Goal: Transaction & Acquisition: Purchase product/service

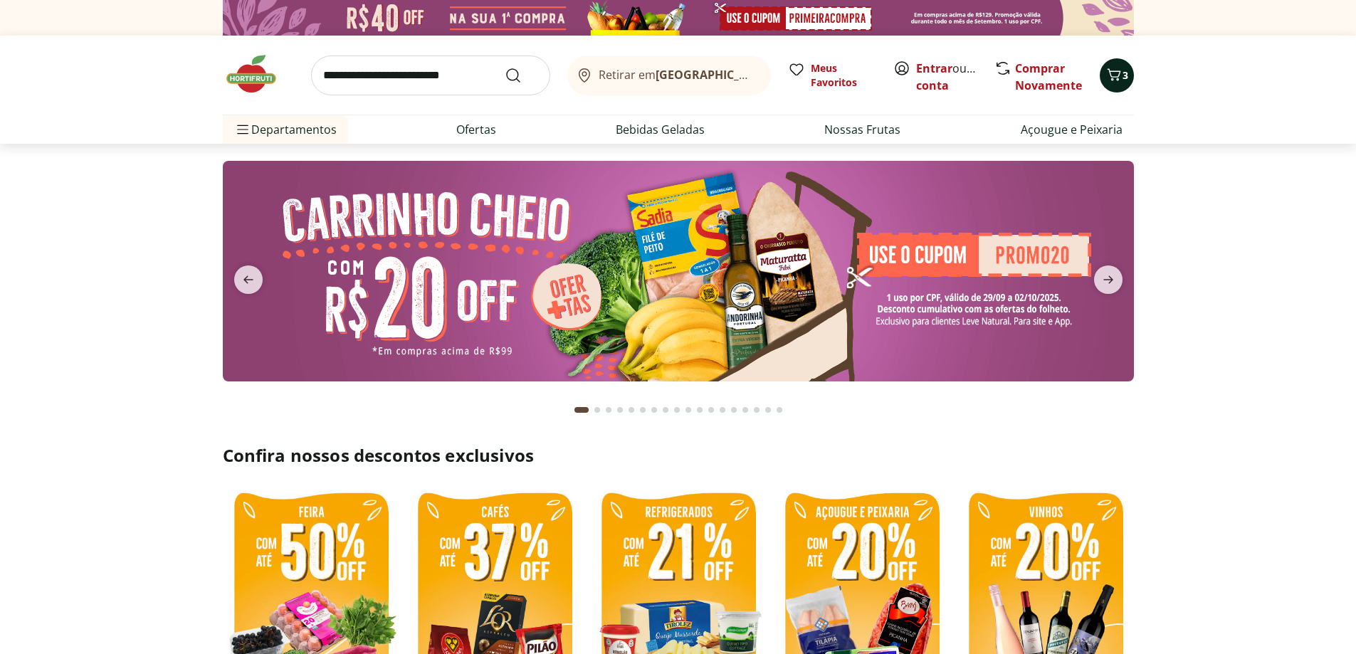
click at [1119, 78] on icon "Carrinho" at bounding box center [1114, 74] width 17 height 17
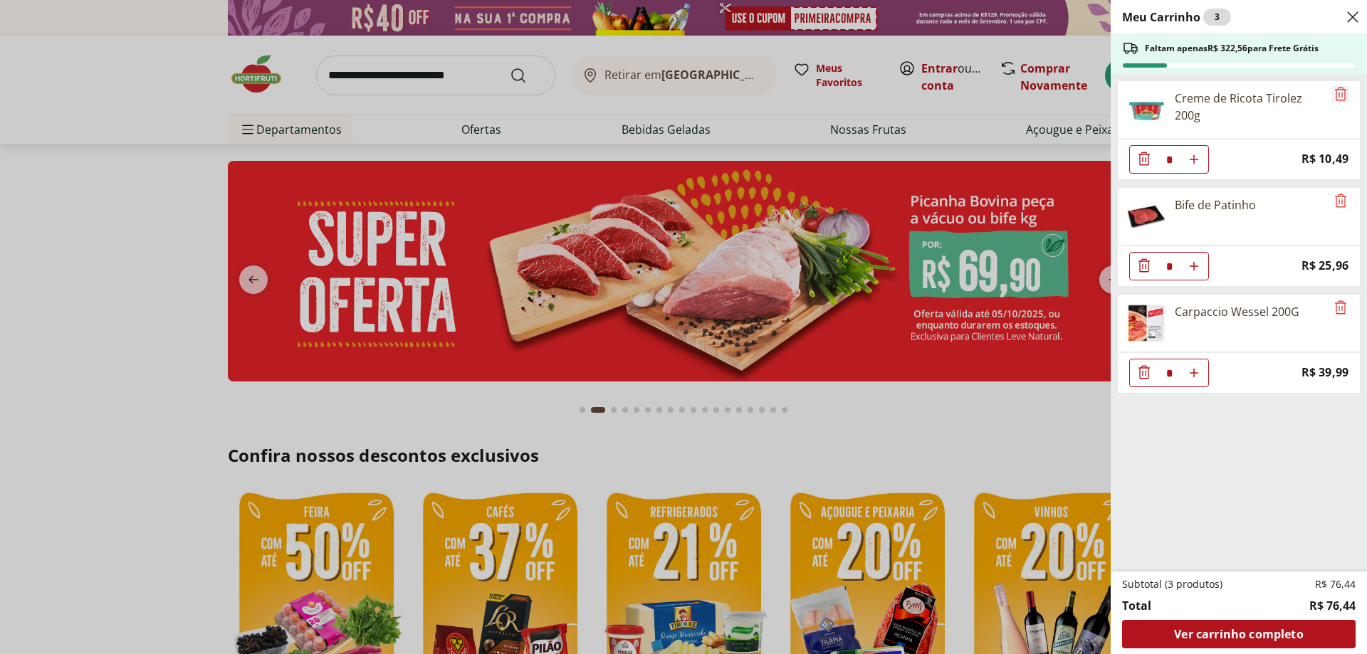
click at [1340, 91] on icon "Remove" at bounding box center [1340, 93] width 17 height 17
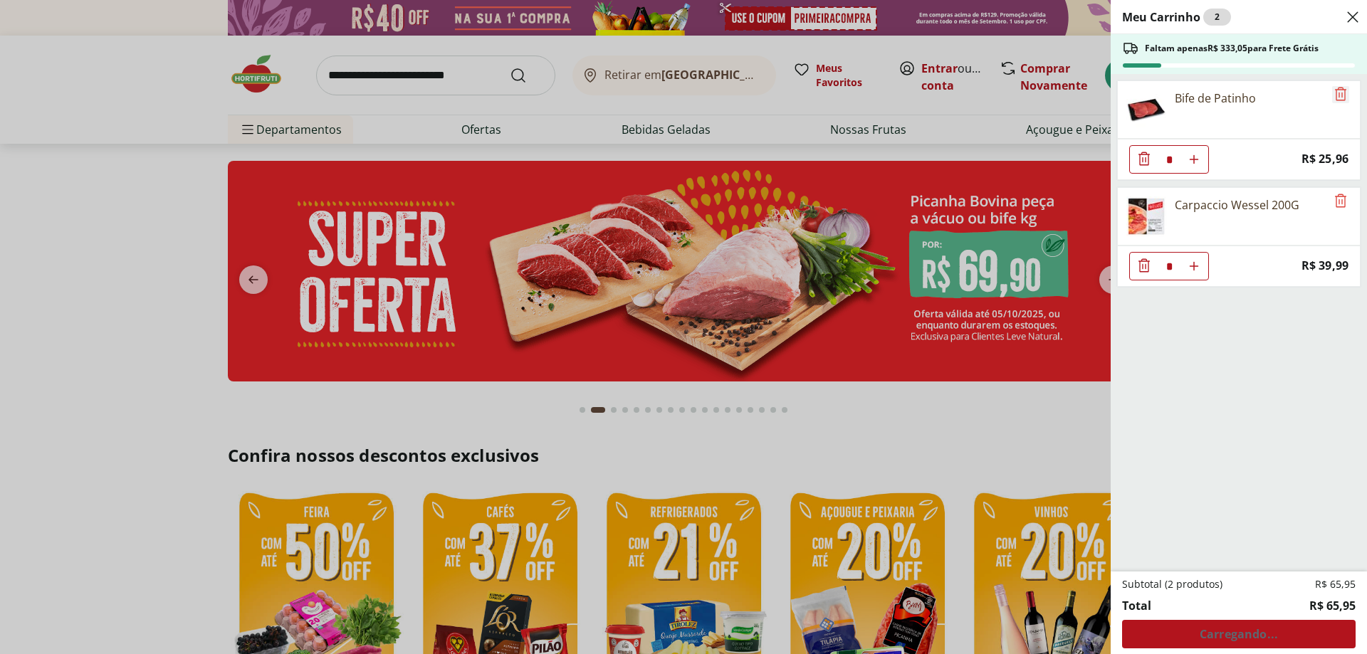
click at [1332, 91] on icon "Remove" at bounding box center [1340, 93] width 17 height 17
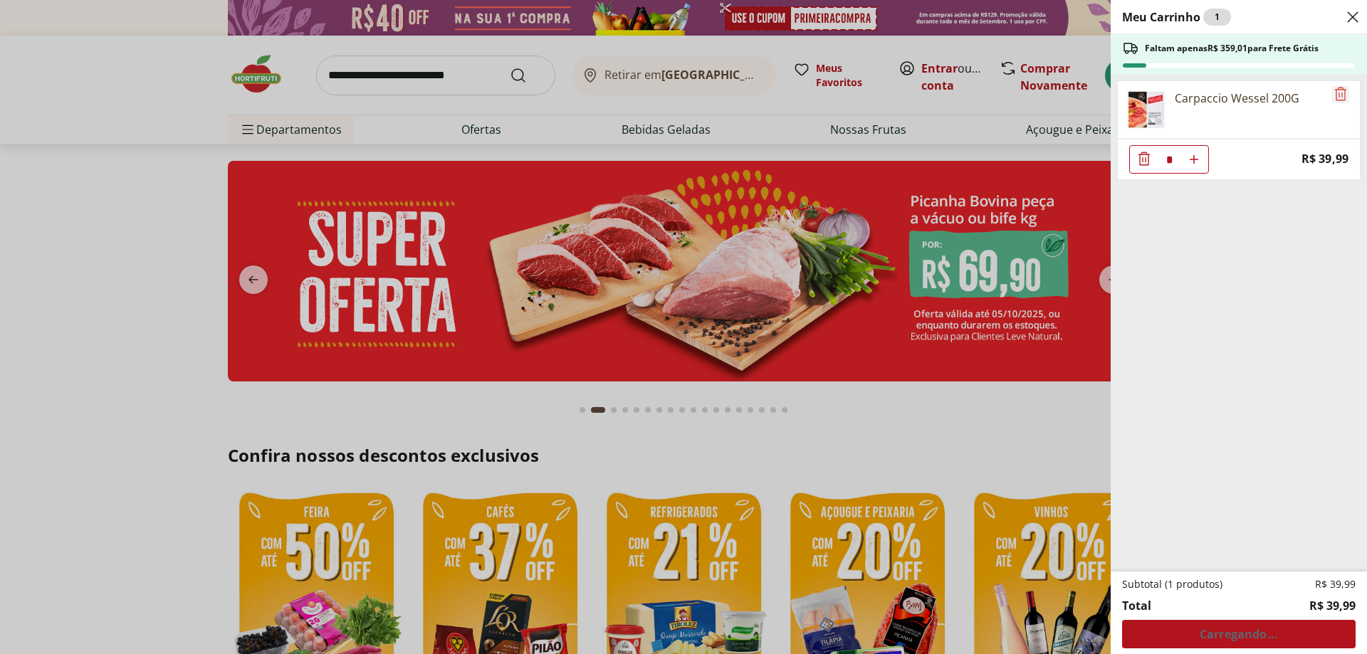
click at [1338, 94] on icon "Remove" at bounding box center [1340, 93] width 17 height 17
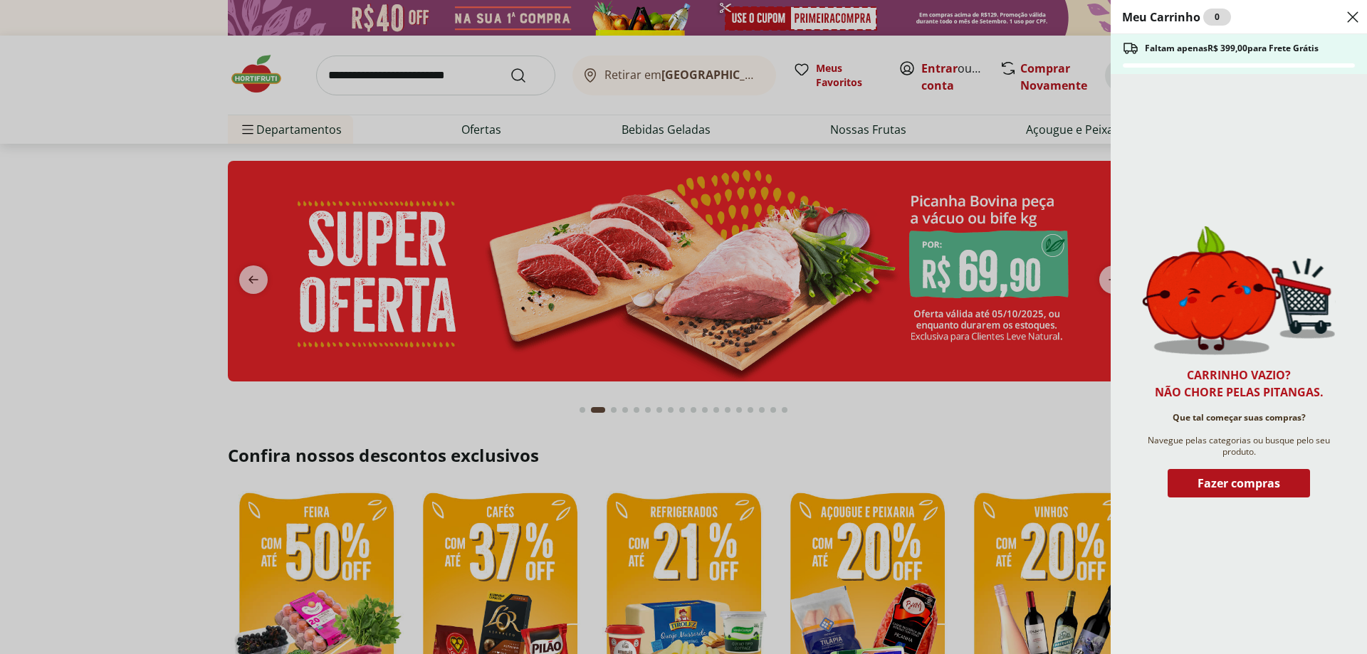
click at [480, 74] on div "Meu Carrinho 0 Faltam apenas R$ 399,00 para Frete Grátis Carrinho vazio? Não ch…" at bounding box center [683, 327] width 1367 height 654
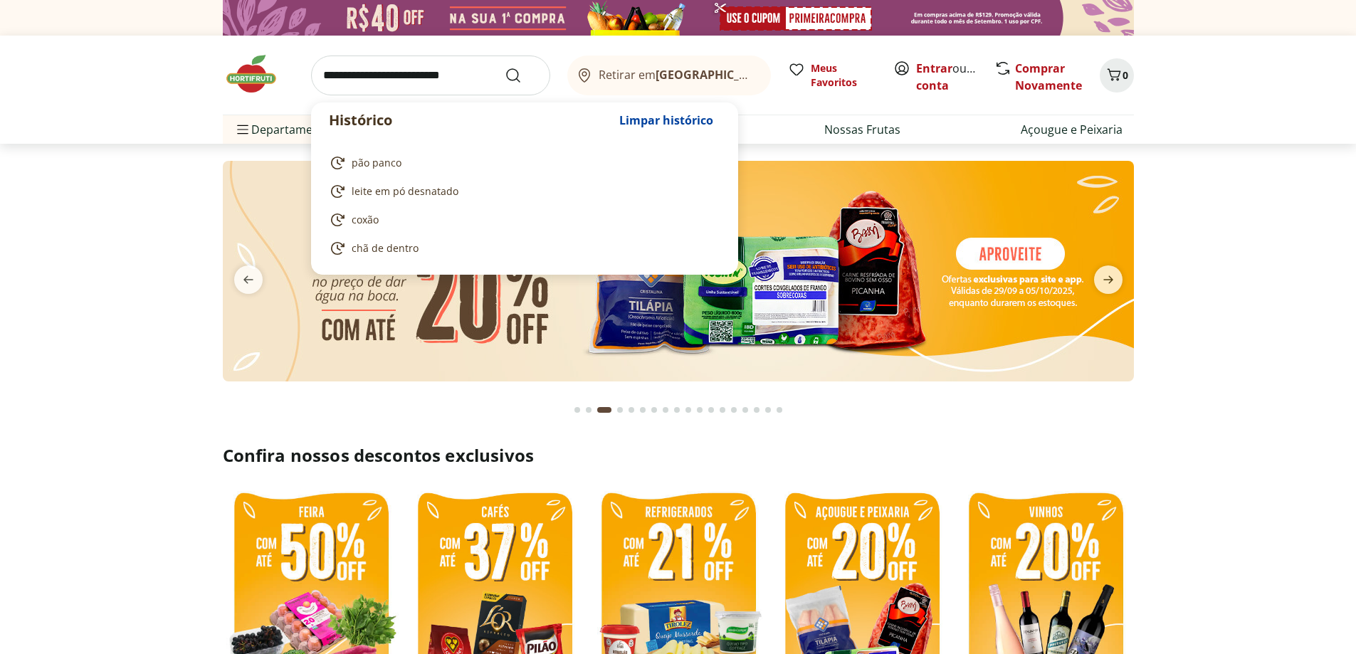
click at [451, 79] on input "search" at bounding box center [430, 76] width 239 height 40
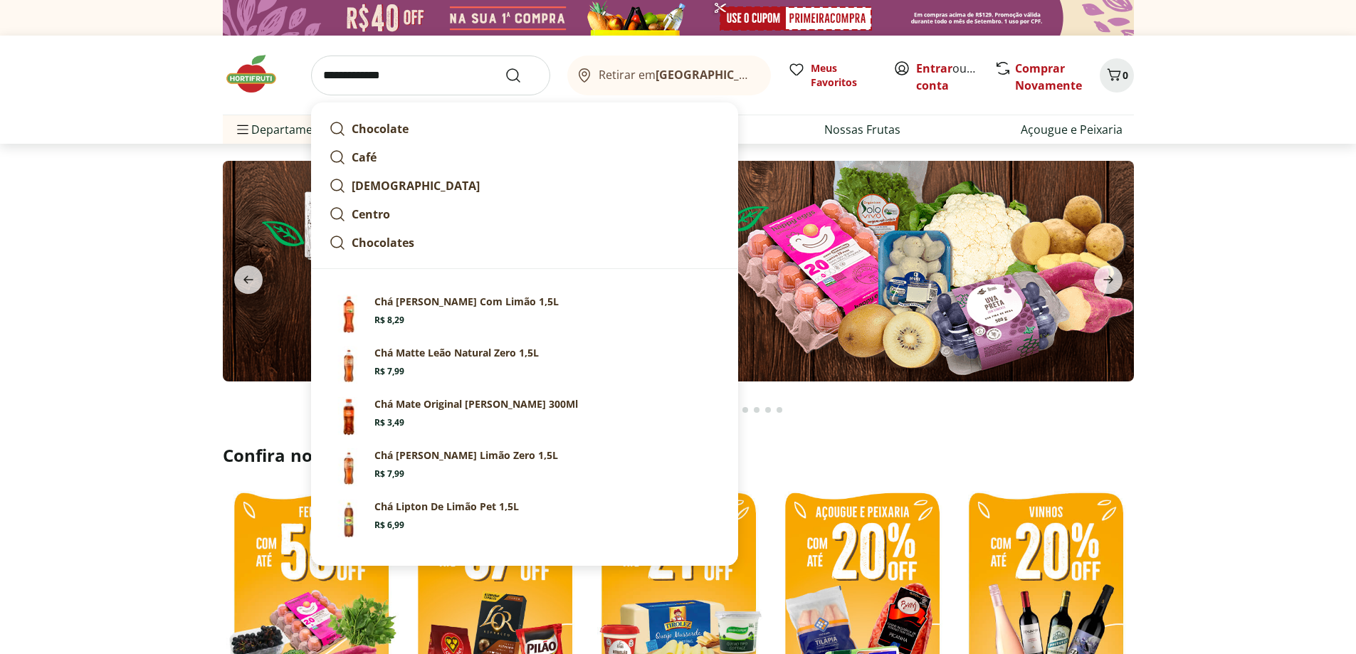
type input "**********"
click at [505, 67] on button "Submit Search" at bounding box center [522, 75] width 34 height 17
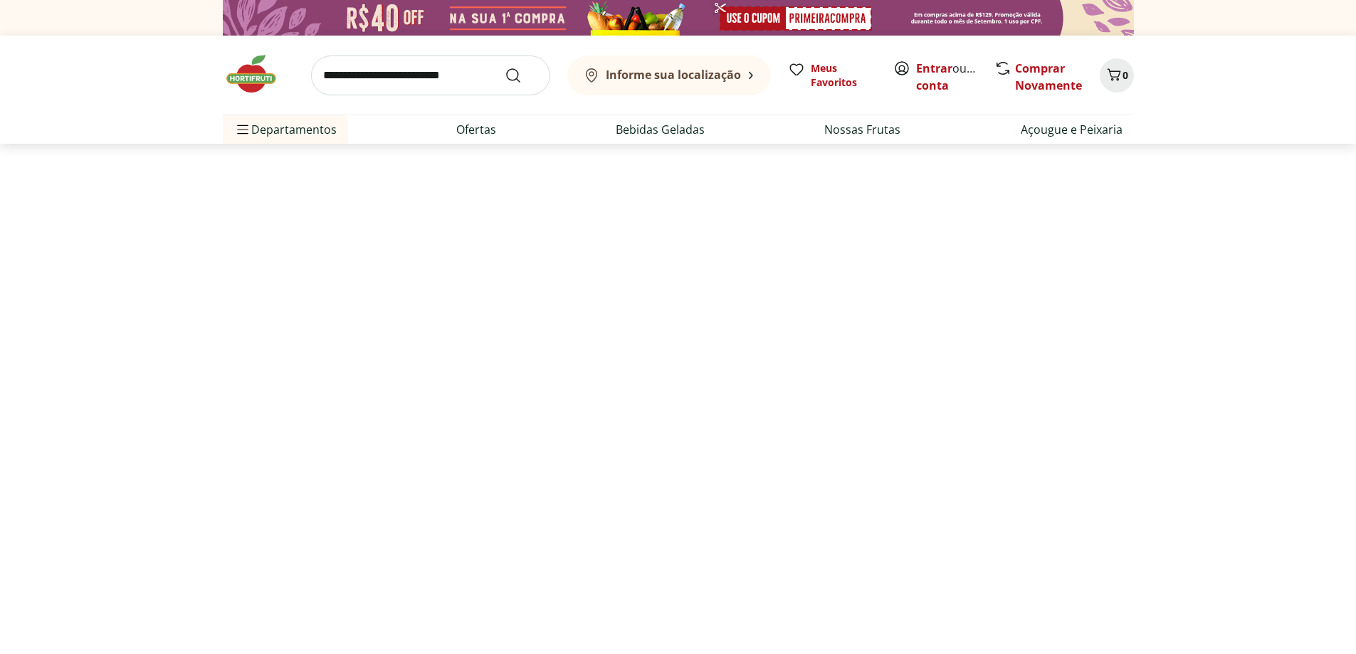
select select "**********"
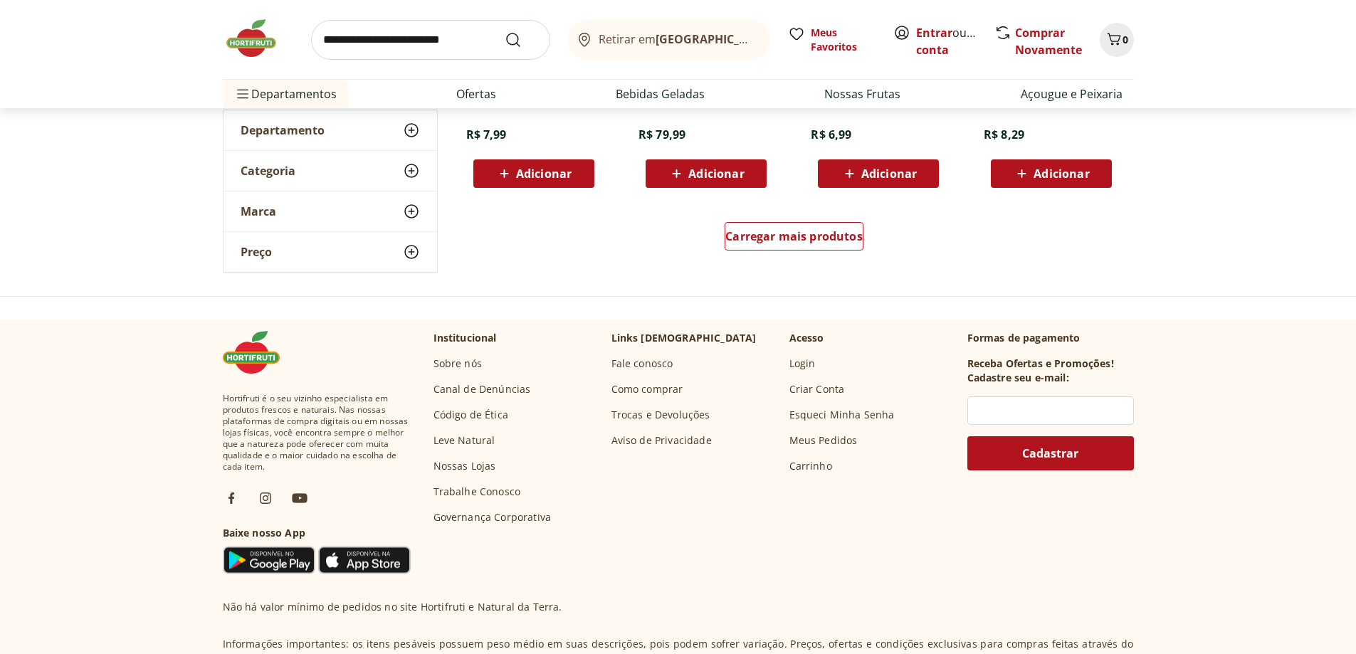
scroll to position [1068, 0]
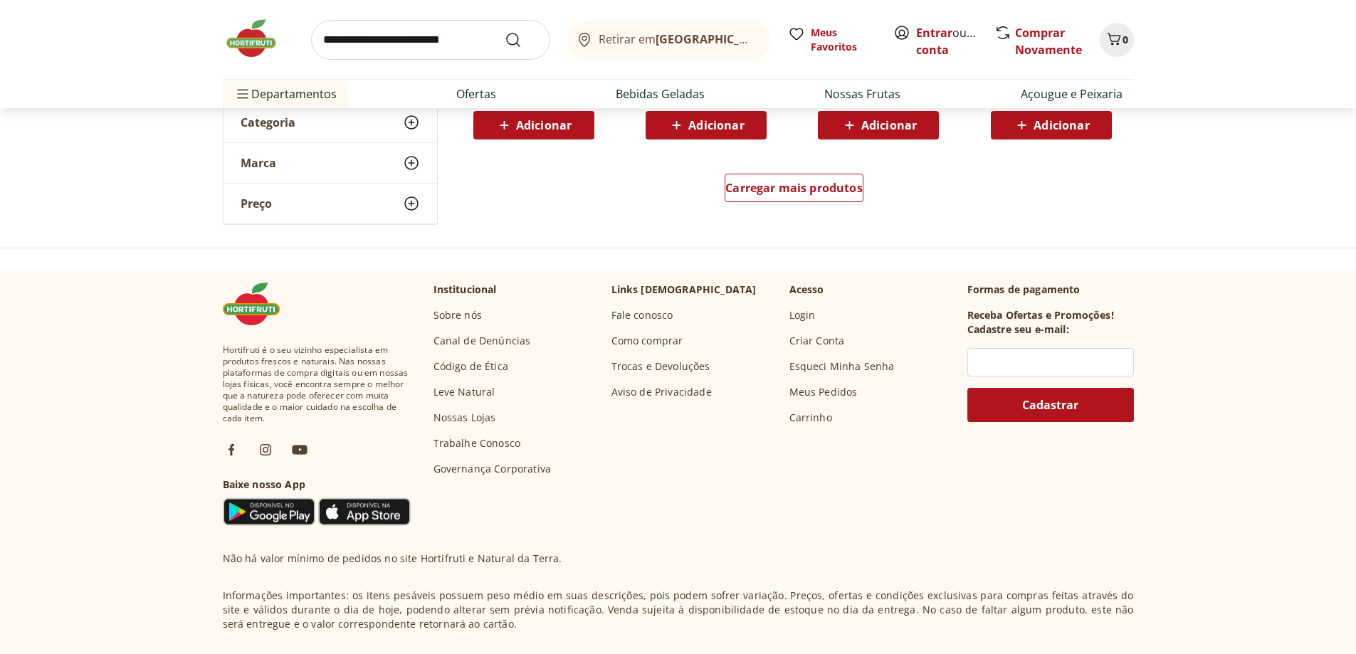
click at [479, 35] on input "search" at bounding box center [430, 40] width 239 height 40
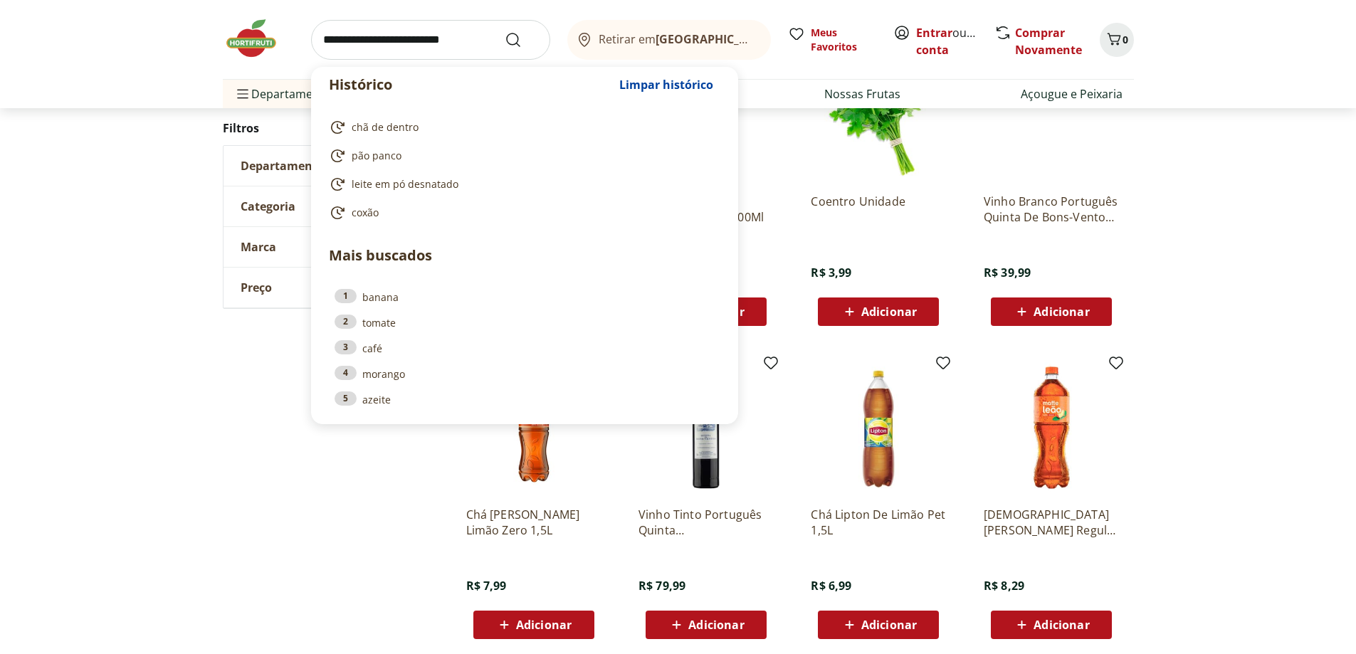
scroll to position [427, 0]
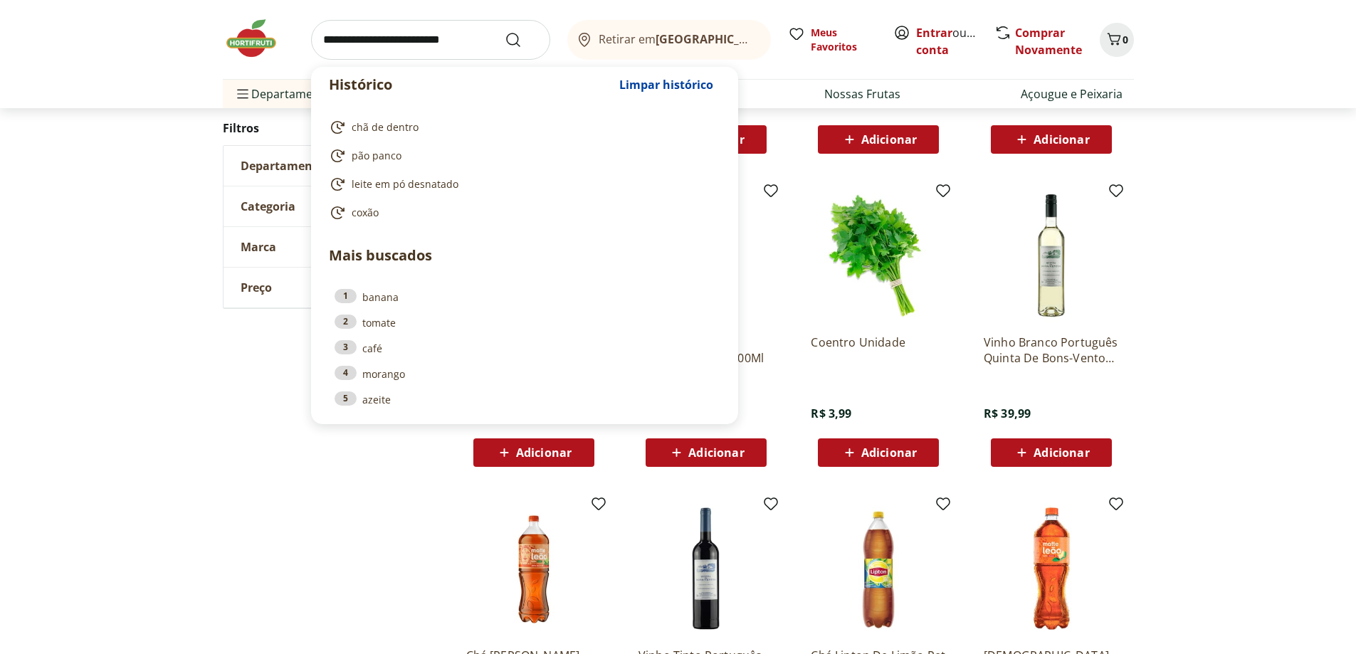
click at [263, 169] on span "Departamento" at bounding box center [283, 166] width 84 height 14
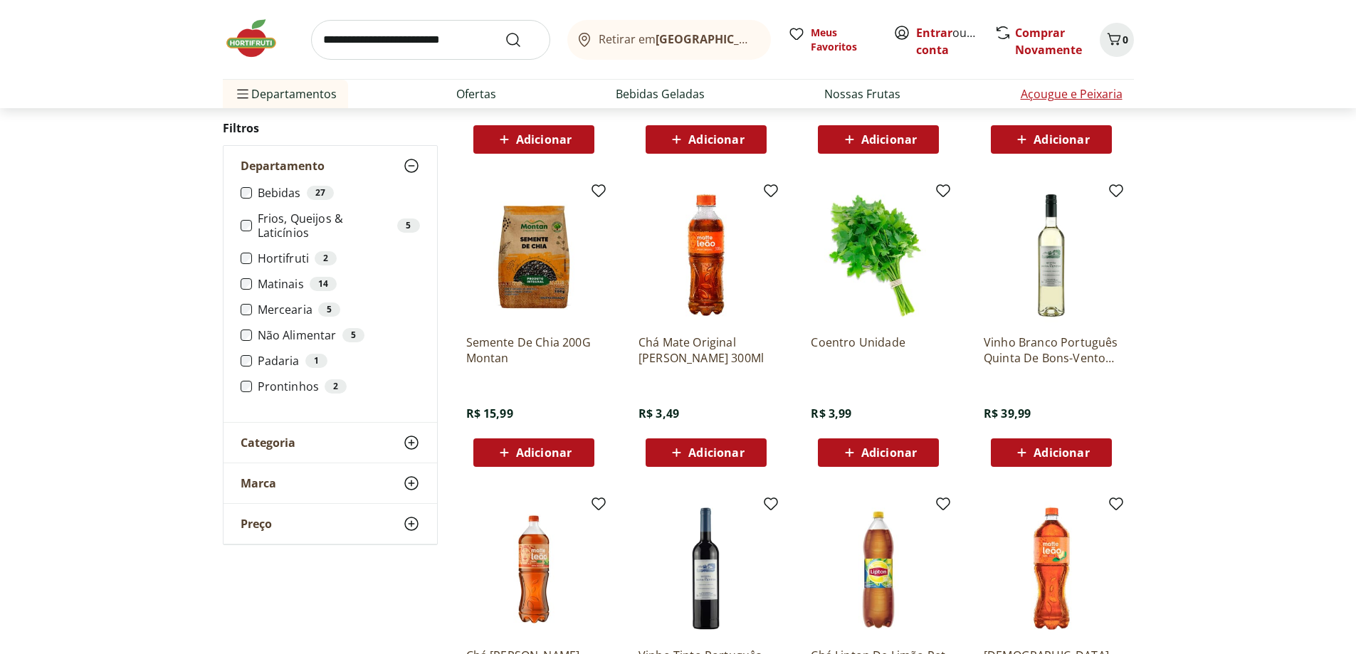
click at [1062, 89] on link "Açougue e Peixaria" at bounding box center [1072, 93] width 102 height 17
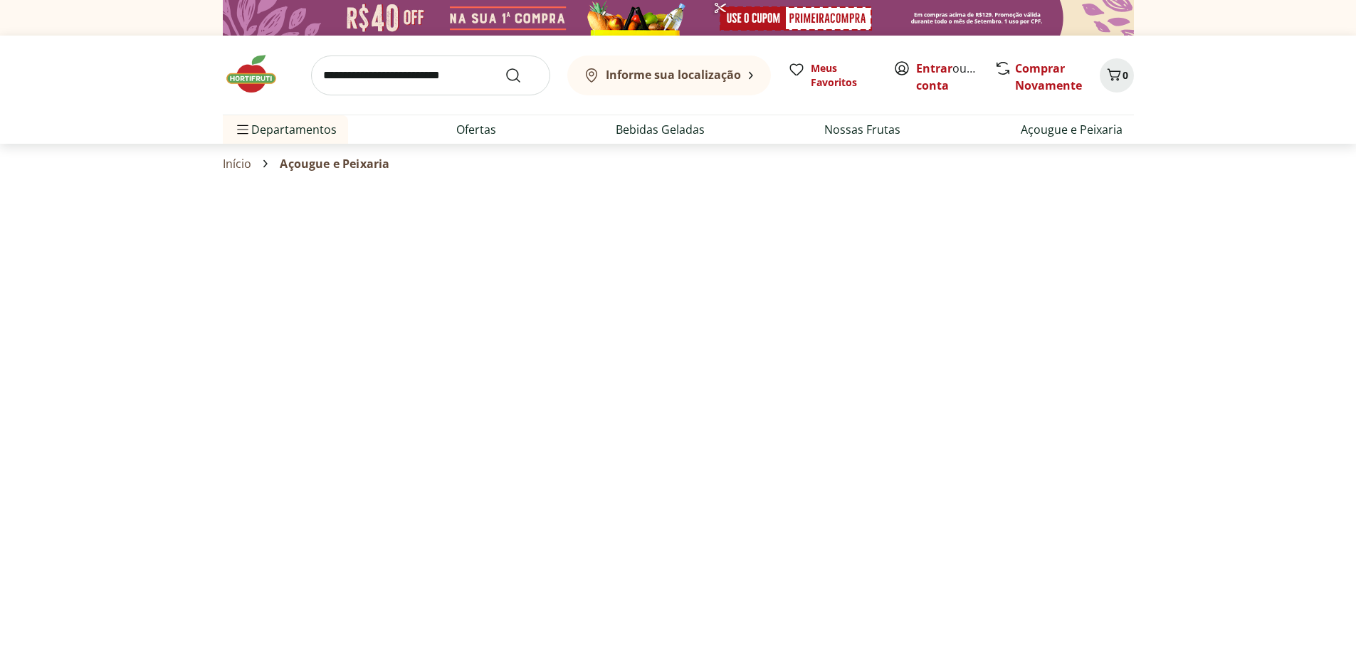
select select "**********"
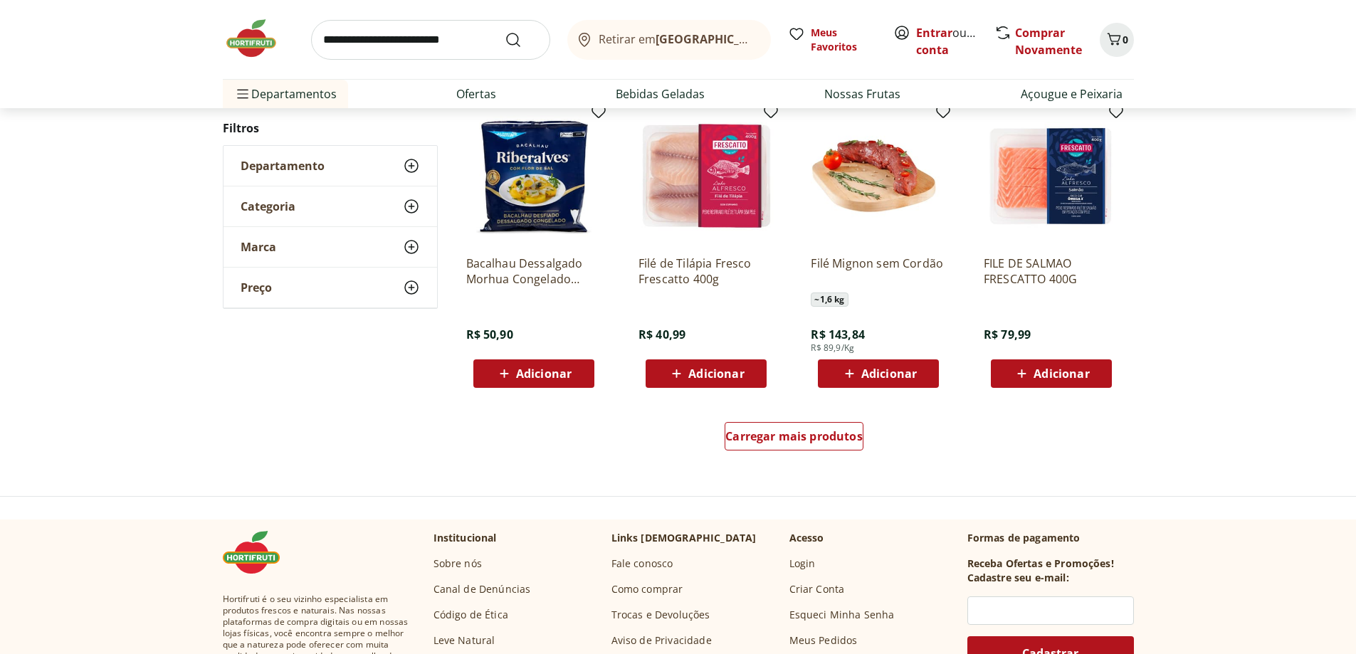
scroll to position [854, 0]
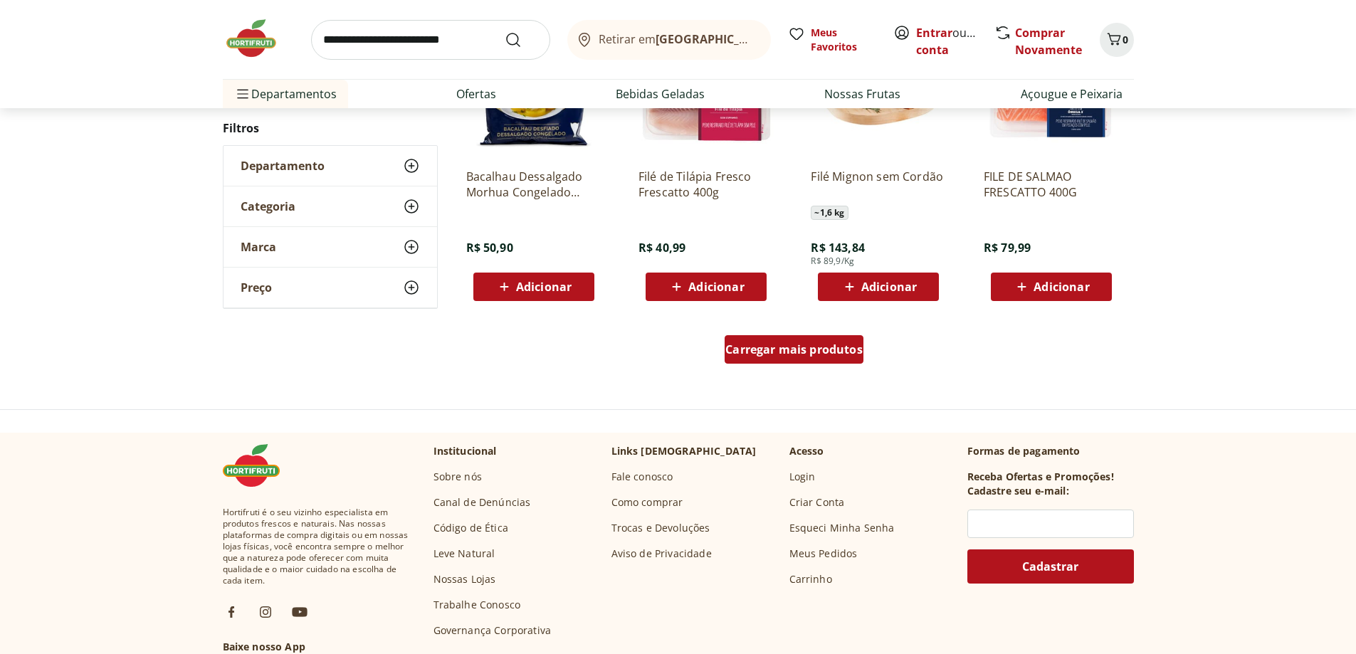
click at [759, 354] on span "Carregar mais produtos" at bounding box center [794, 349] width 137 height 11
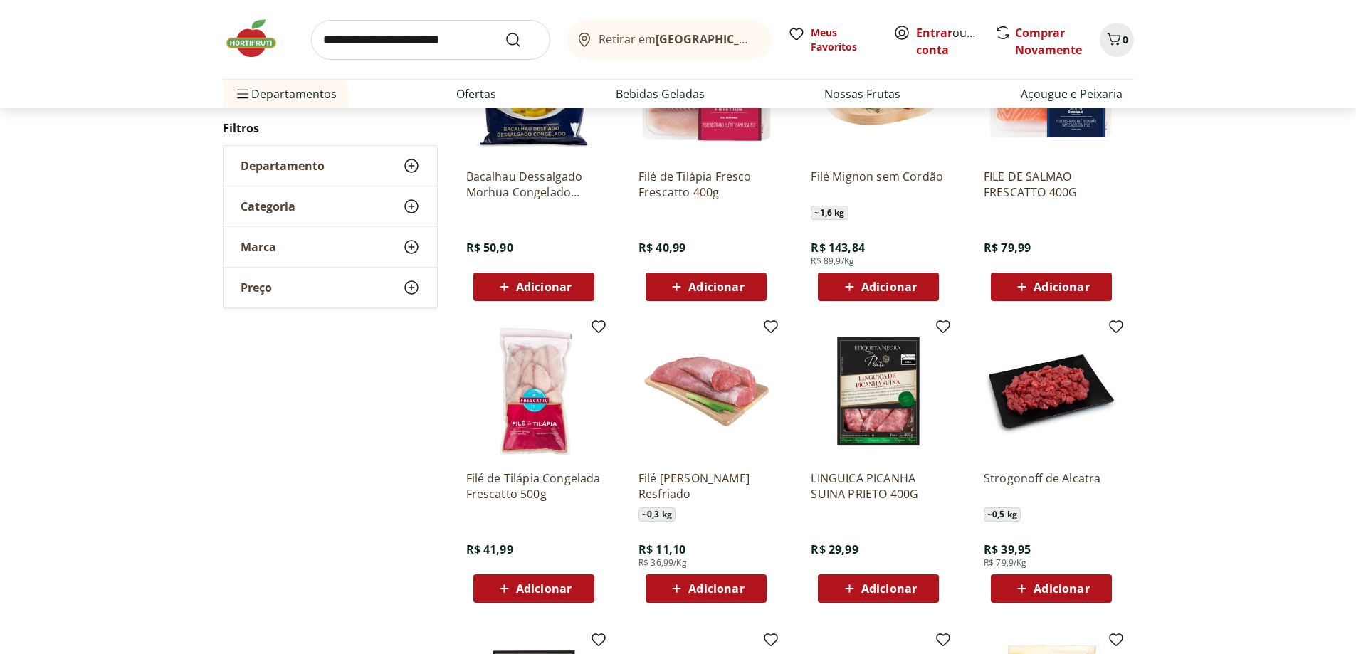
scroll to position [1068, 0]
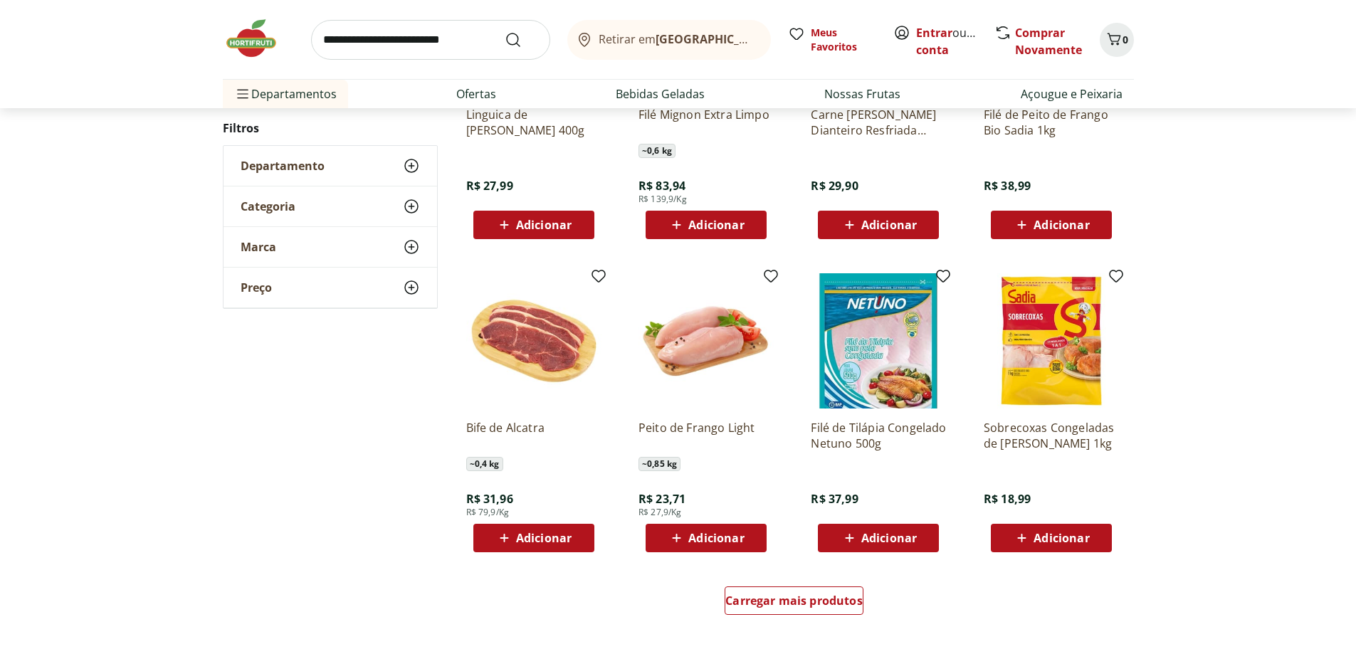
scroll to position [712, 0]
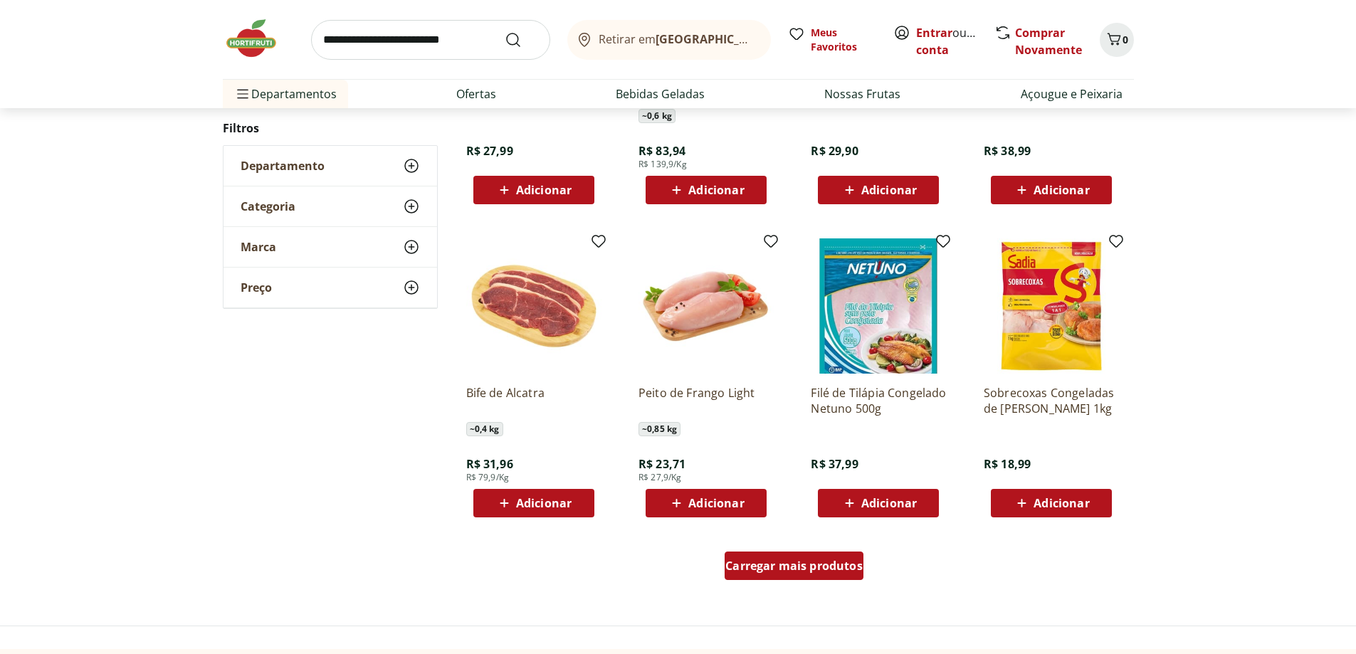
click at [827, 566] on span "Carregar mais produtos" at bounding box center [794, 565] width 137 height 11
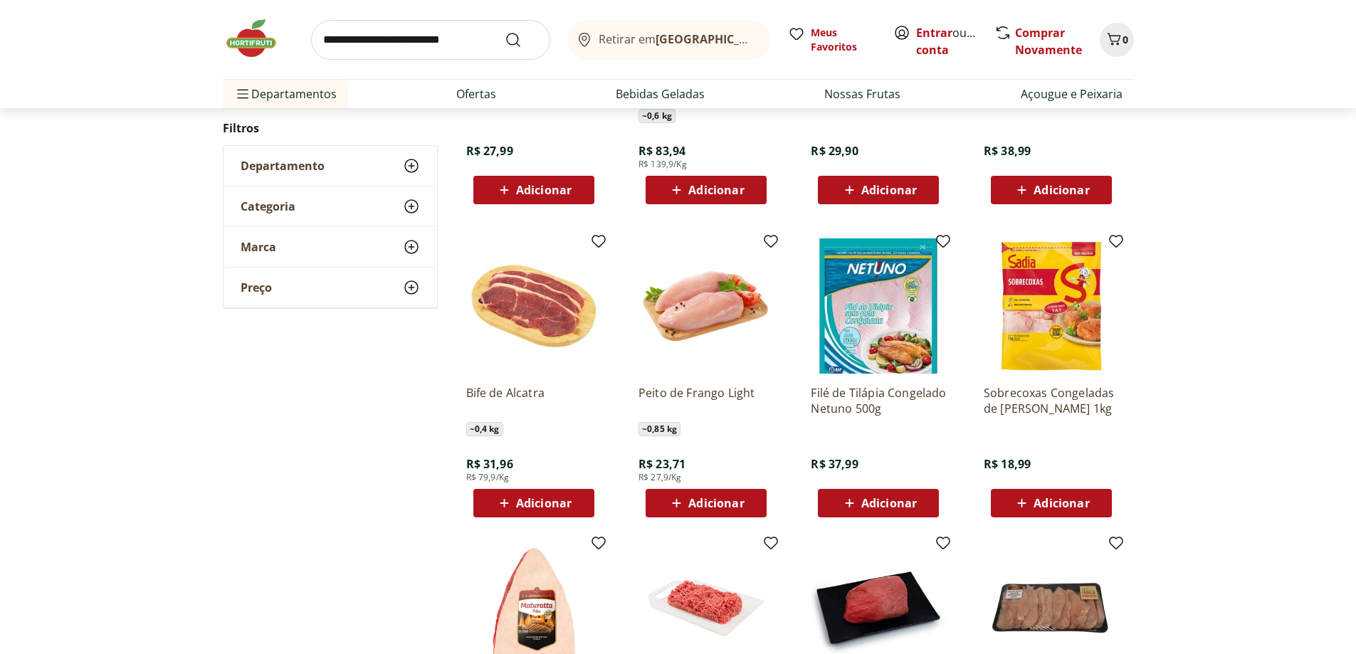
scroll to position [926, 0]
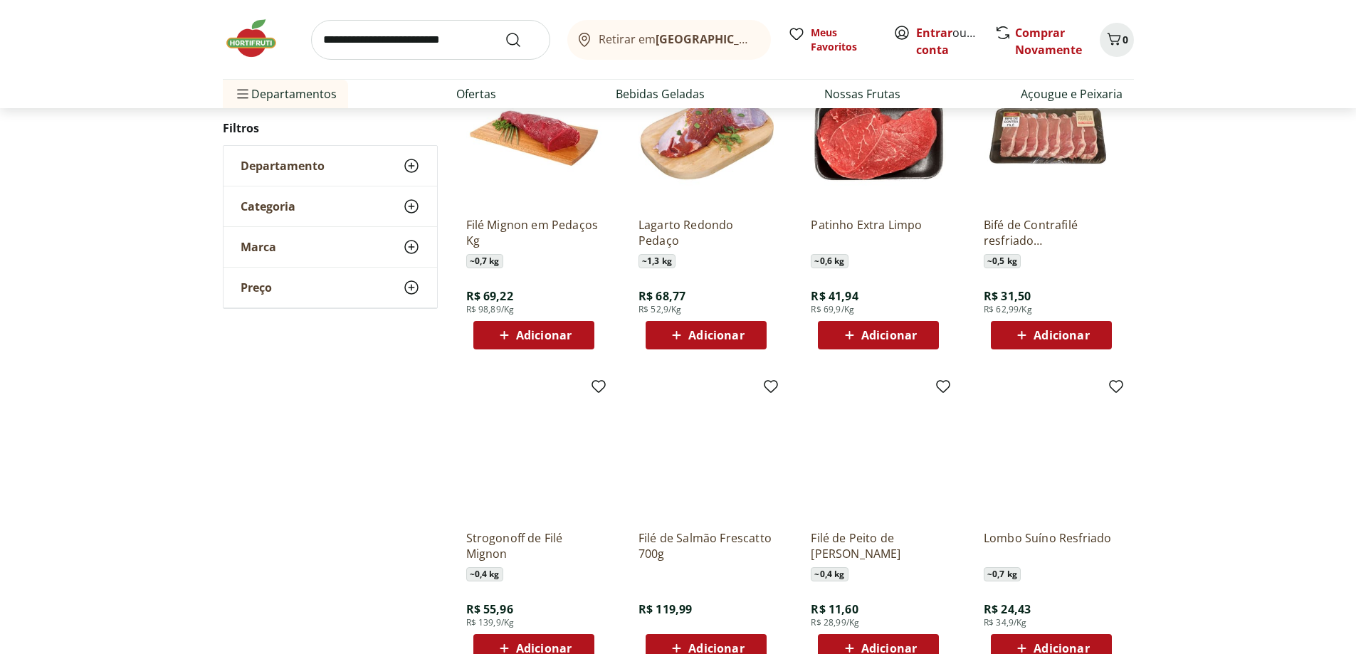
scroll to position [780, 0]
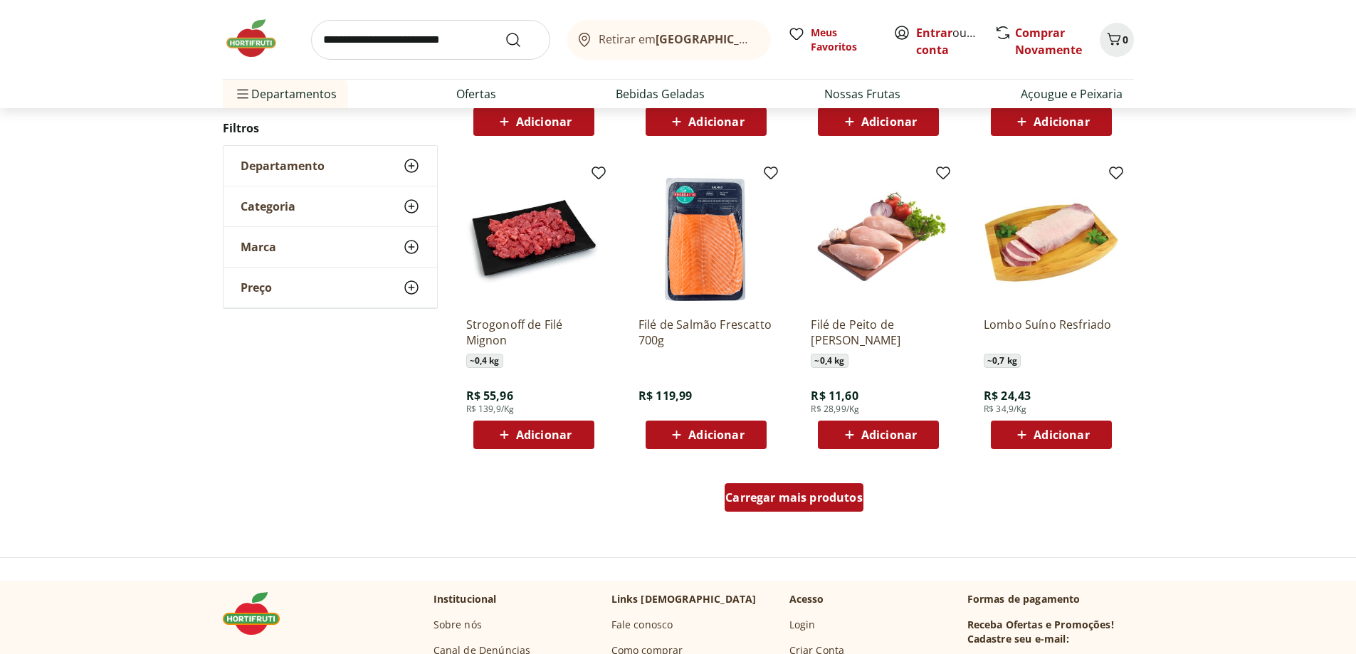
click at [820, 507] on div "Carregar mais produtos" at bounding box center [794, 497] width 139 height 28
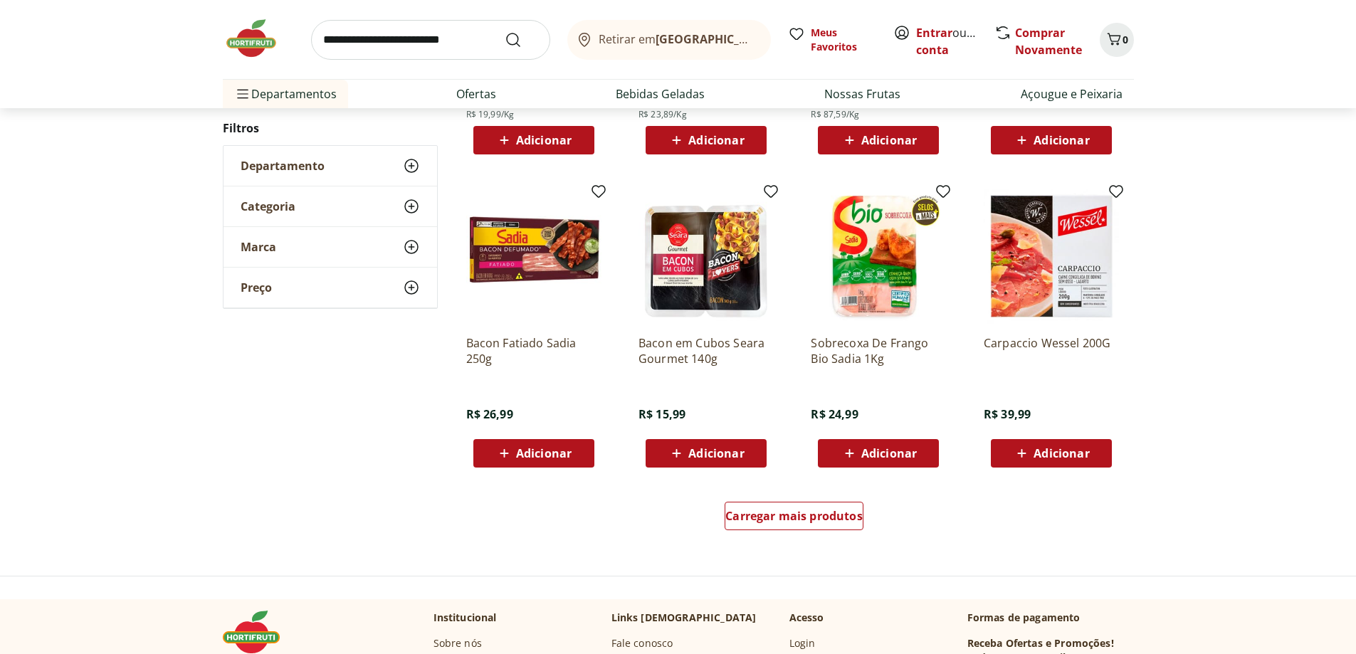
scroll to position [849, 0]
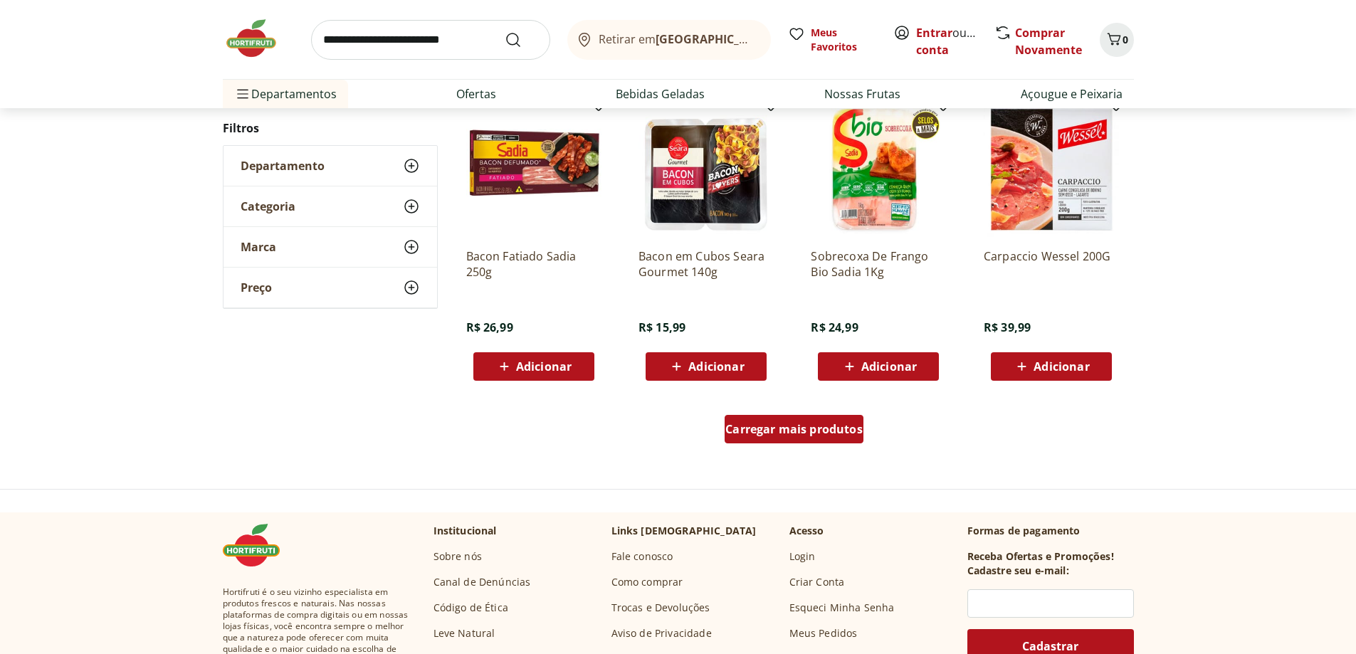
click at [826, 426] on span "Carregar mais produtos" at bounding box center [794, 429] width 137 height 11
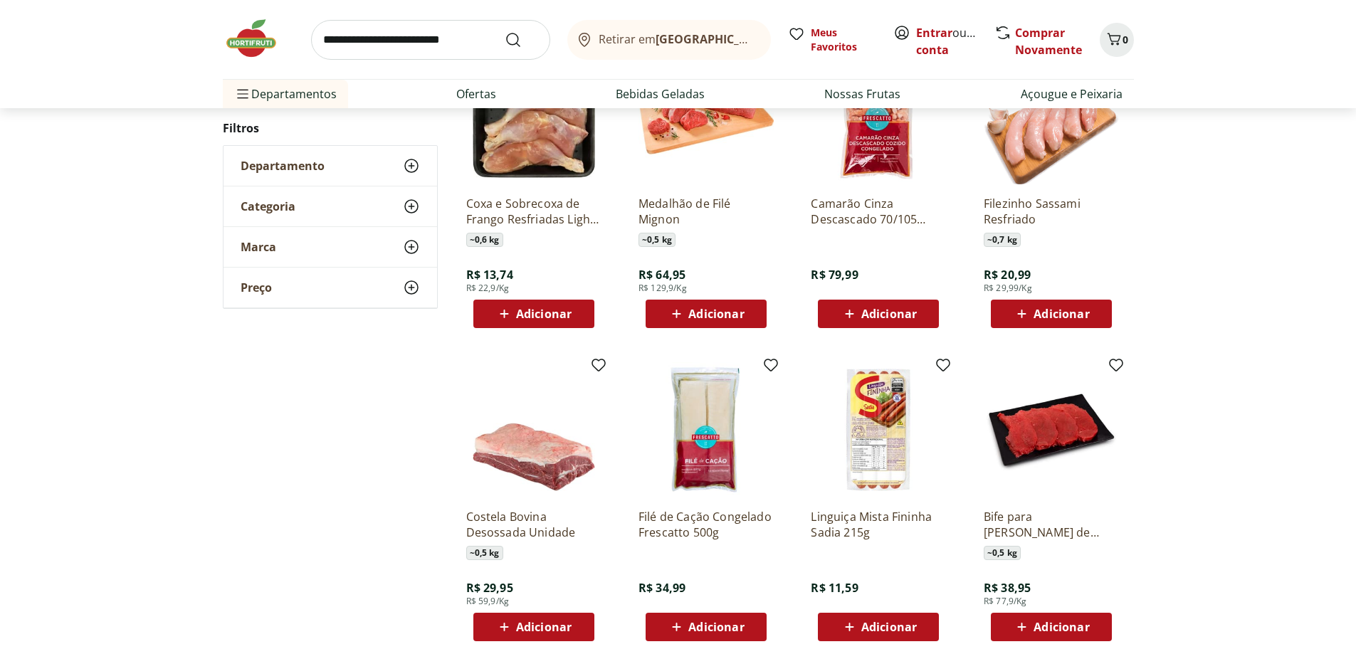
scroll to position [704, 0]
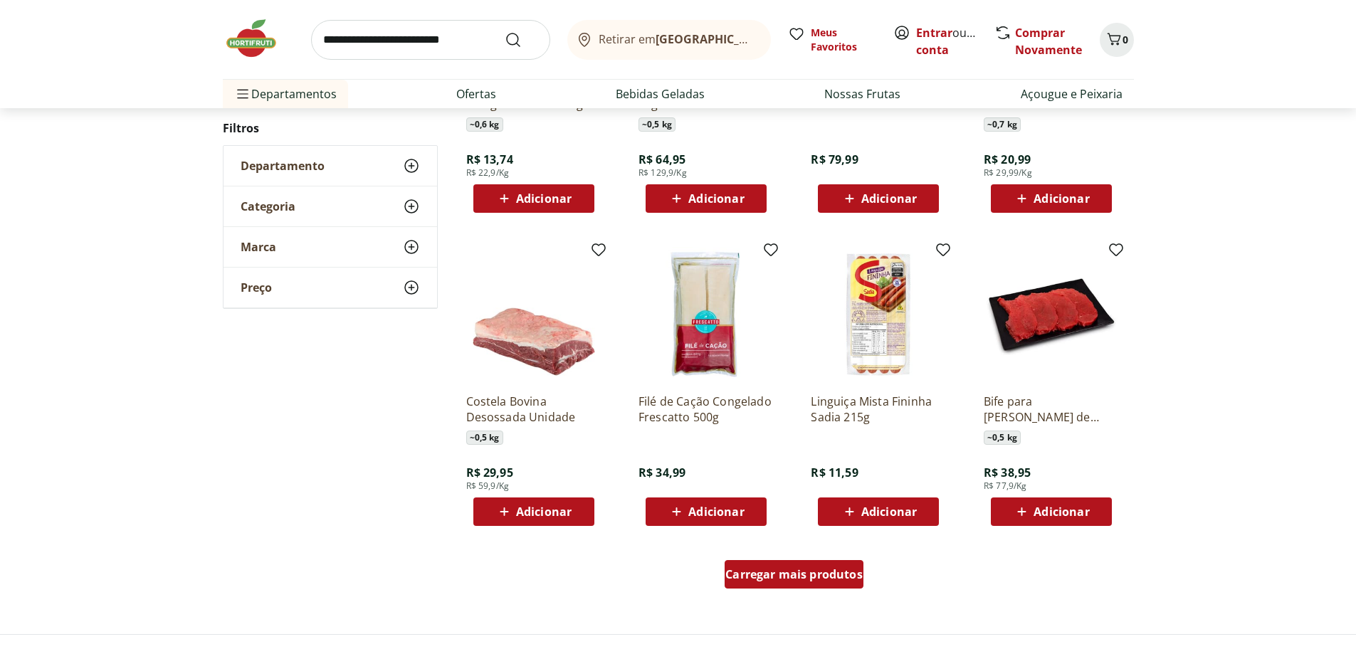
click at [804, 569] on span "Carregar mais produtos" at bounding box center [794, 574] width 137 height 11
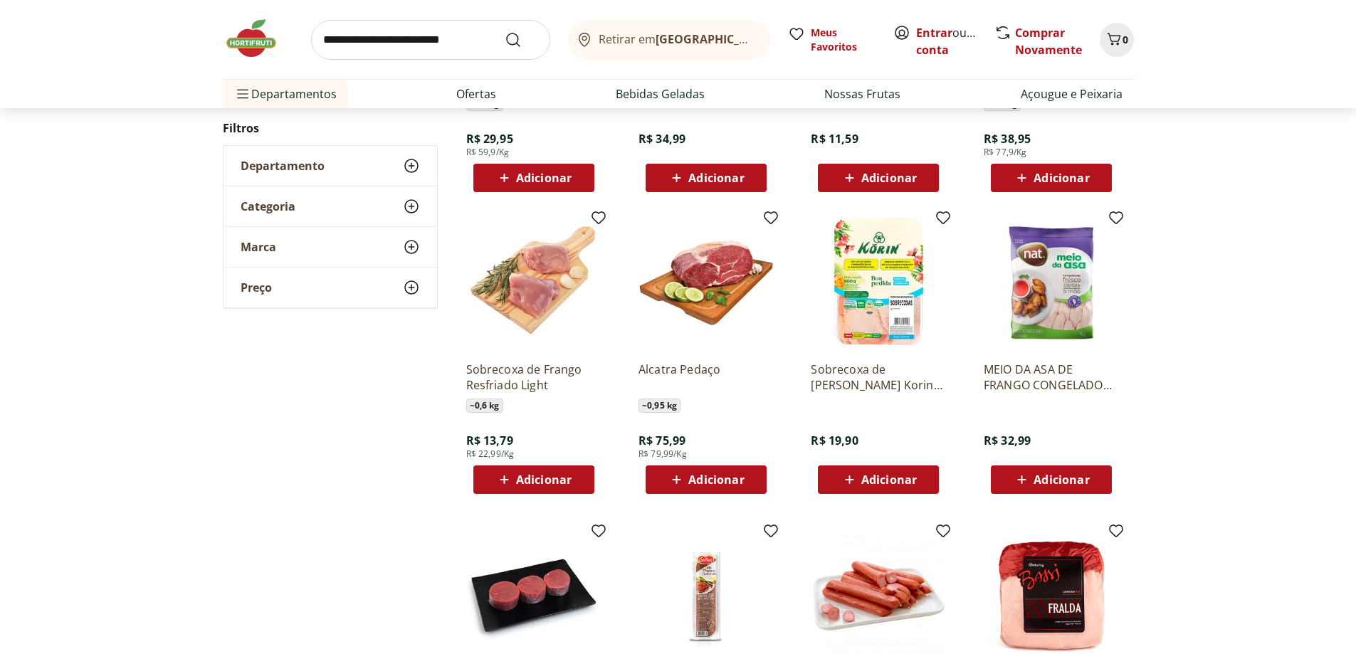
scroll to position [1202, 0]
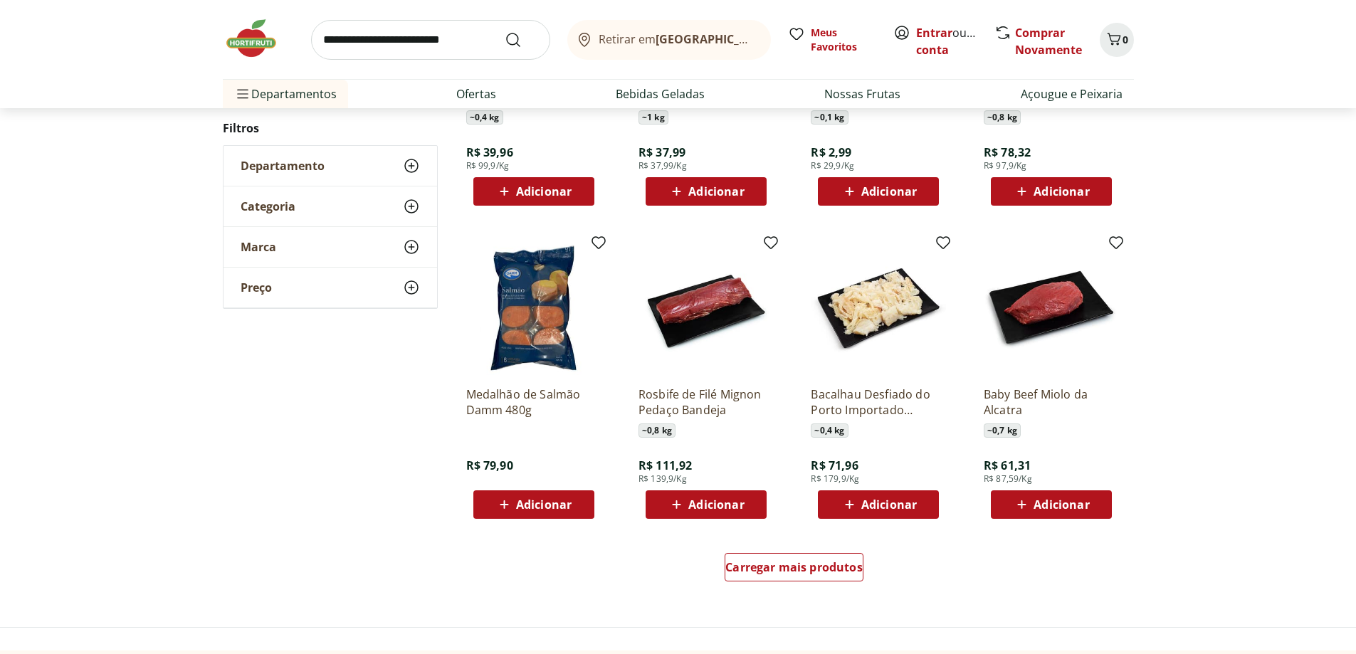
scroll to position [843, 0]
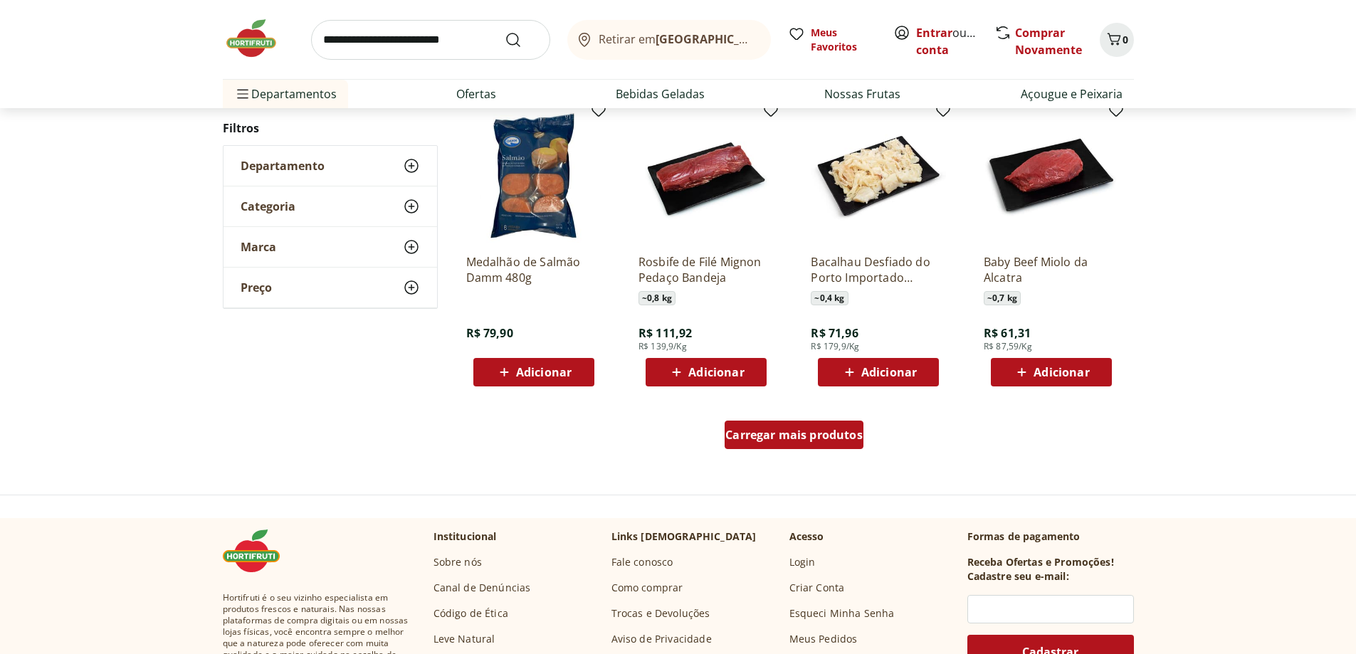
click at [832, 444] on div "Carregar mais produtos" at bounding box center [794, 435] width 139 height 28
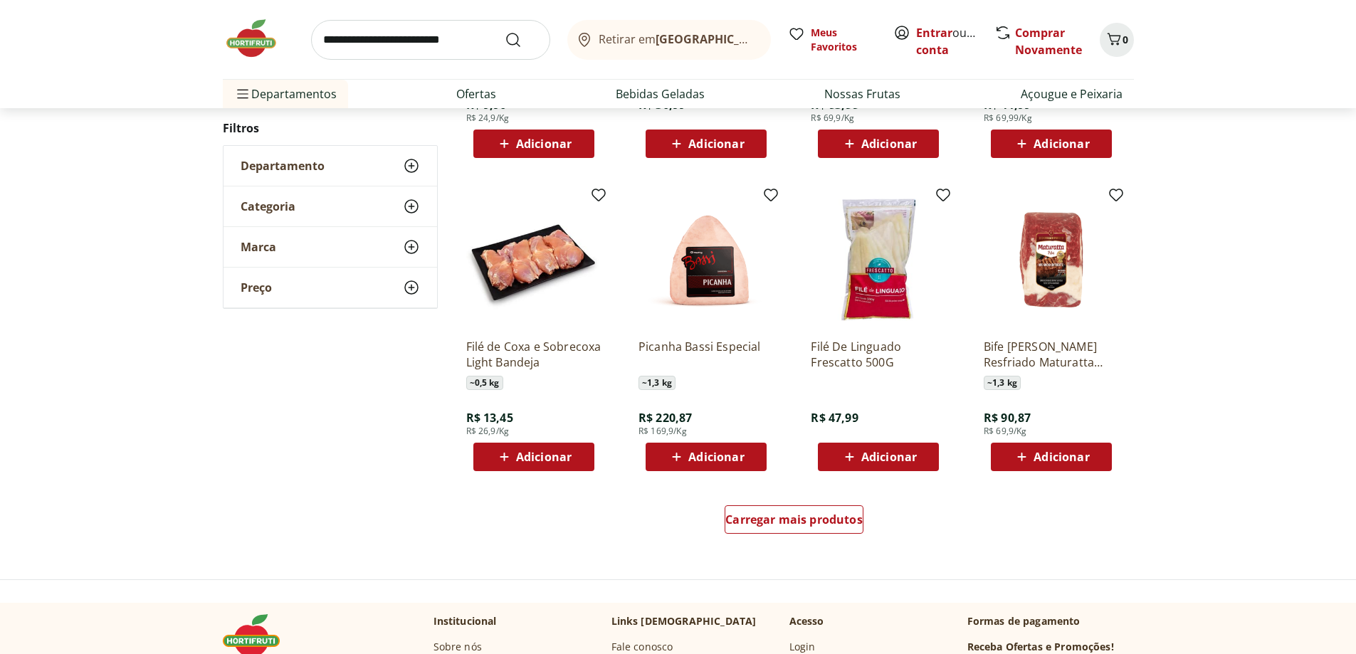
scroll to position [840, 0]
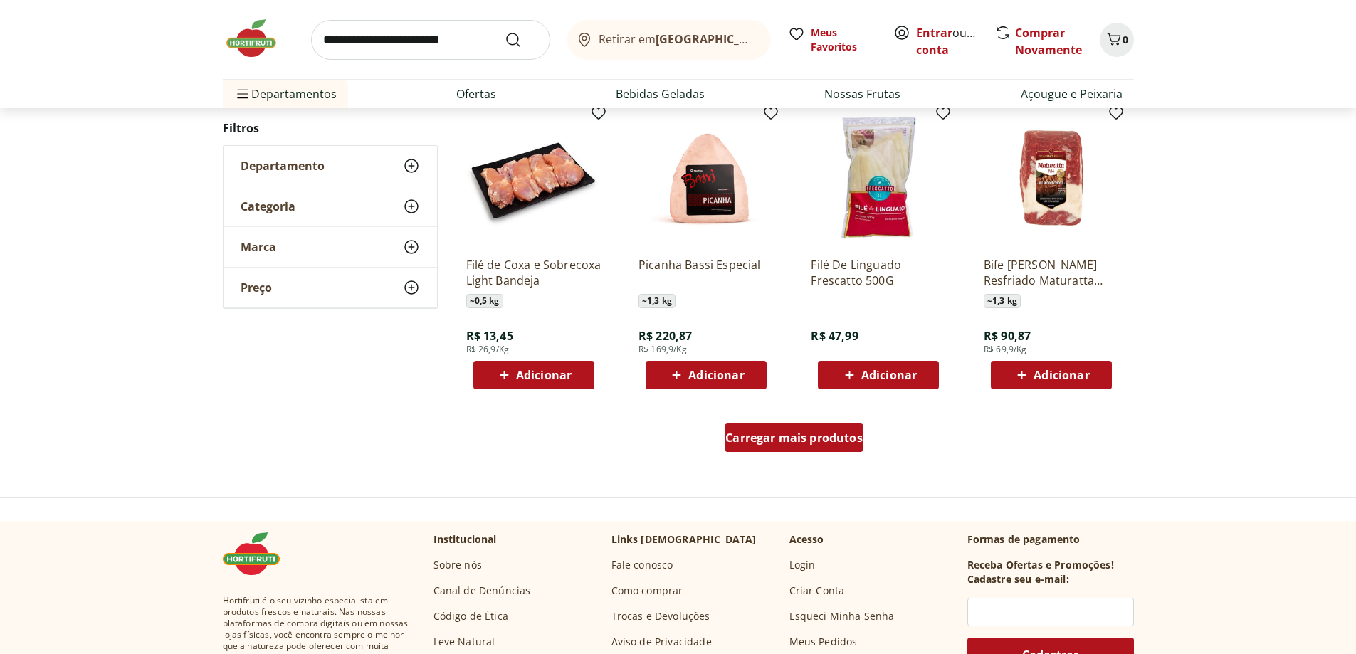
click at [744, 436] on span "Carregar mais produtos" at bounding box center [794, 437] width 137 height 11
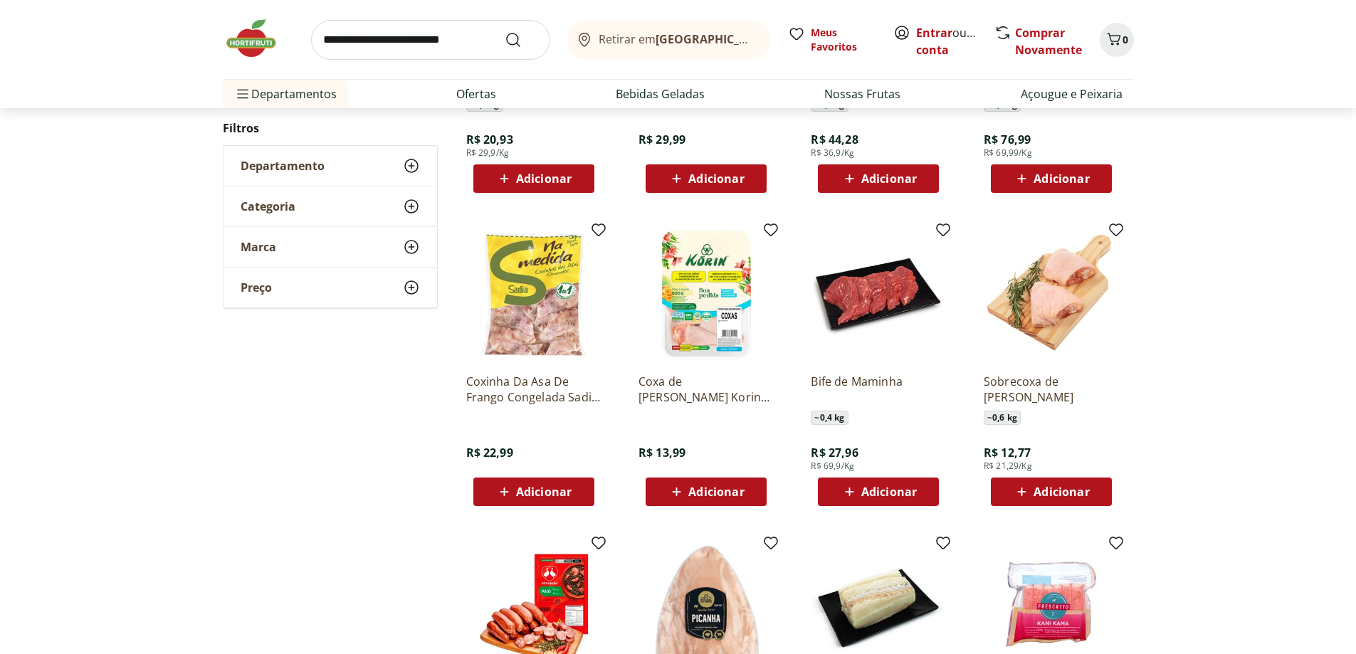
scroll to position [695, 0]
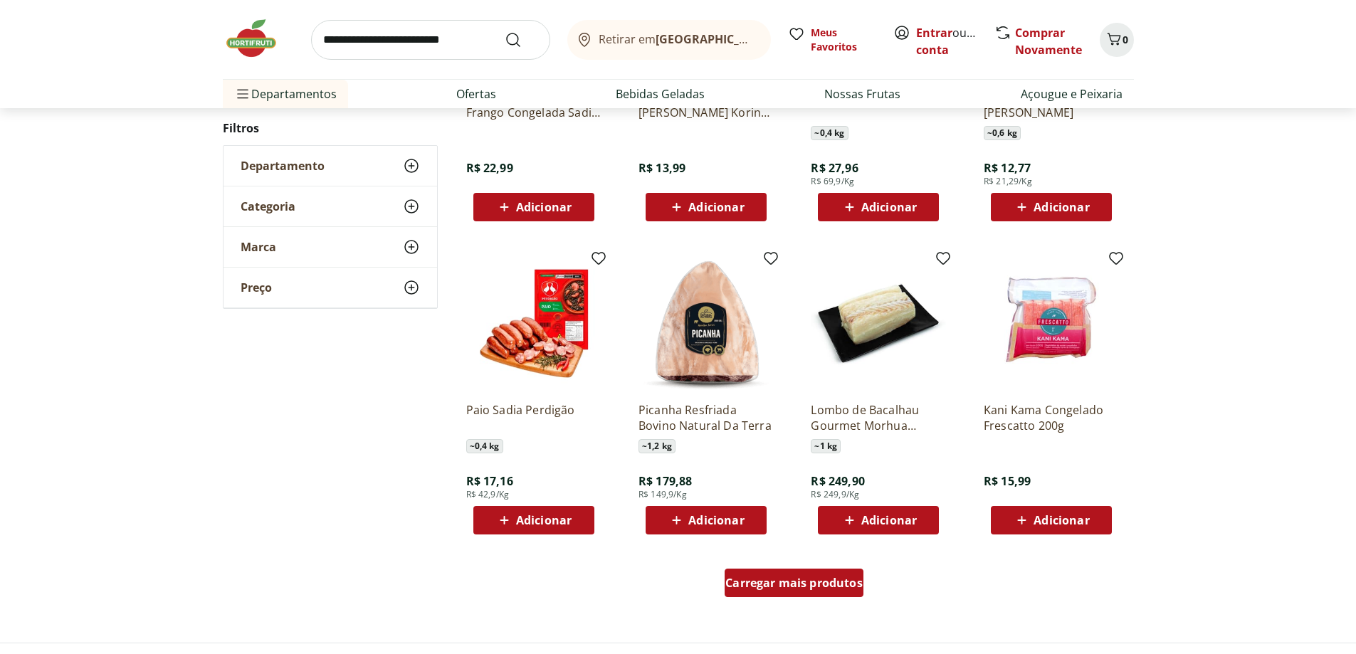
click at [825, 589] on span "Carregar mais produtos" at bounding box center [794, 582] width 137 height 11
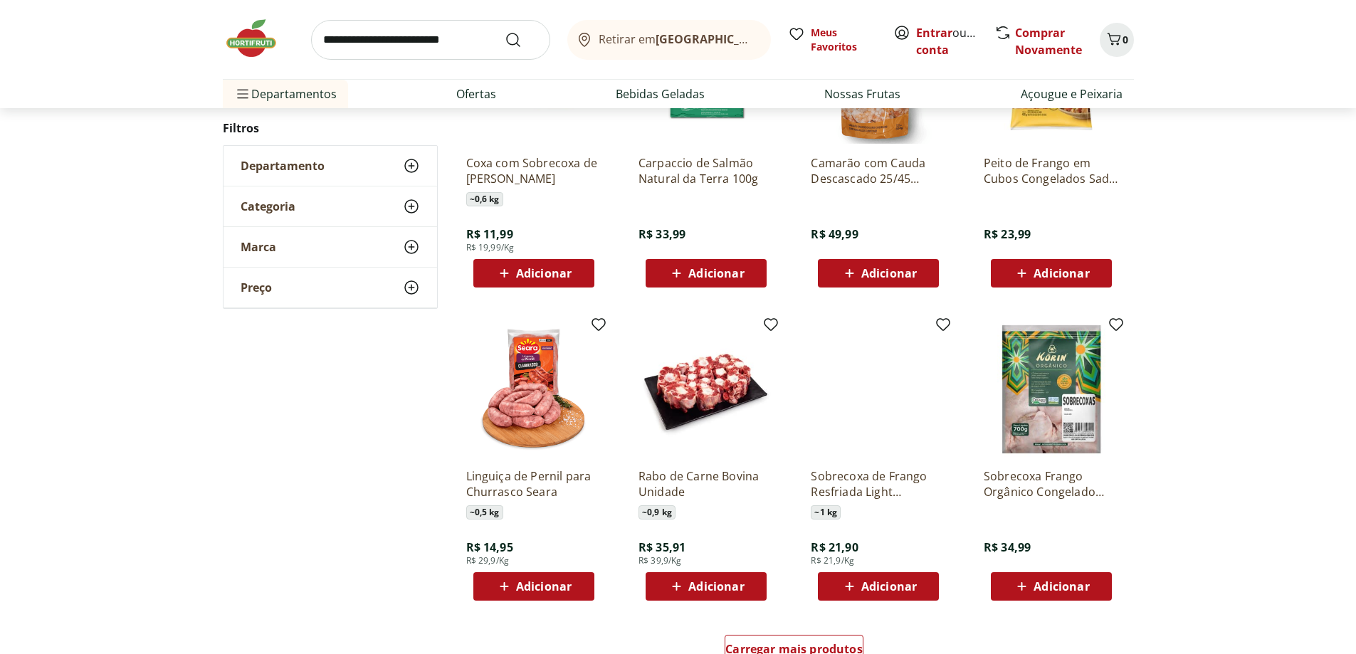
scroll to position [763, 0]
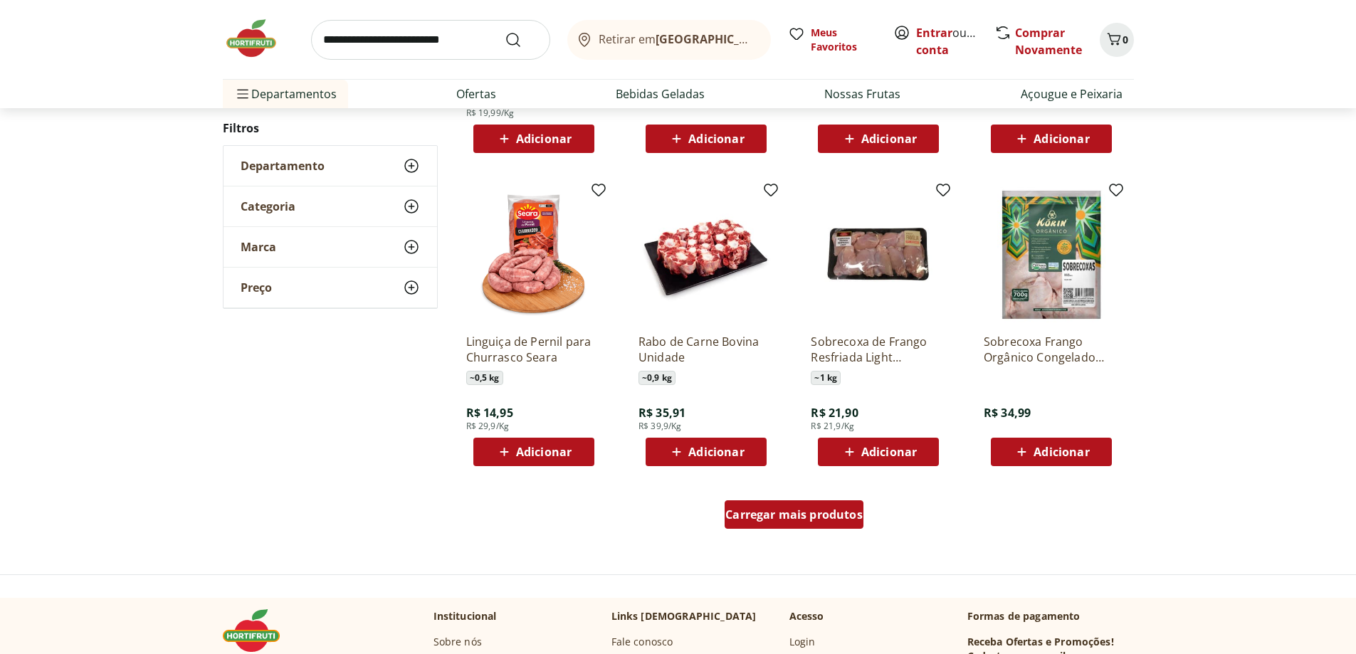
click at [839, 518] on span "Carregar mais produtos" at bounding box center [794, 514] width 137 height 11
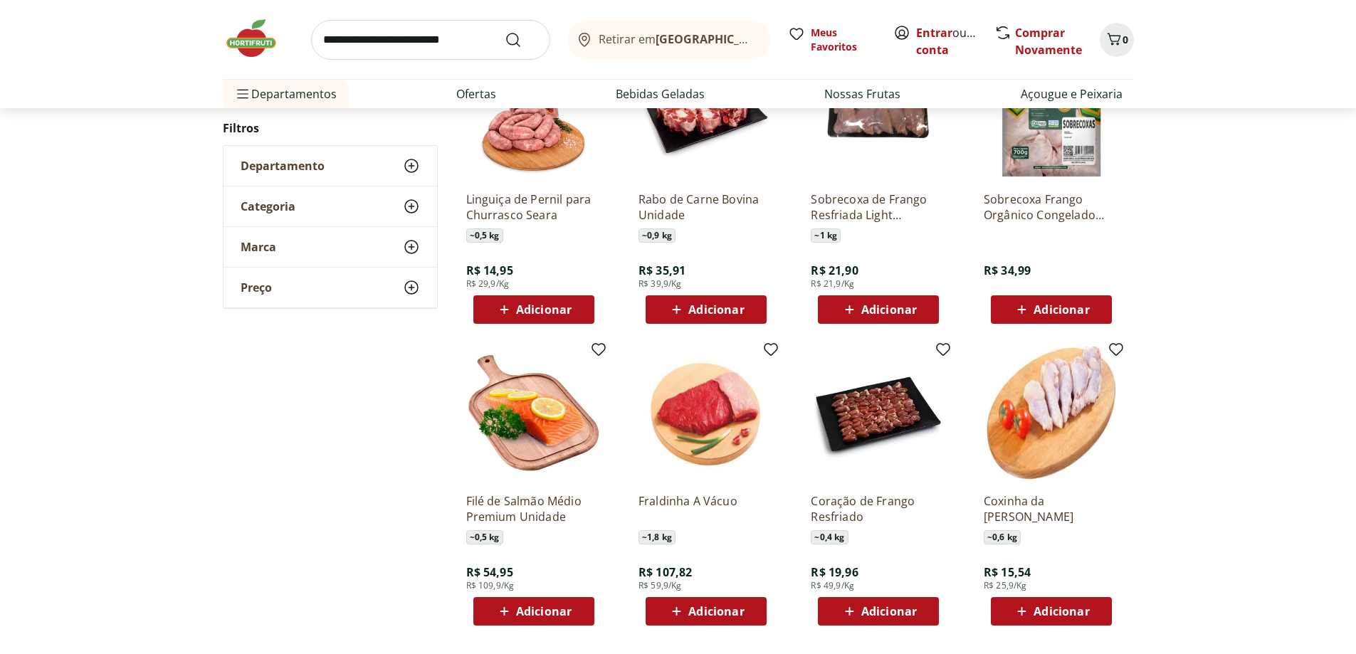
scroll to position [1048, 0]
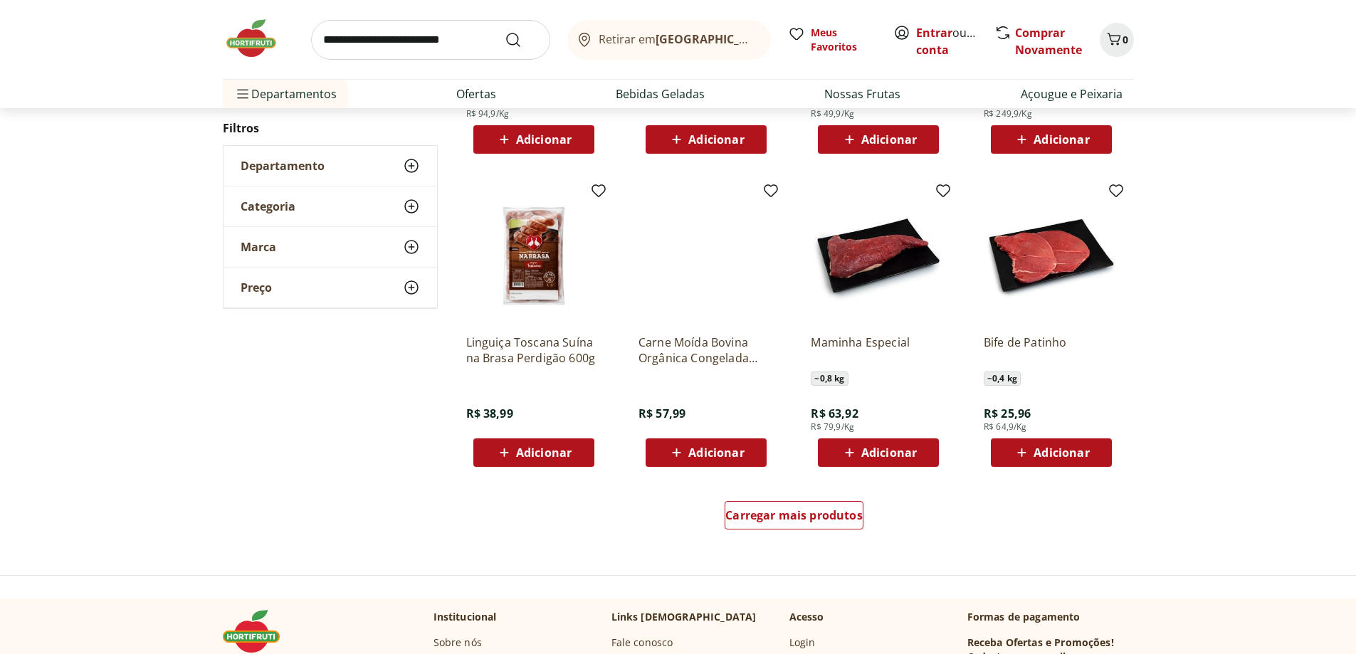
scroll to position [903, 0]
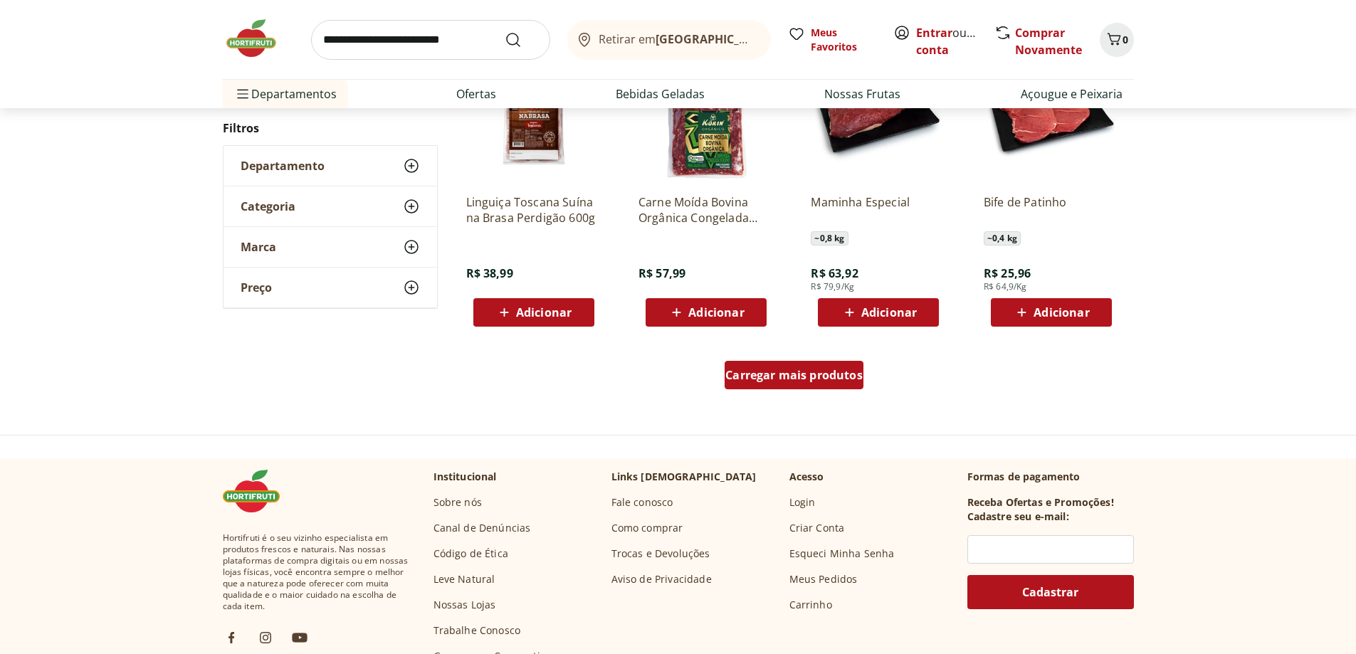
click at [822, 379] on span "Carregar mais produtos" at bounding box center [794, 375] width 137 height 11
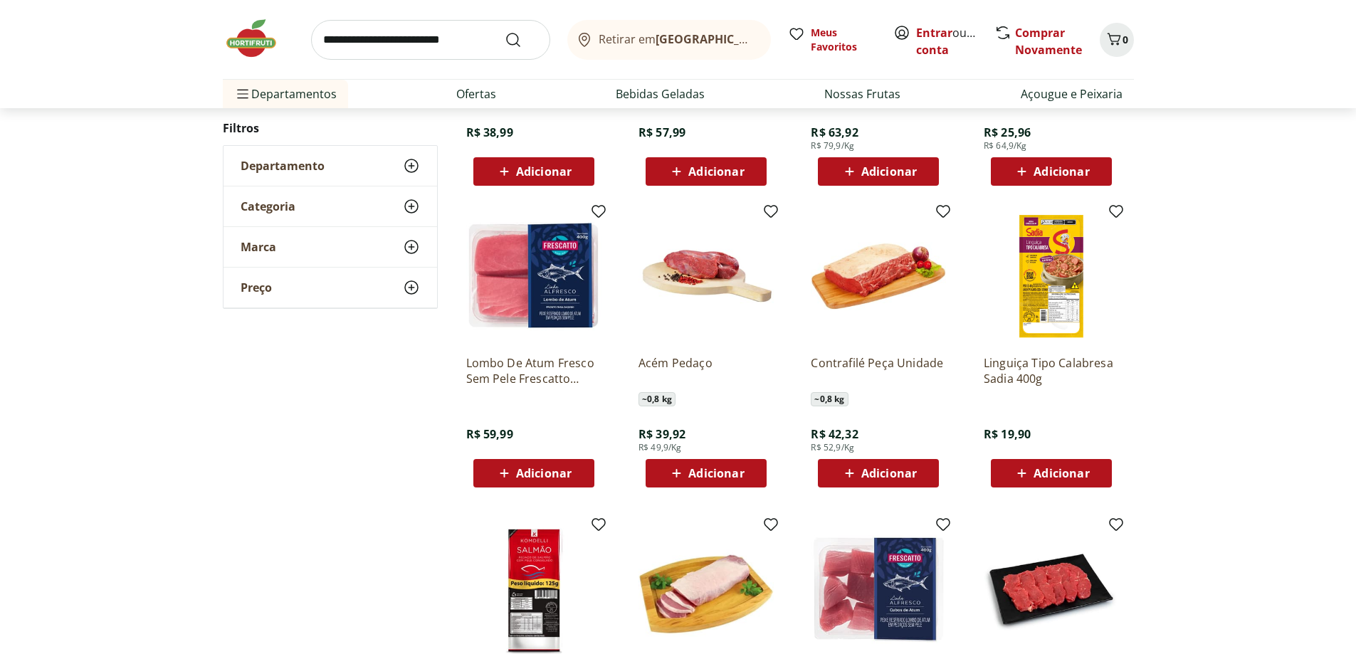
scroll to position [1116, 0]
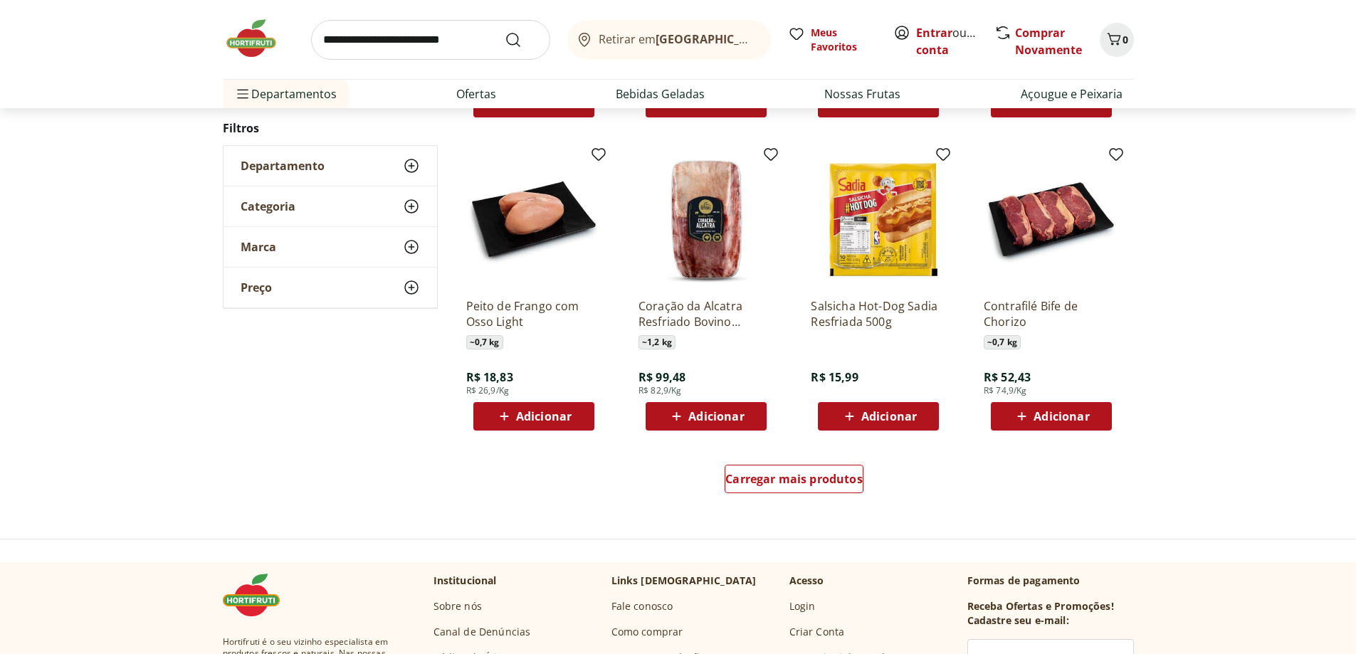
scroll to position [900, 0]
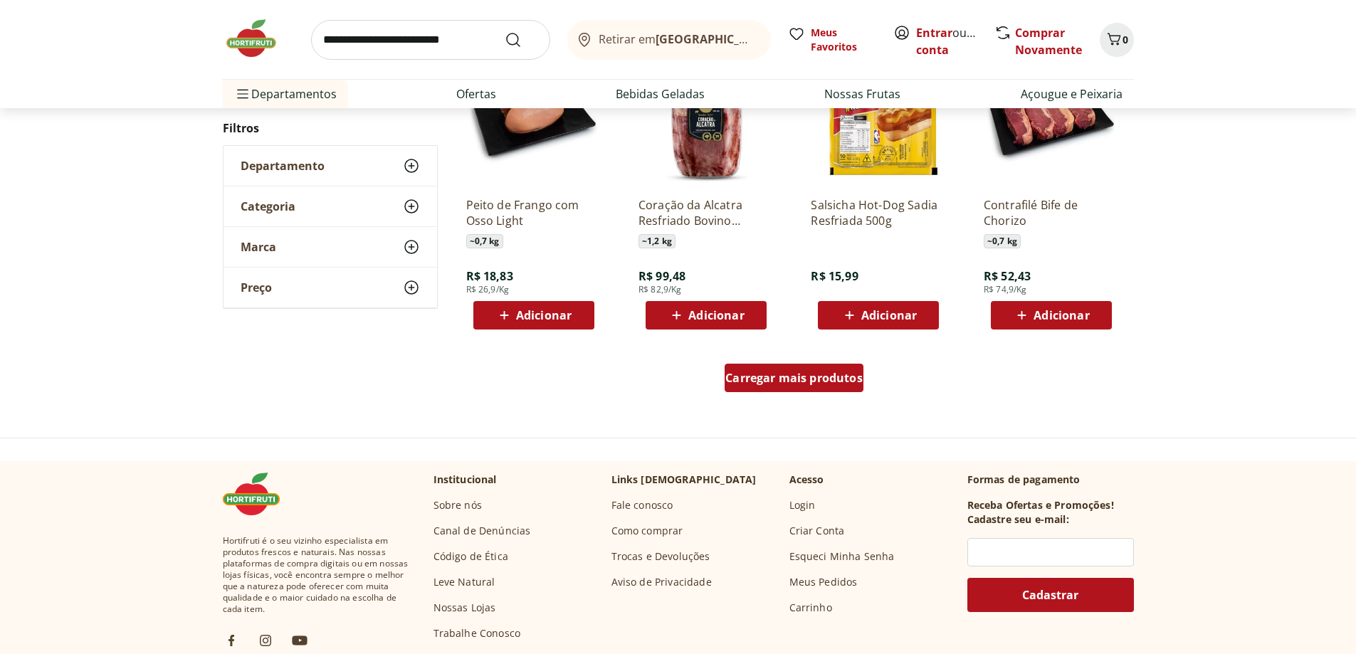
click at [811, 387] on div "Carregar mais produtos" at bounding box center [794, 378] width 139 height 28
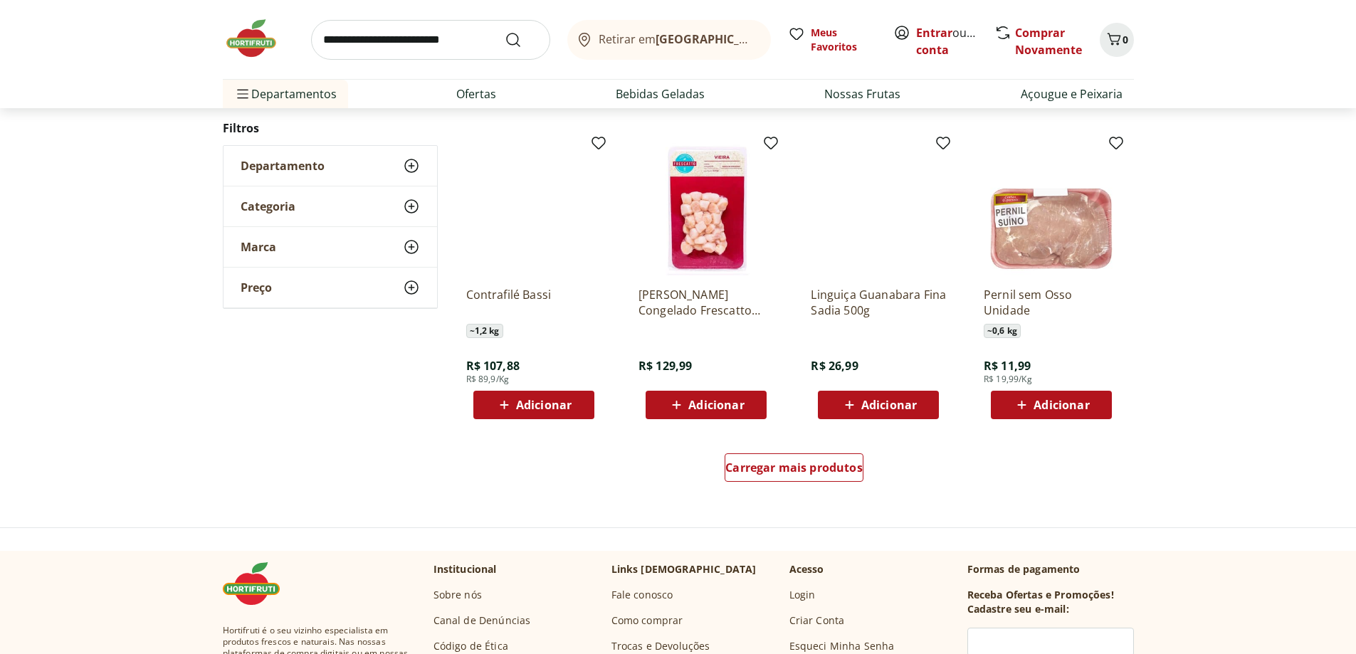
scroll to position [897, 0]
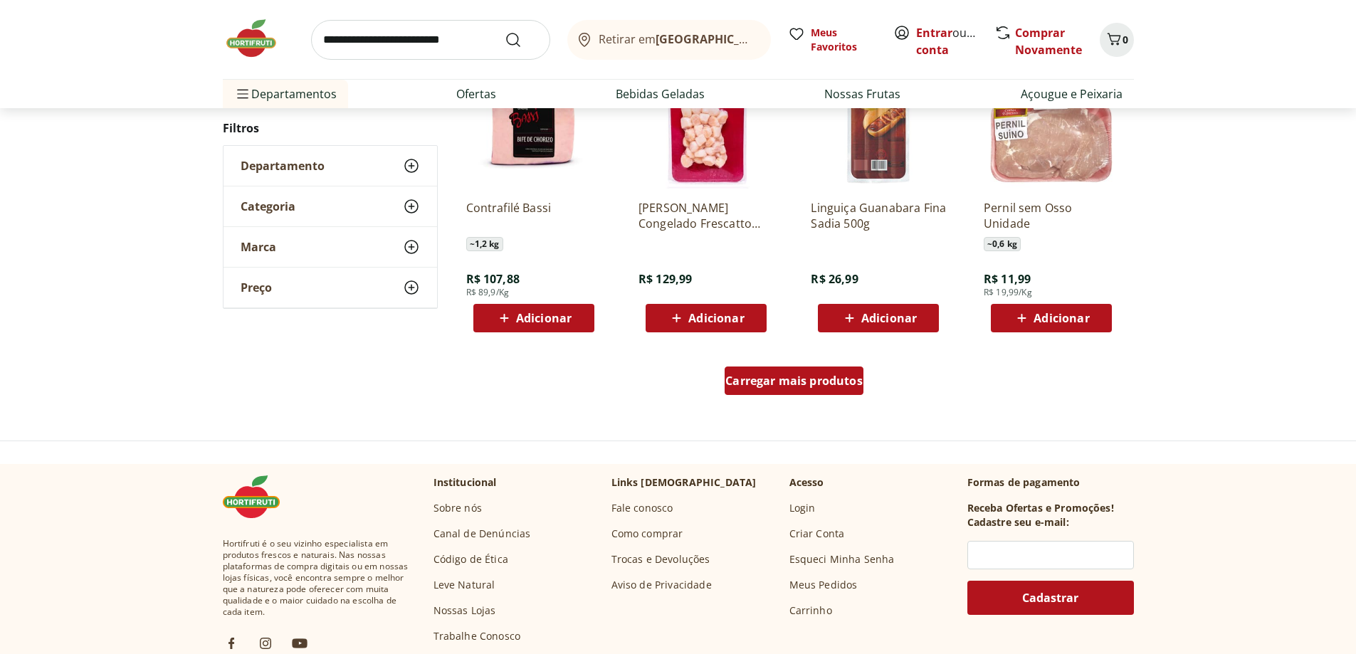
click at [797, 382] on span "Carregar mais produtos" at bounding box center [794, 380] width 137 height 11
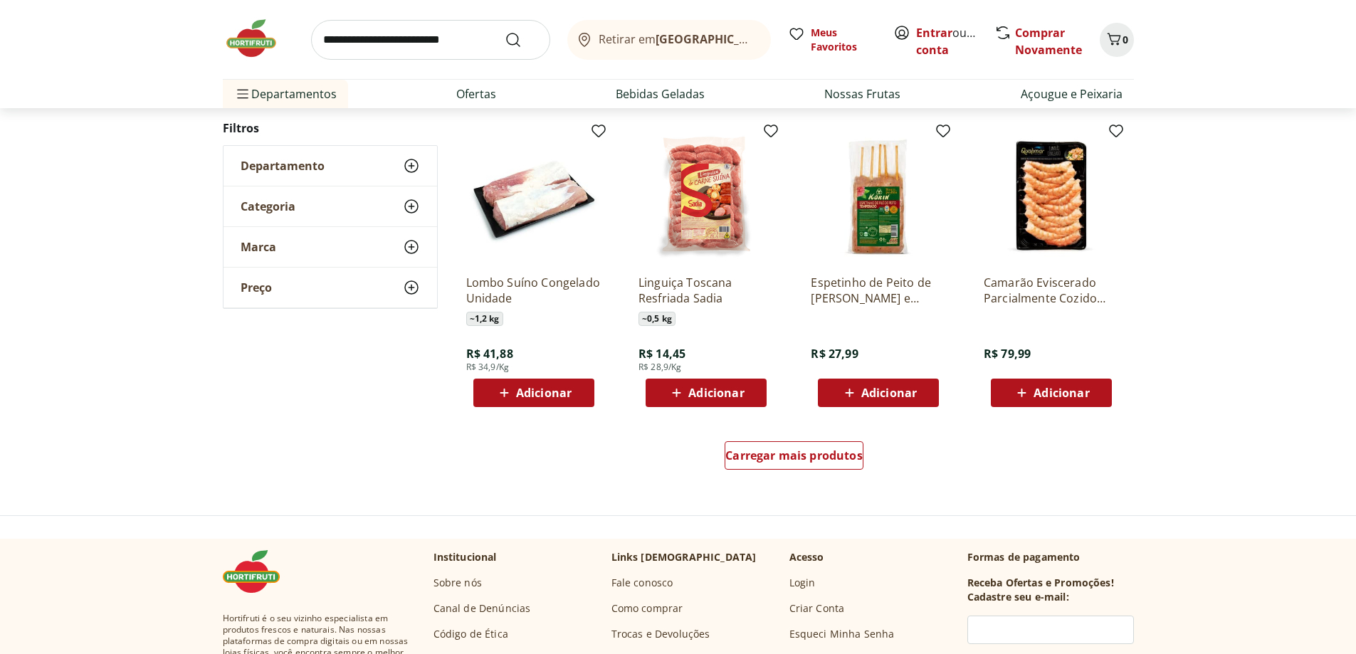
scroll to position [823, 0]
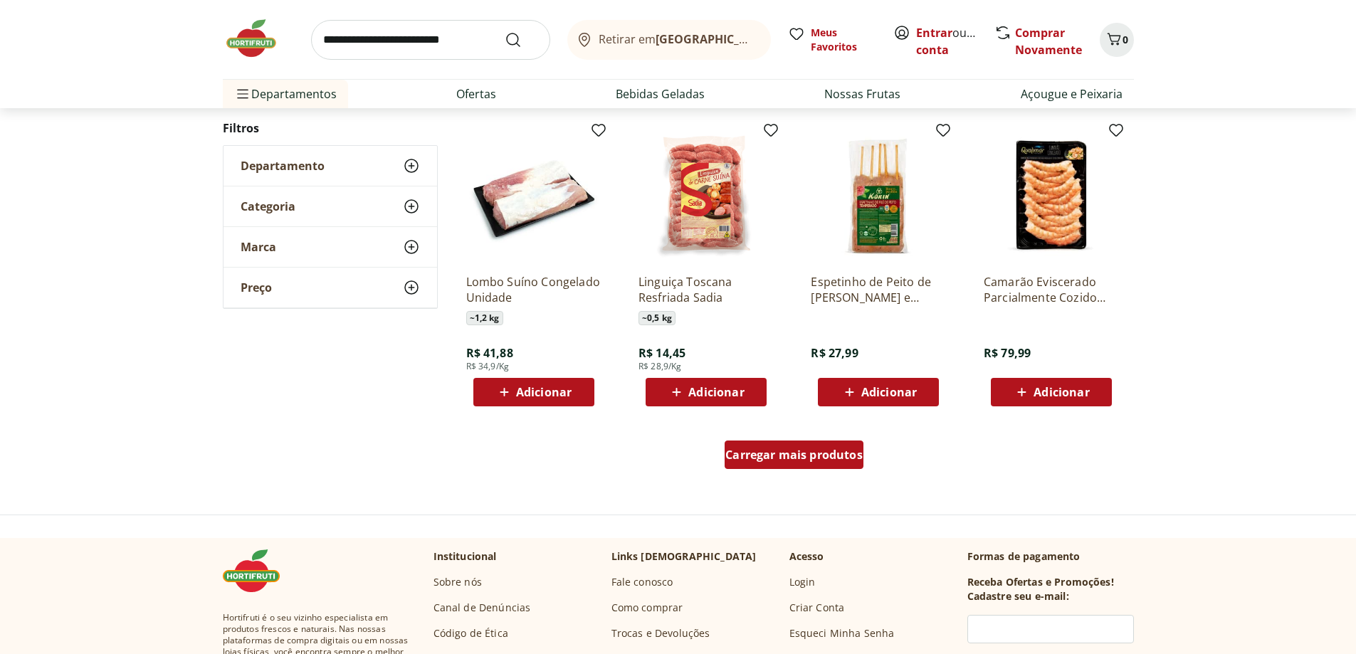
click at [812, 453] on span "Carregar mais produtos" at bounding box center [794, 454] width 137 height 11
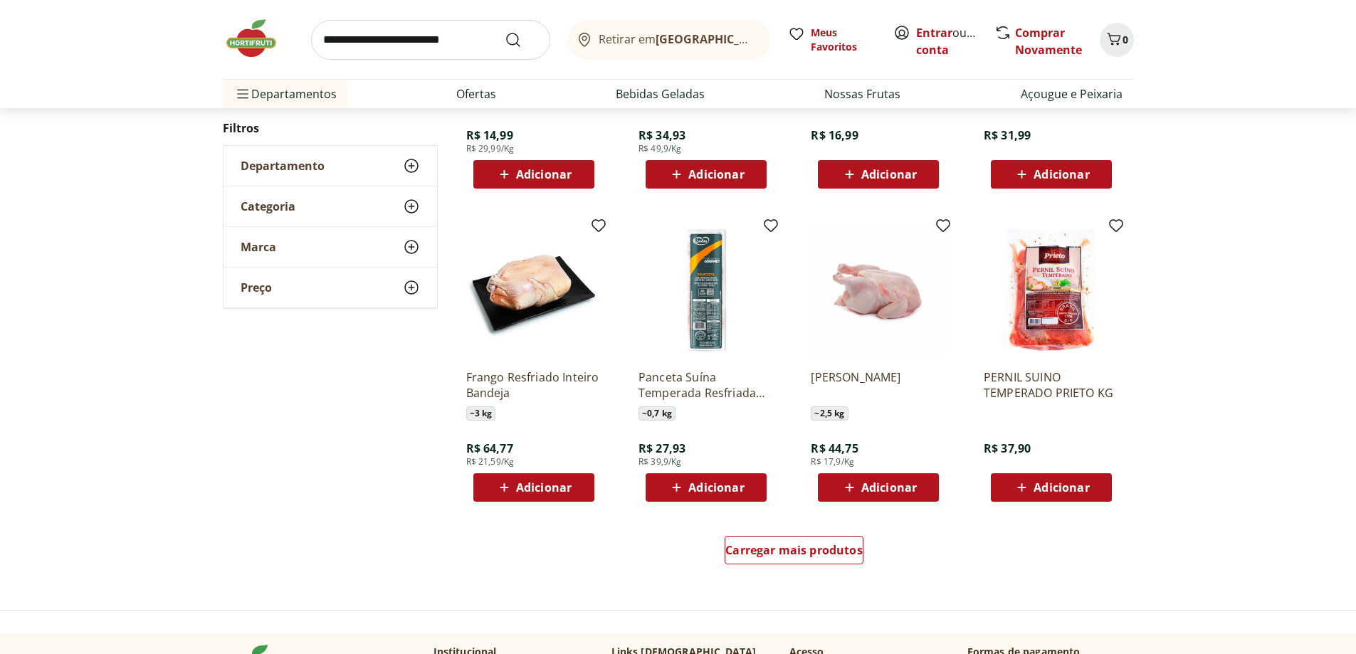
scroll to position [820, 0]
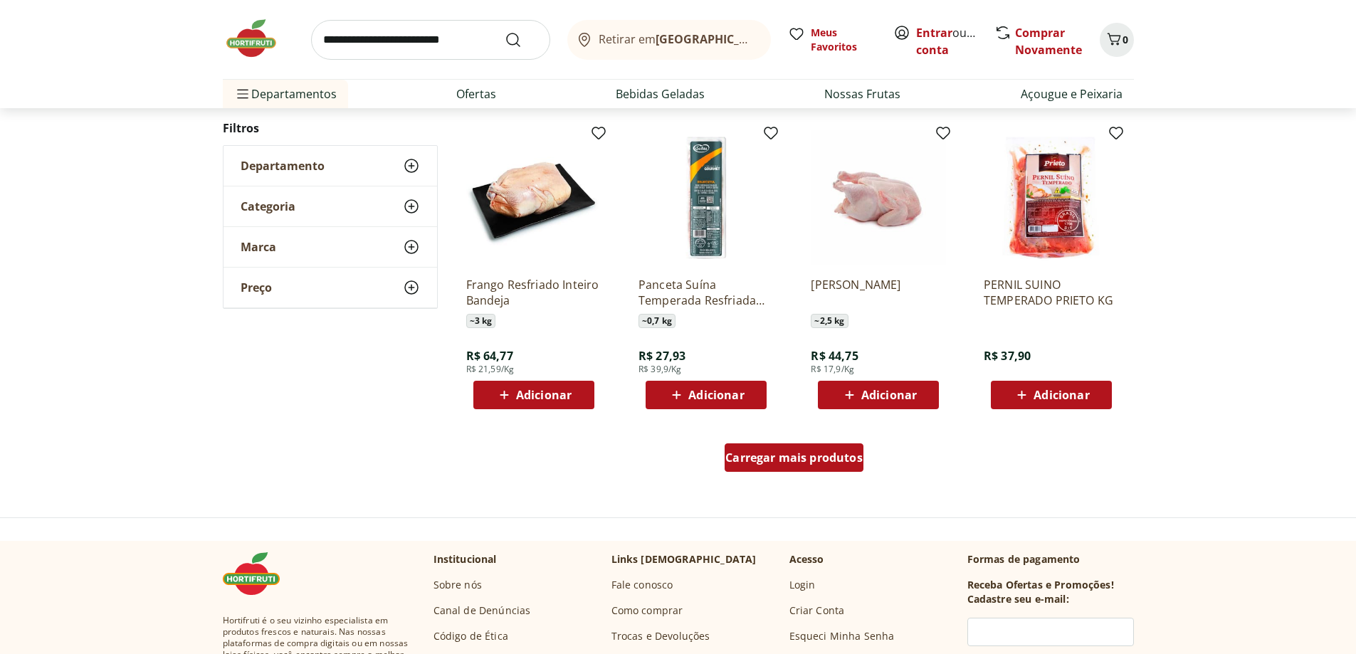
click at [793, 460] on span "Carregar mais produtos" at bounding box center [794, 457] width 137 height 11
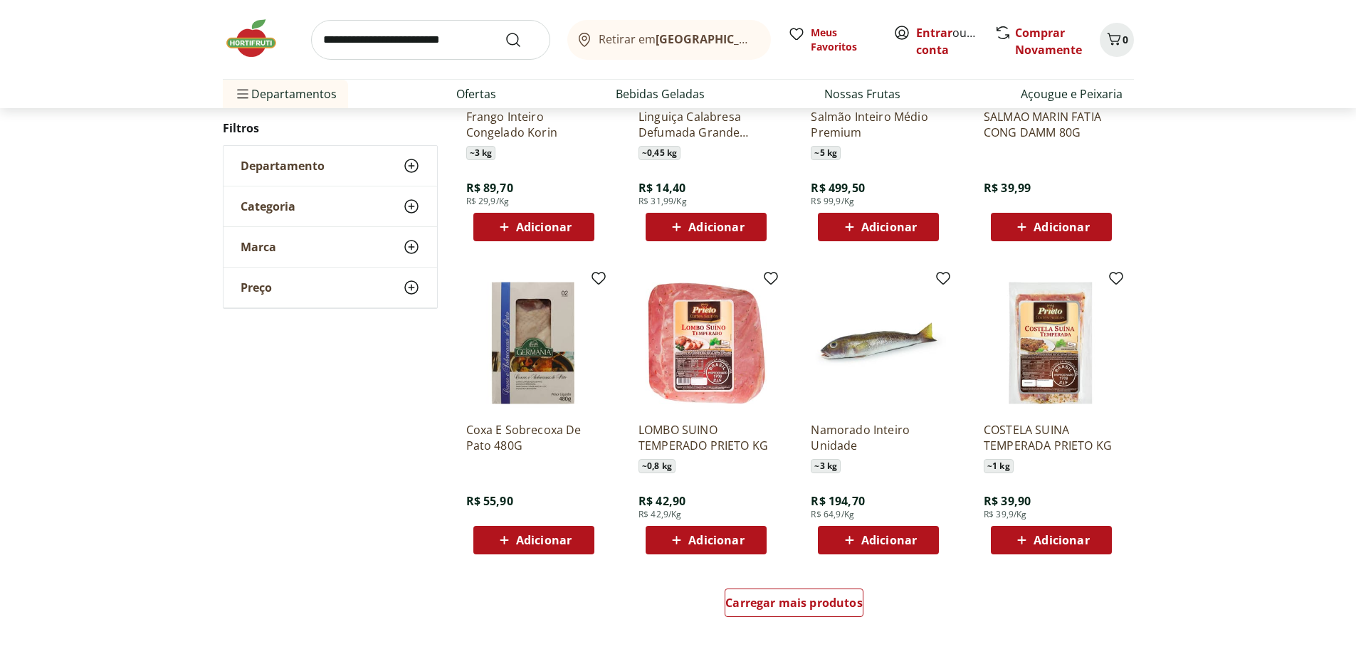
scroll to position [817, 0]
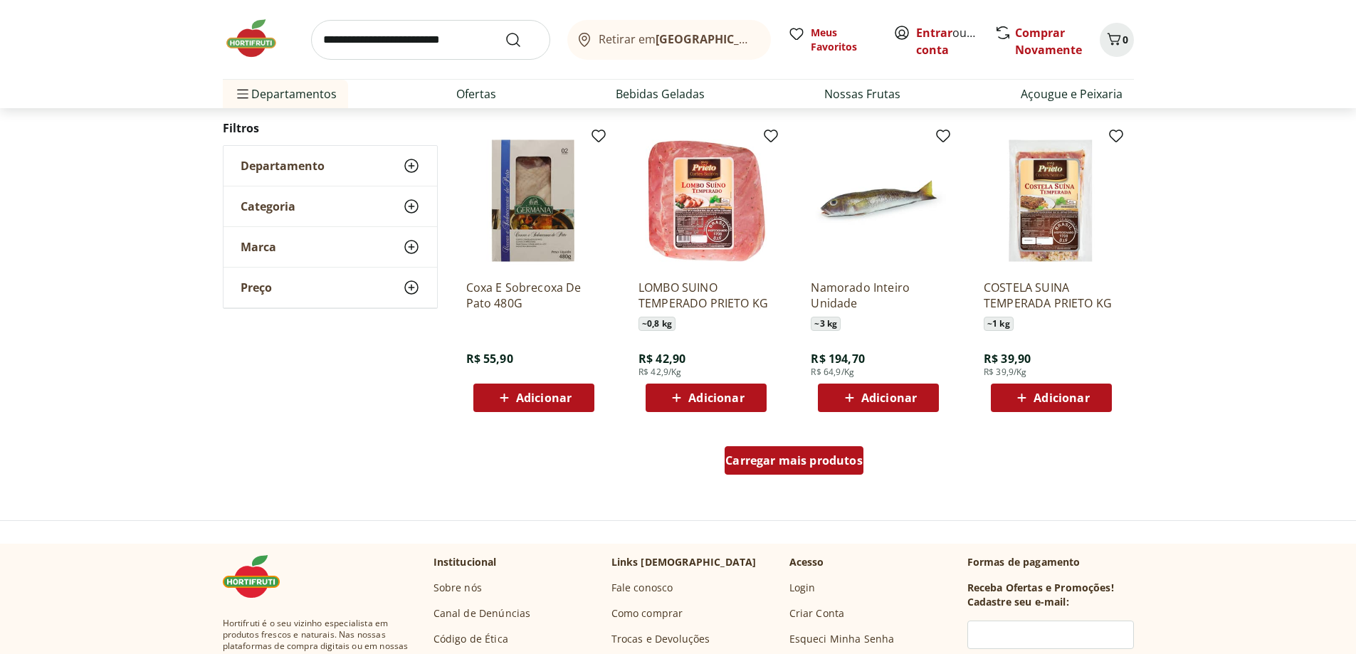
click at [836, 462] on span "Carregar mais produtos" at bounding box center [794, 460] width 137 height 11
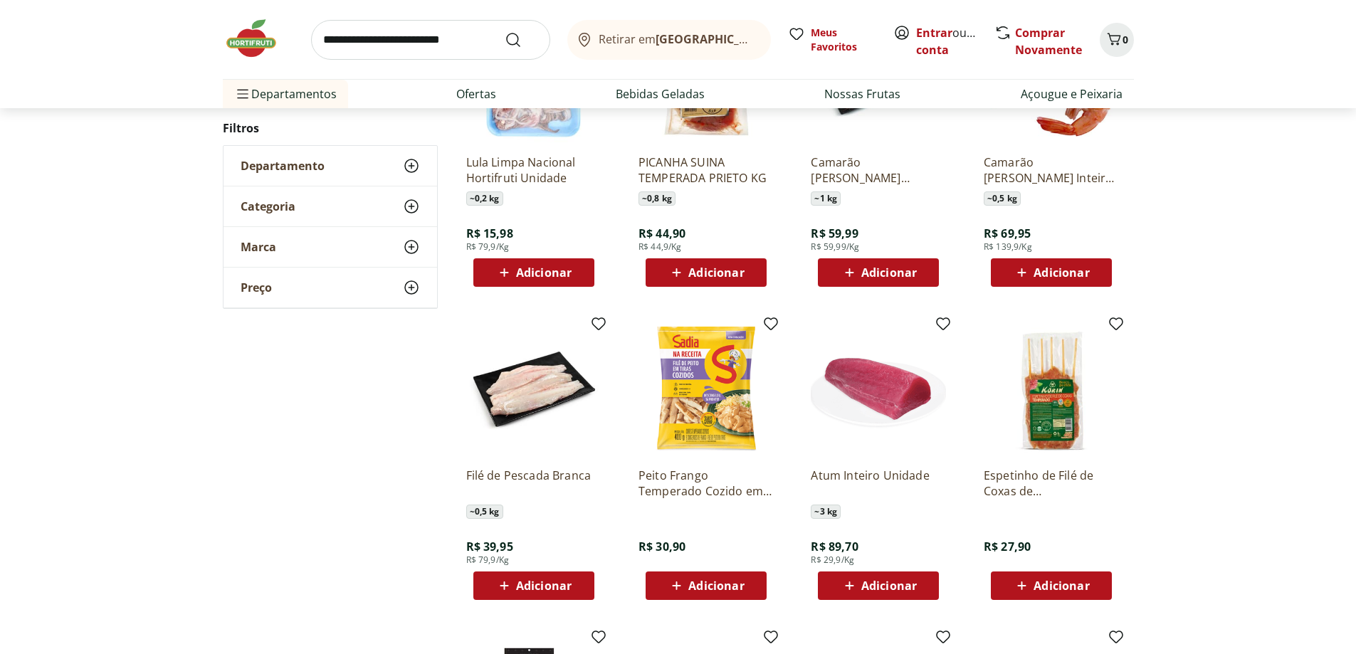
scroll to position [316, 0]
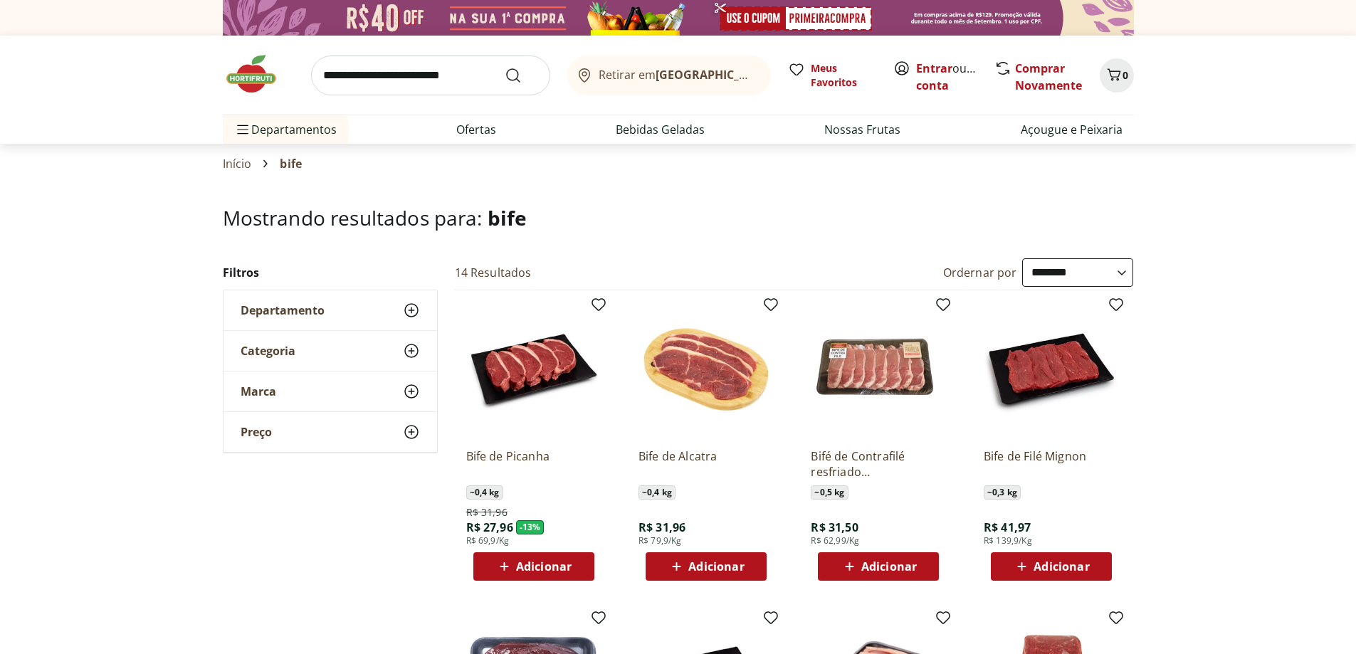
select select "**********"
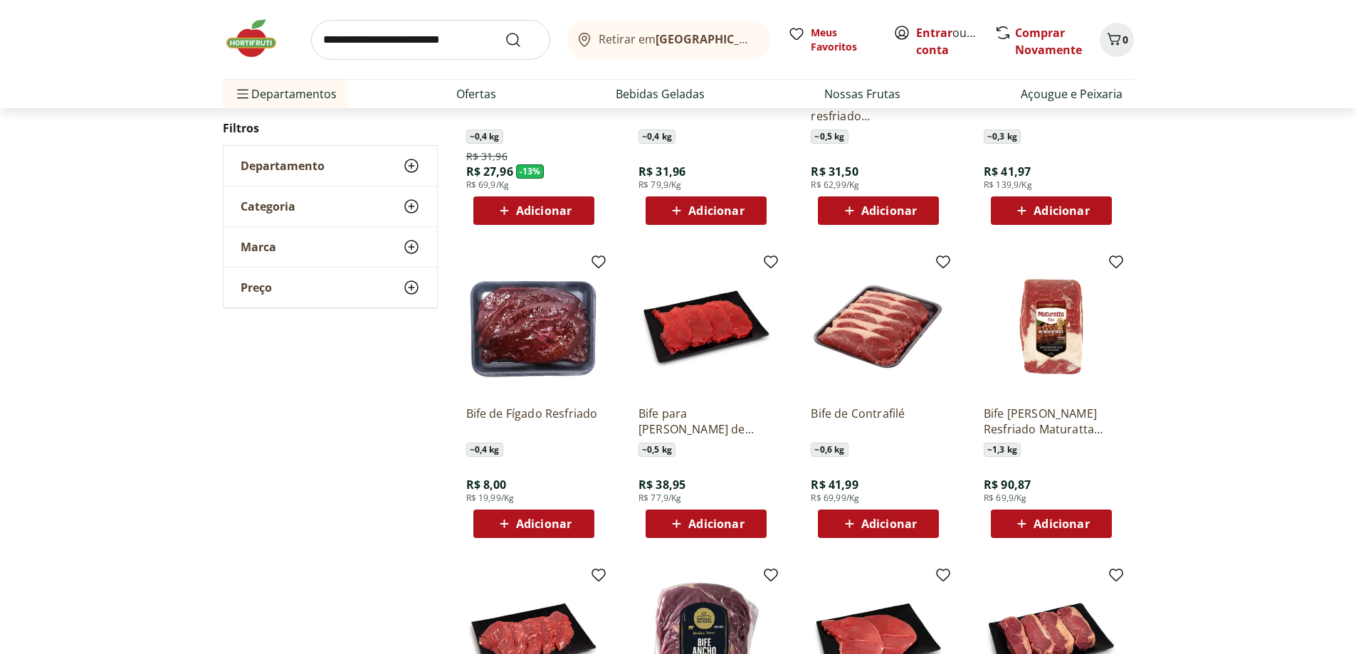
scroll to position [570, 0]
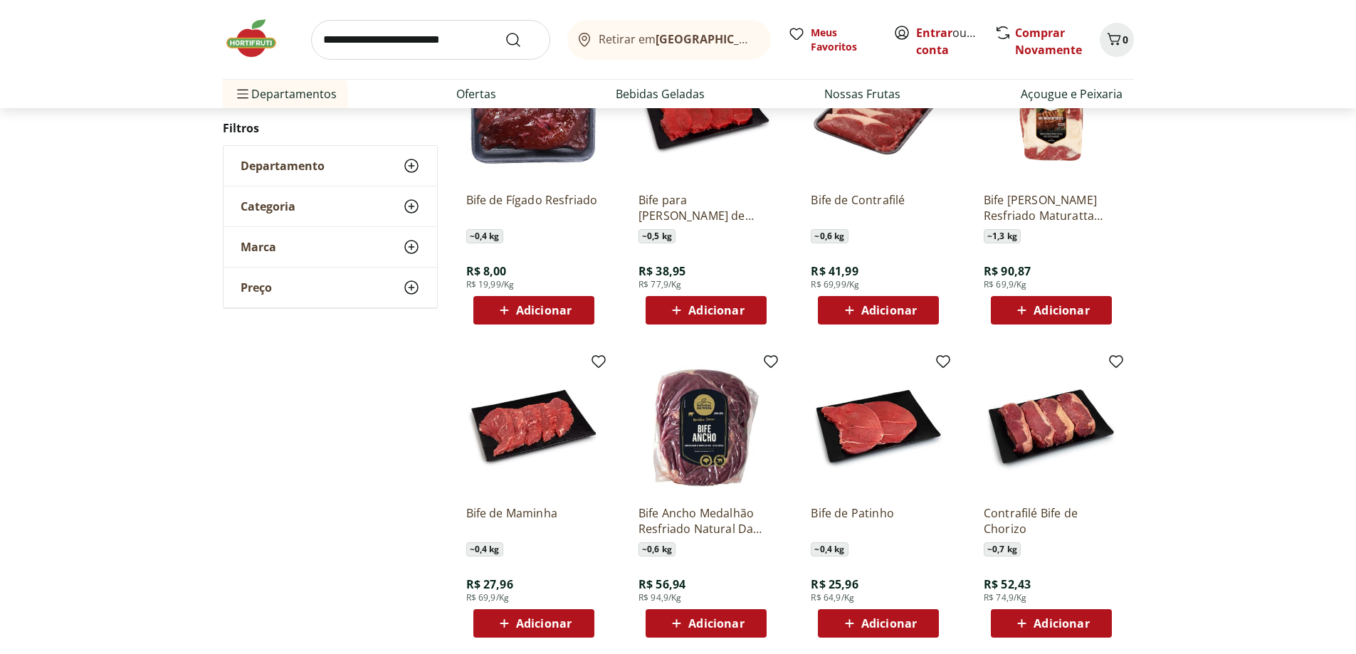
click at [746, 306] on div "Adicionar" at bounding box center [706, 311] width 98 height 26
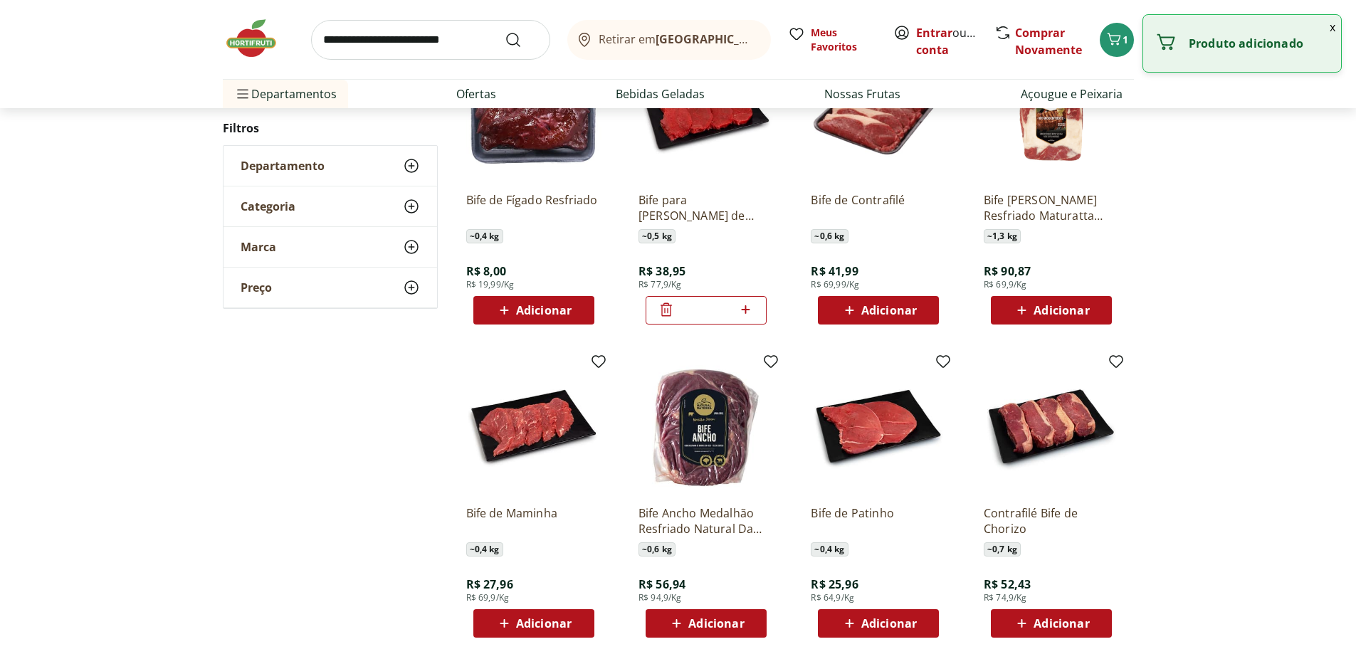
click at [408, 43] on input "search" at bounding box center [430, 40] width 239 height 40
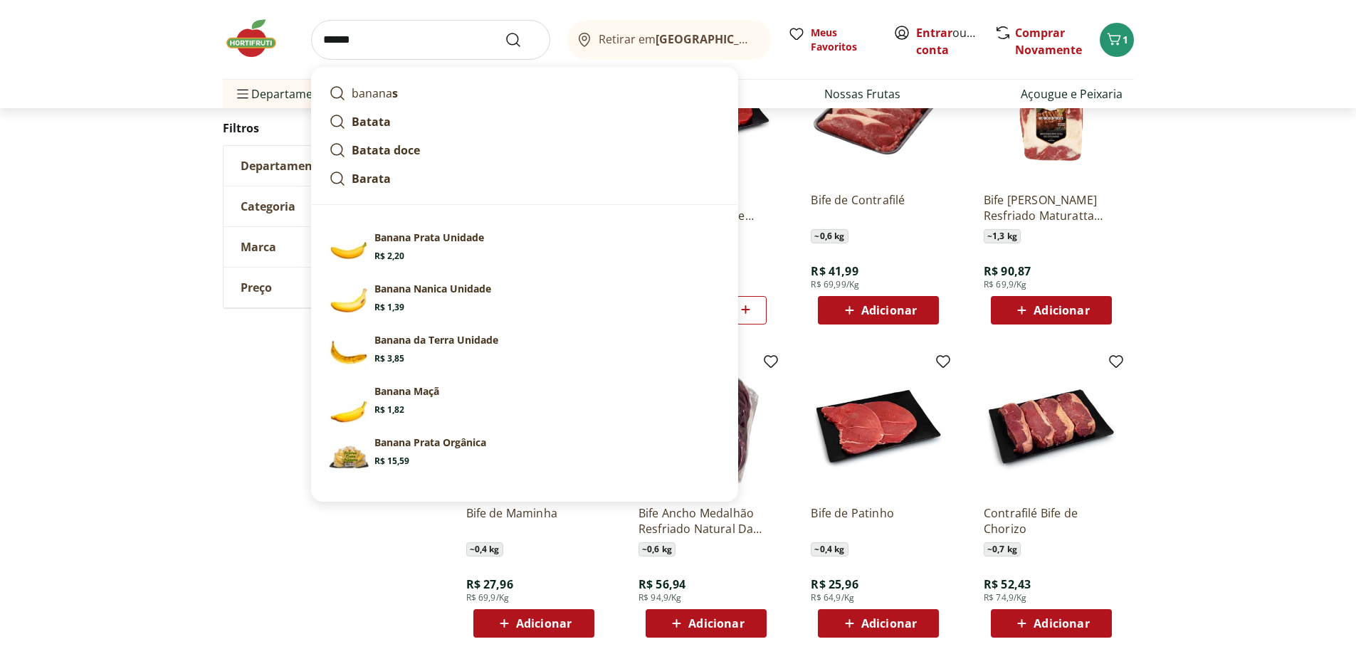
type input "******"
click at [505, 31] on button "Submit Search" at bounding box center [522, 39] width 34 height 17
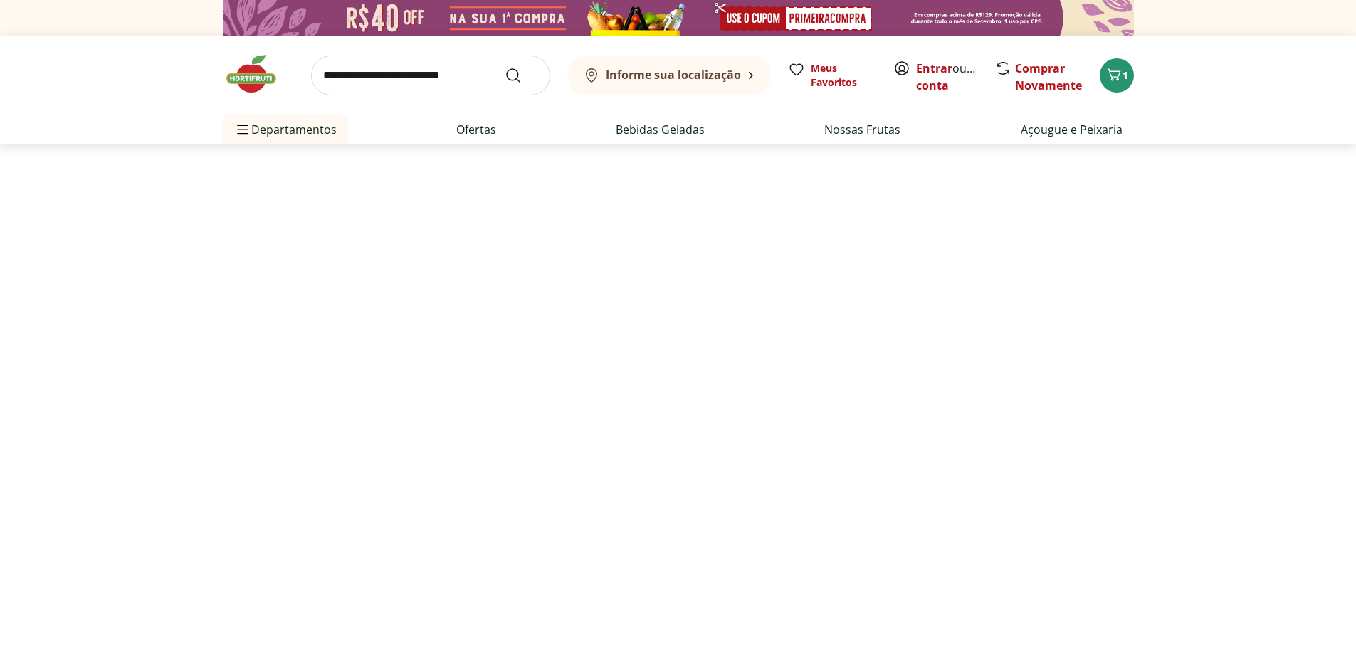
select select "**********"
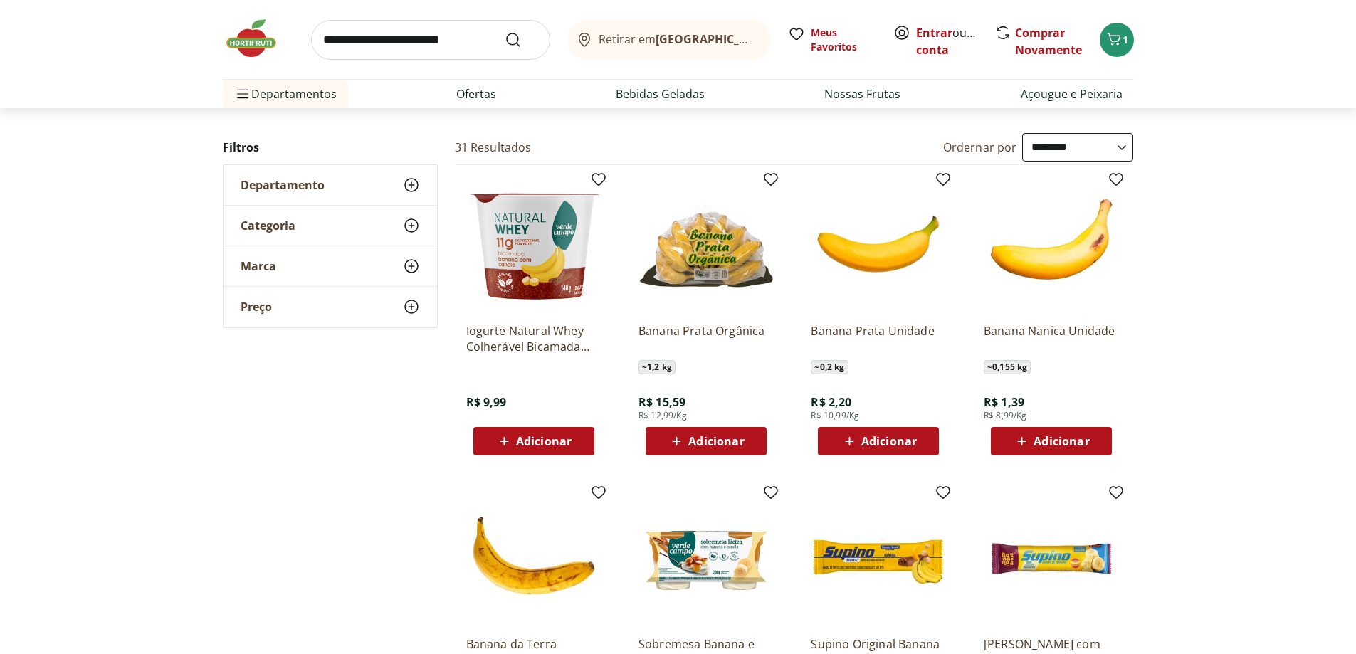
scroll to position [214, 0]
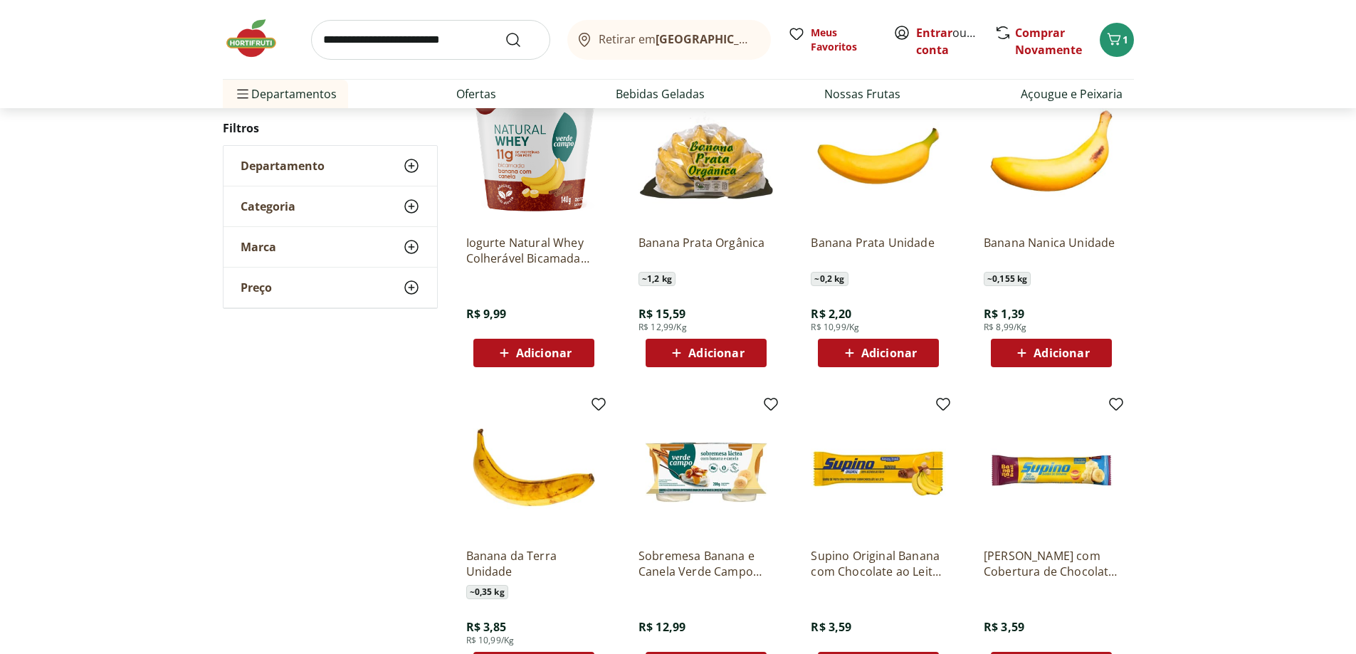
click at [931, 352] on button "Adicionar" at bounding box center [878, 353] width 121 height 28
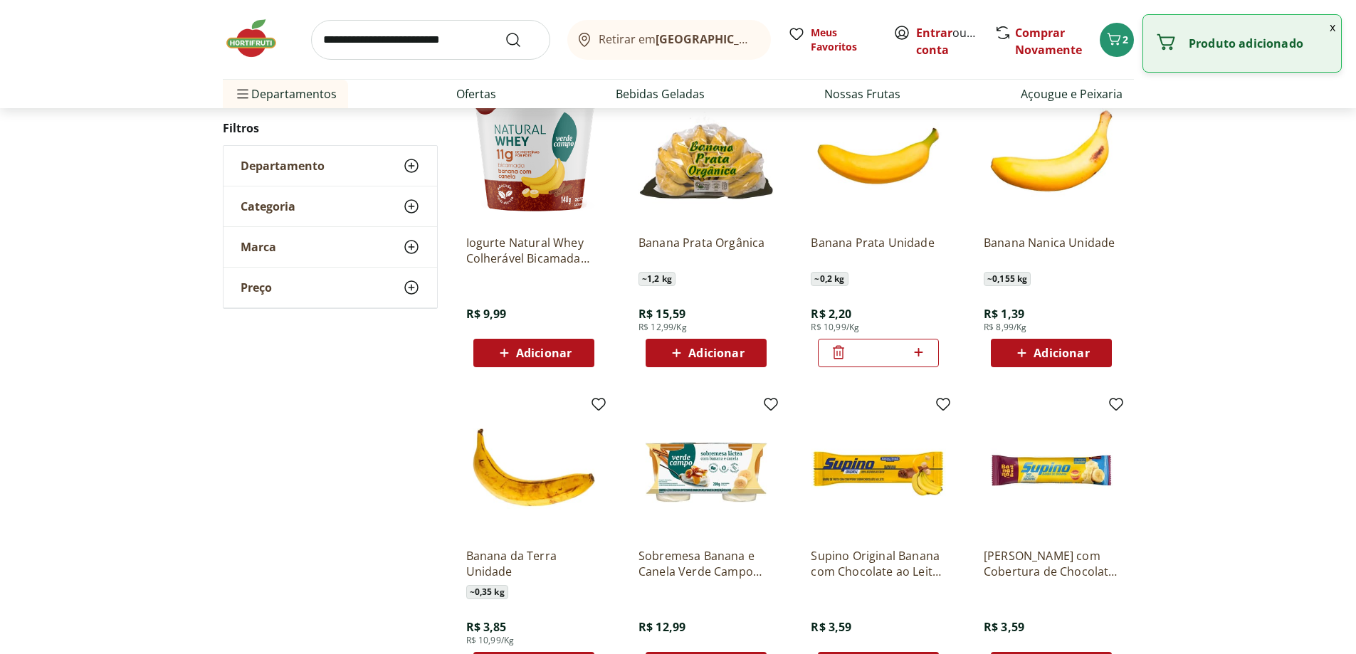
click at [922, 350] on icon at bounding box center [919, 352] width 18 height 17
type input "*"
click at [434, 40] on input "search" at bounding box center [430, 40] width 239 height 40
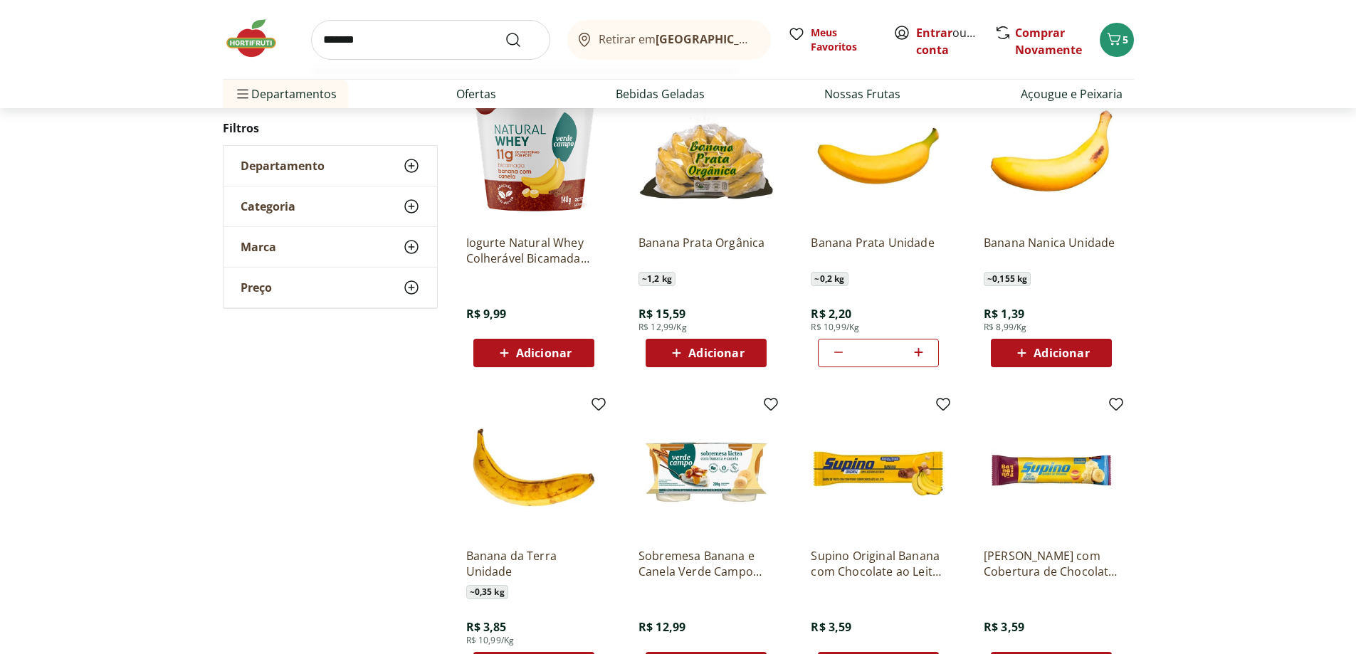
type input "*******"
click at [505, 31] on button "Submit Search" at bounding box center [522, 39] width 34 height 17
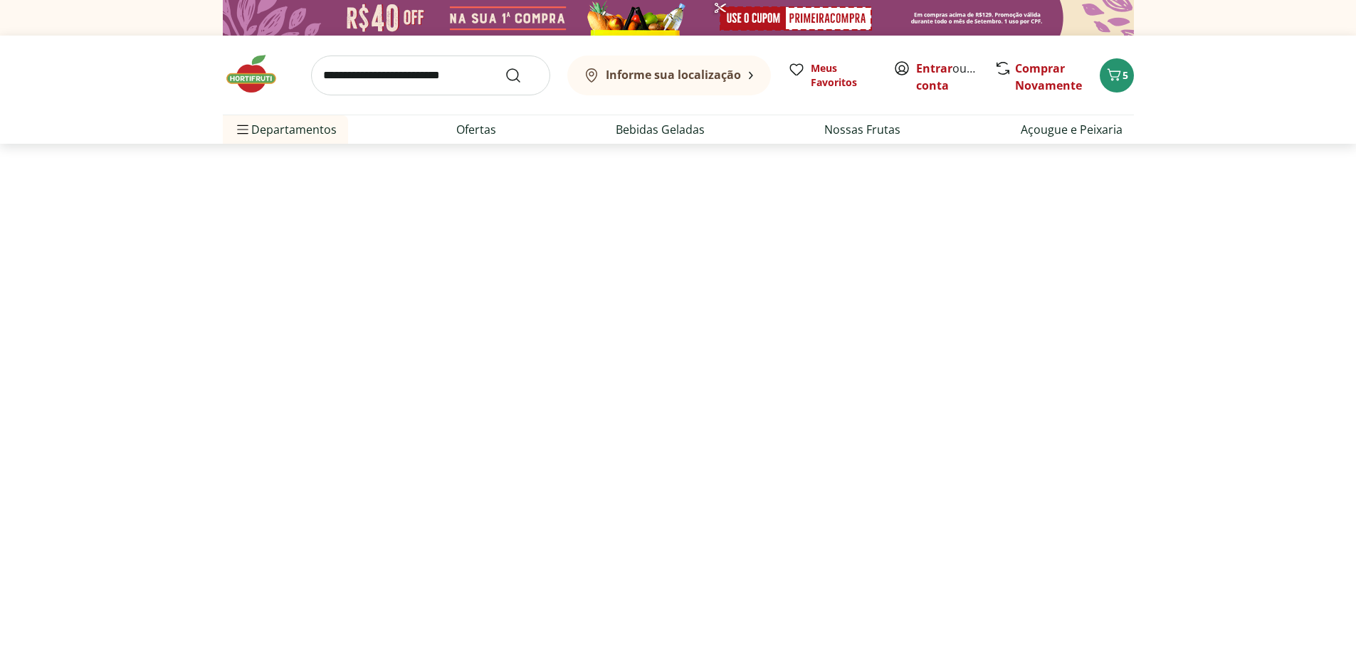
select select "**********"
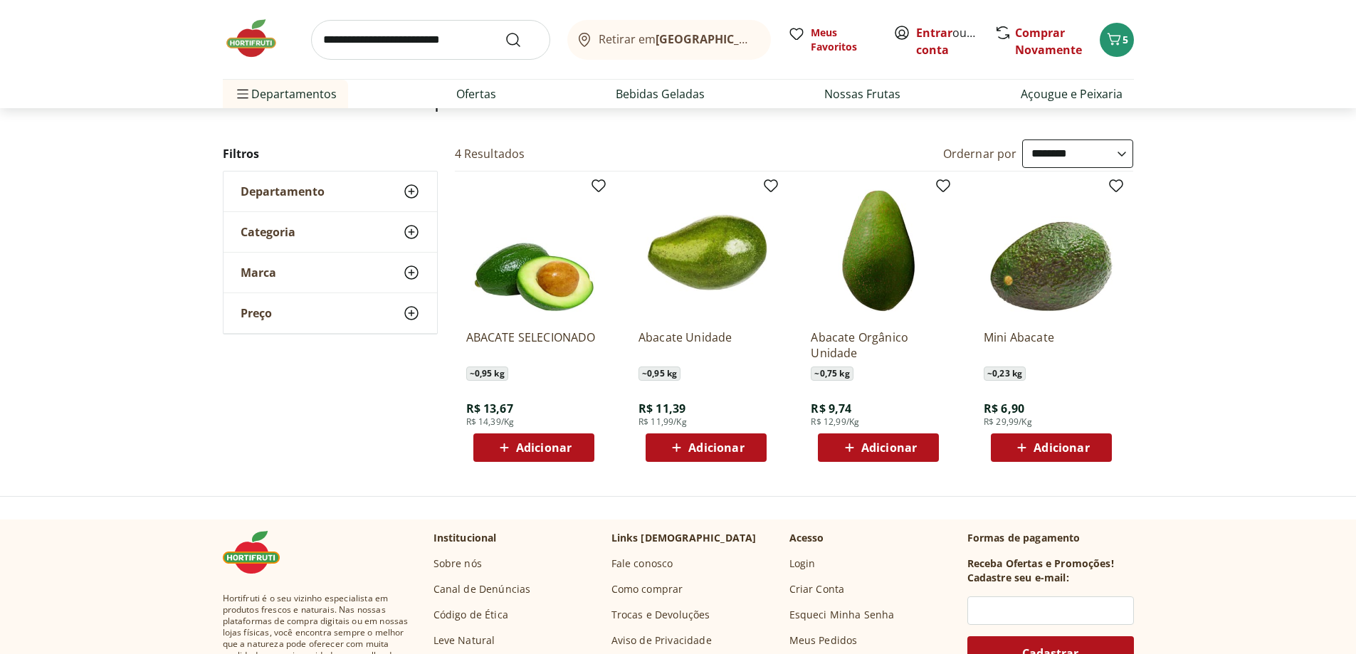
scroll to position [142, 0]
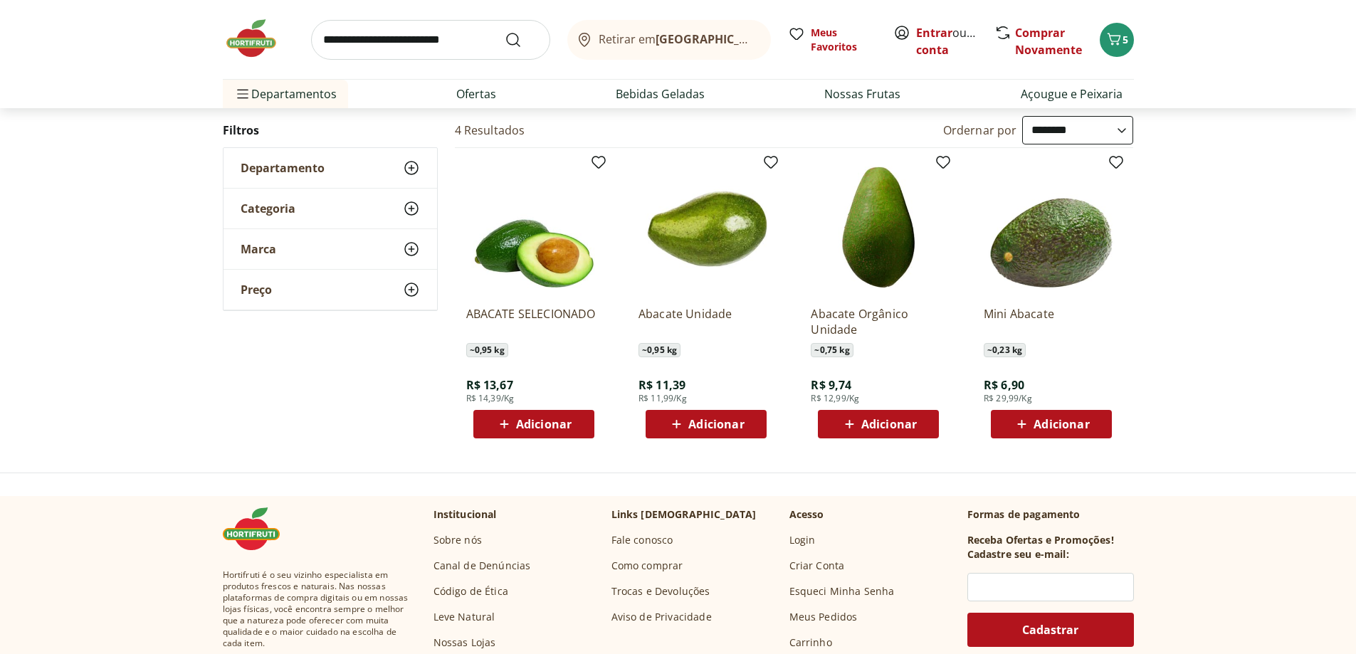
click at [572, 422] on div "Adicionar" at bounding box center [534, 425] width 98 height 26
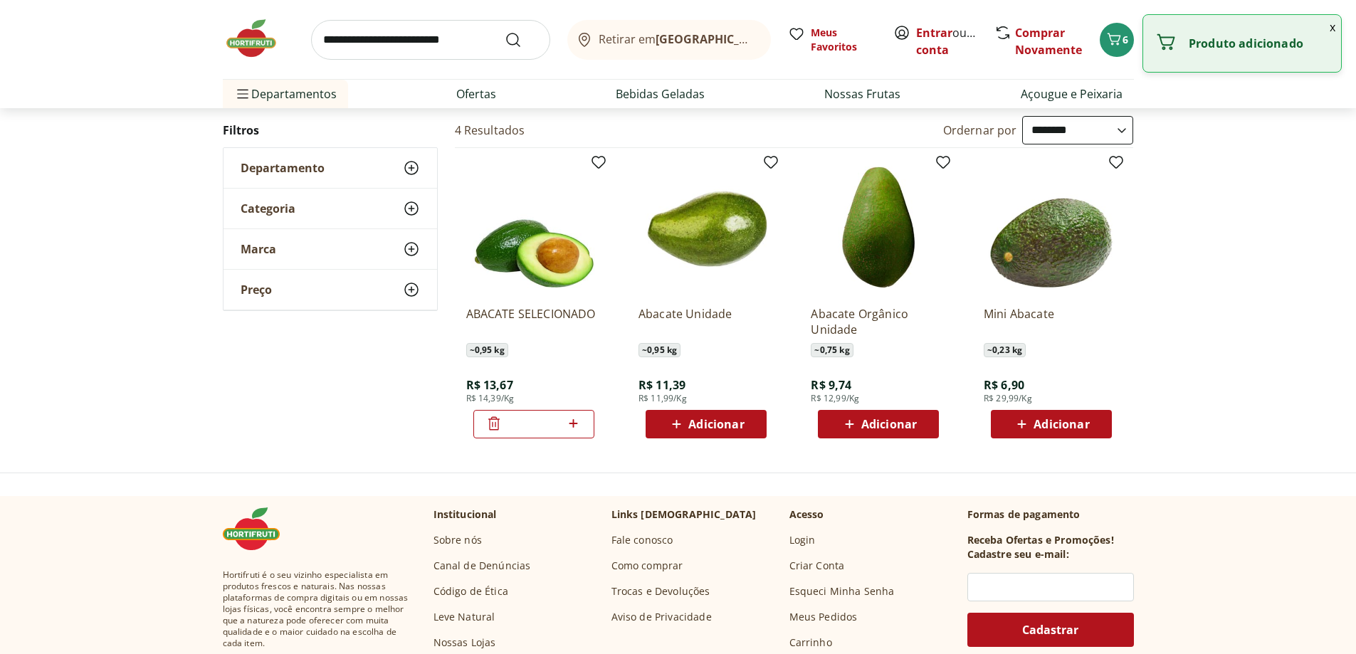
click at [479, 35] on input "search" at bounding box center [430, 40] width 239 height 40
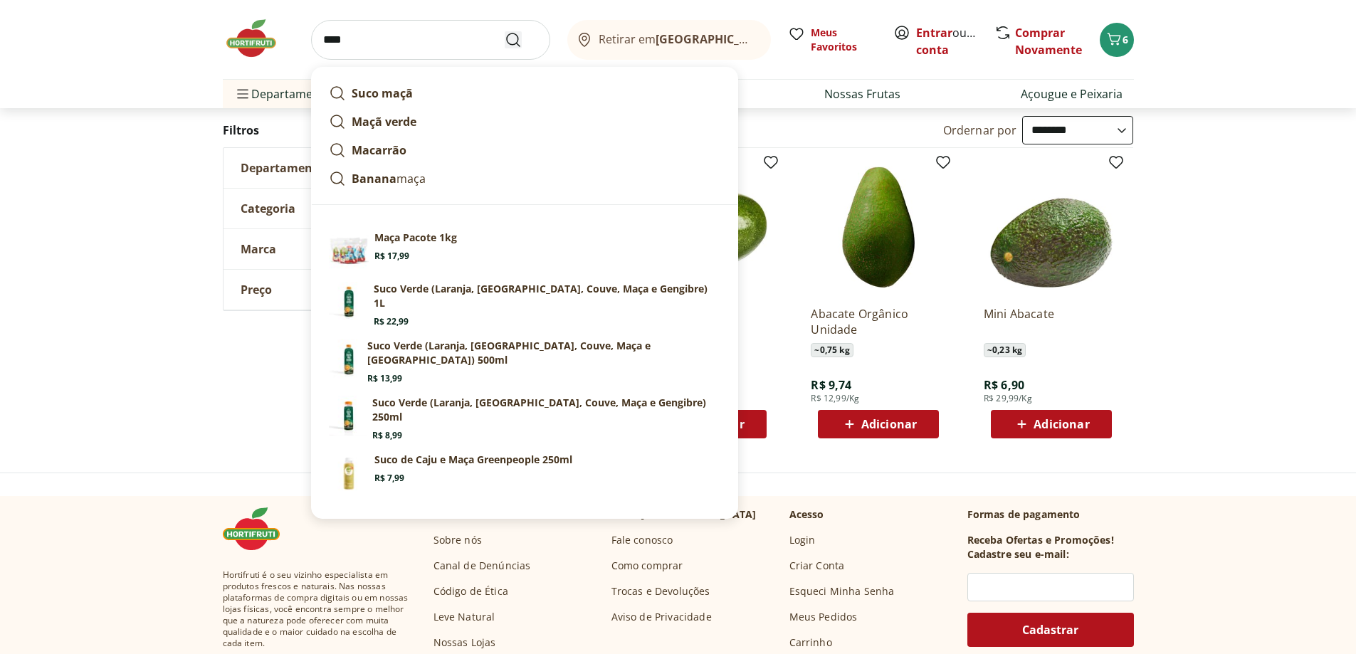
type input "****"
click at [519, 39] on icon "Submit Search" at bounding box center [513, 39] width 17 height 17
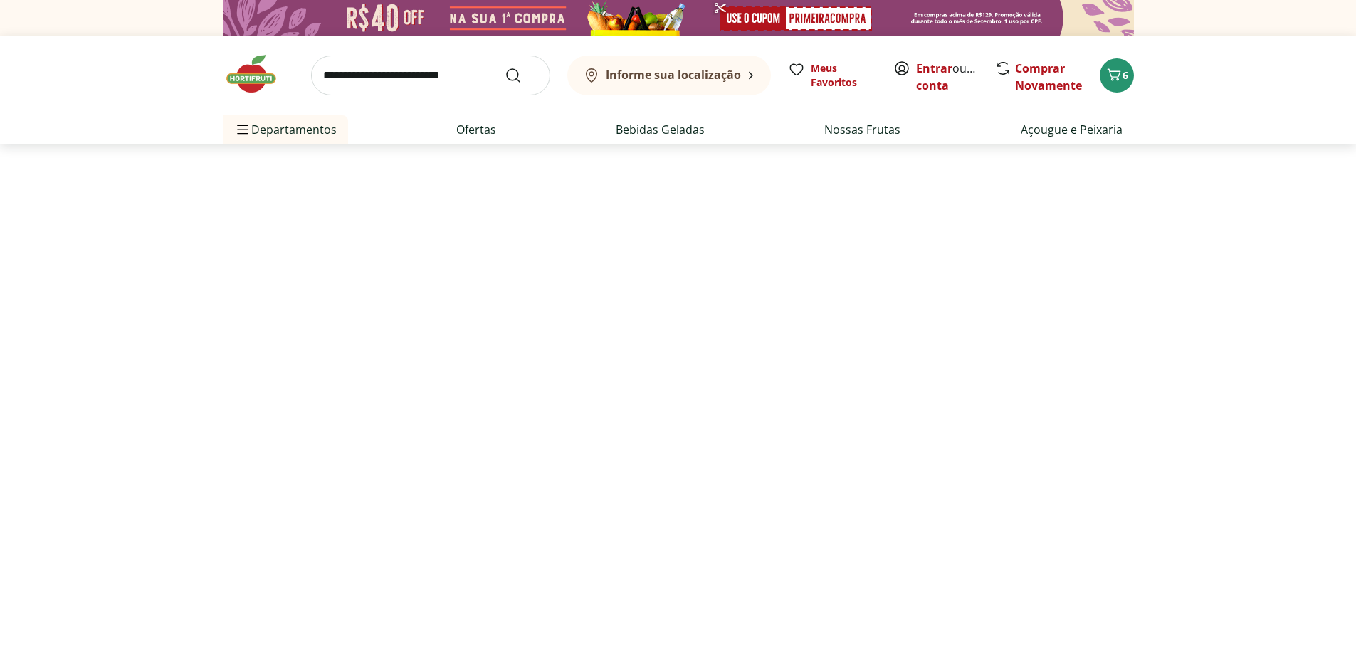
select select "**********"
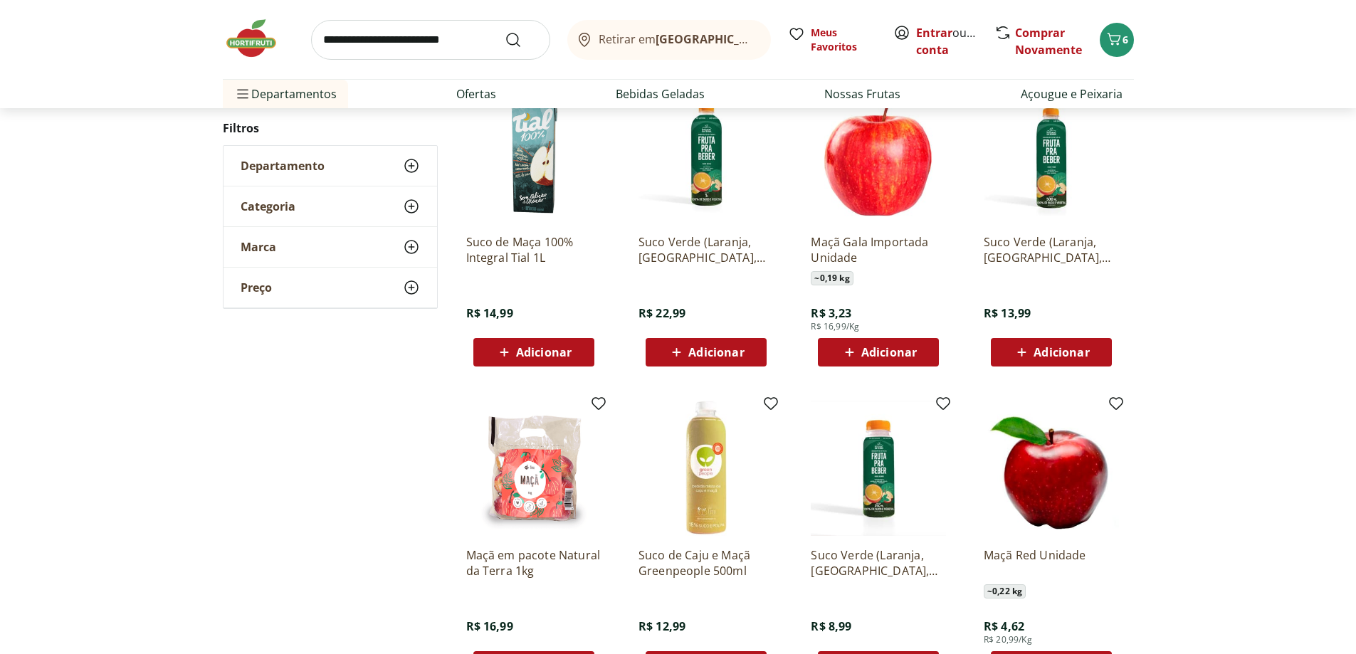
scroll to position [71, 0]
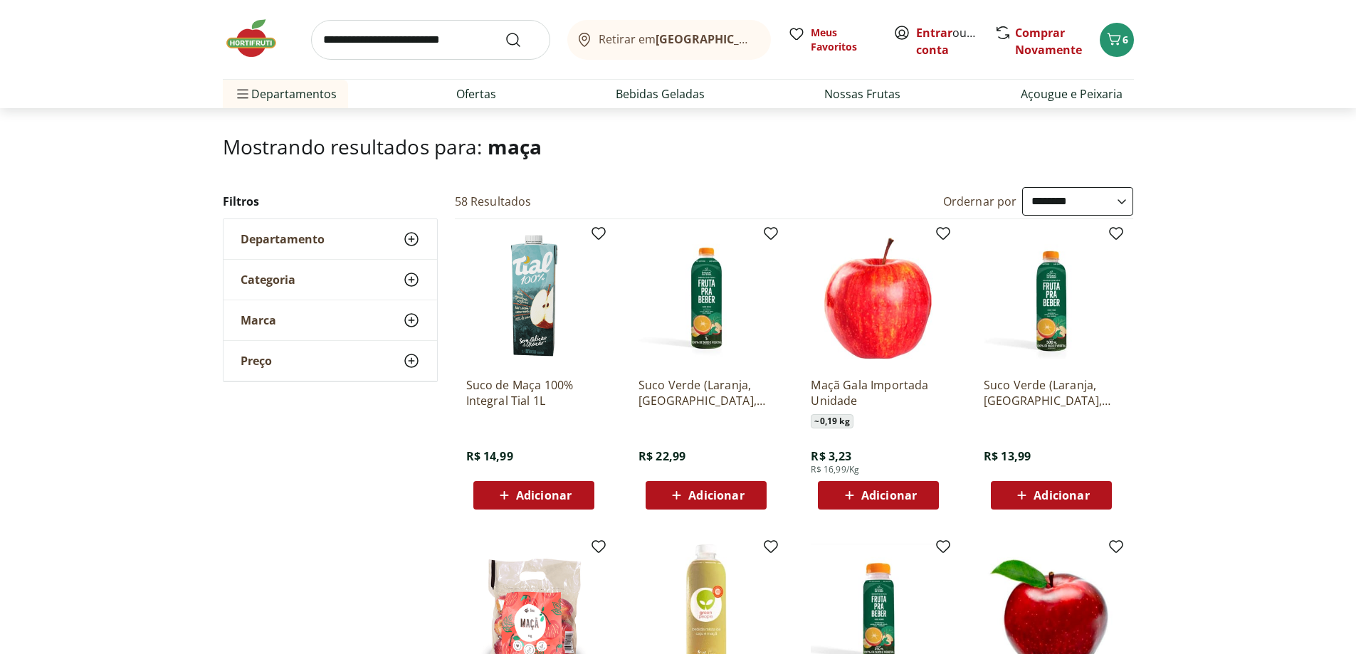
click at [933, 494] on button "Adicionar" at bounding box center [878, 495] width 121 height 28
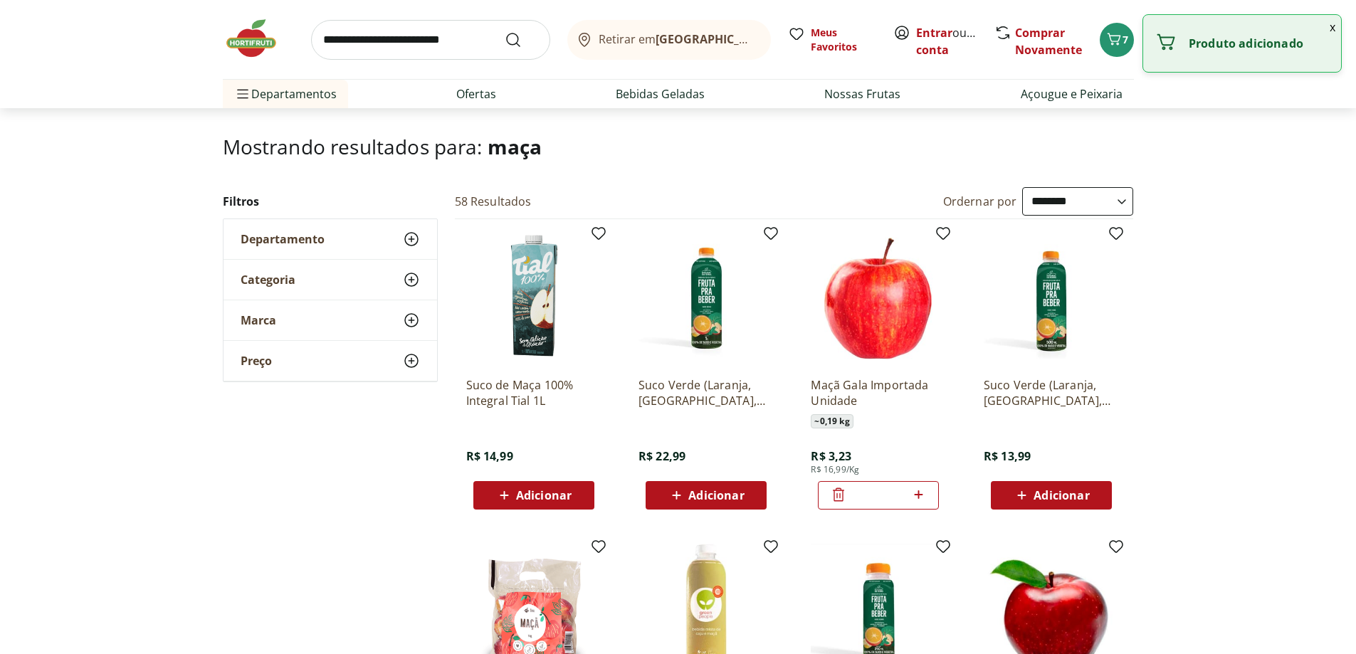
click at [922, 491] on icon at bounding box center [919, 494] width 18 height 17
type input "*"
click at [394, 41] on input "search" at bounding box center [430, 40] width 239 height 40
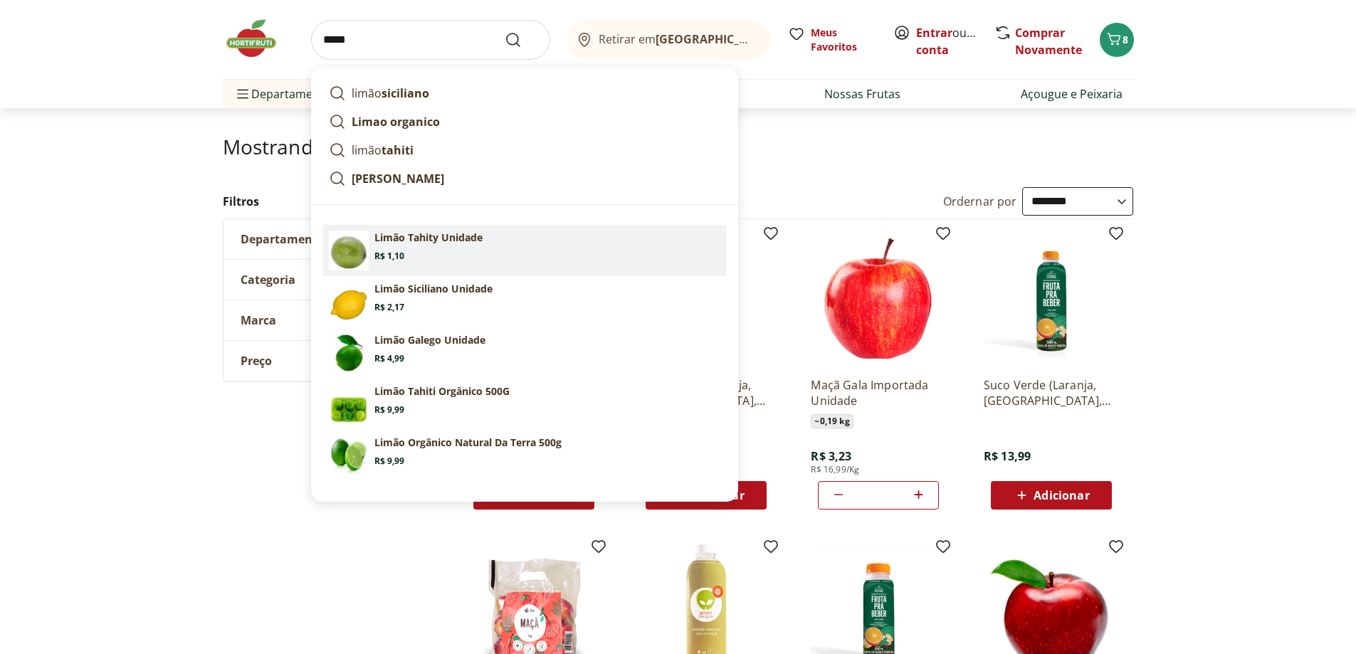
click at [422, 240] on p "Limão Tahity Unidade" at bounding box center [429, 238] width 108 height 14
type input "**********"
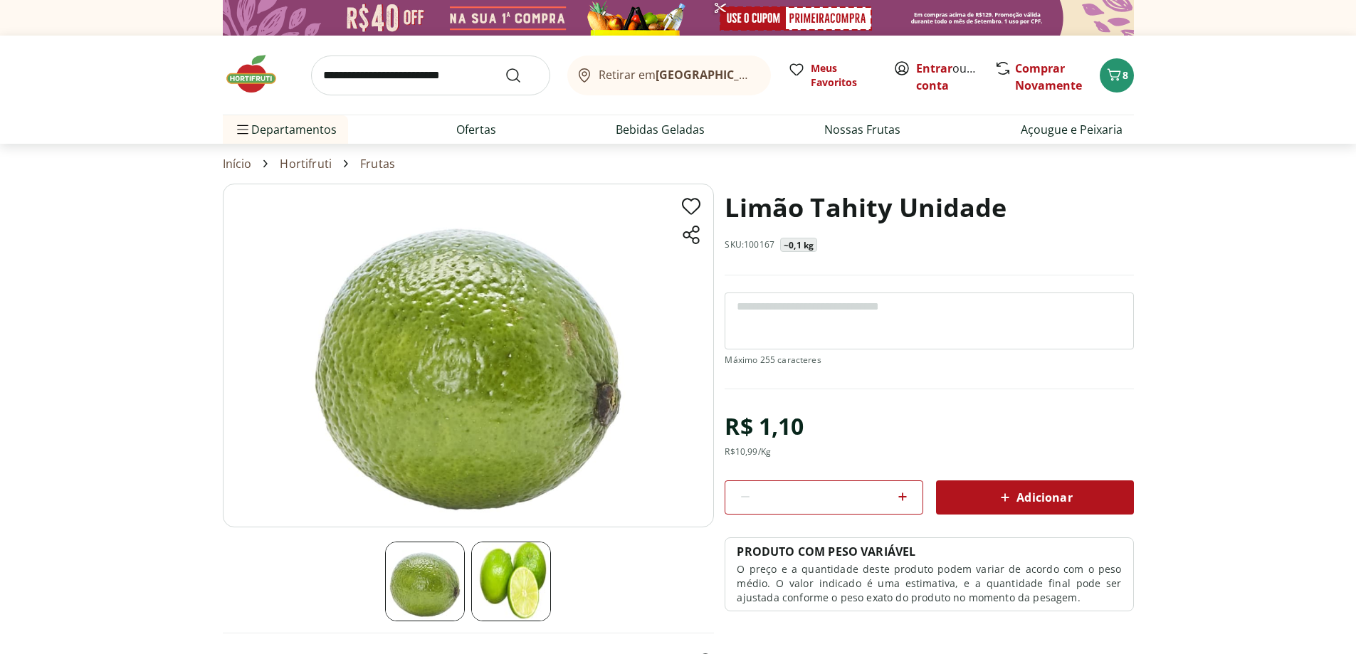
click at [903, 501] on icon at bounding box center [903, 497] width 9 height 9
type input "*"
click at [429, 77] on input "search" at bounding box center [430, 76] width 239 height 40
type input "****"
click at [505, 67] on button "Submit Search" at bounding box center [522, 75] width 34 height 17
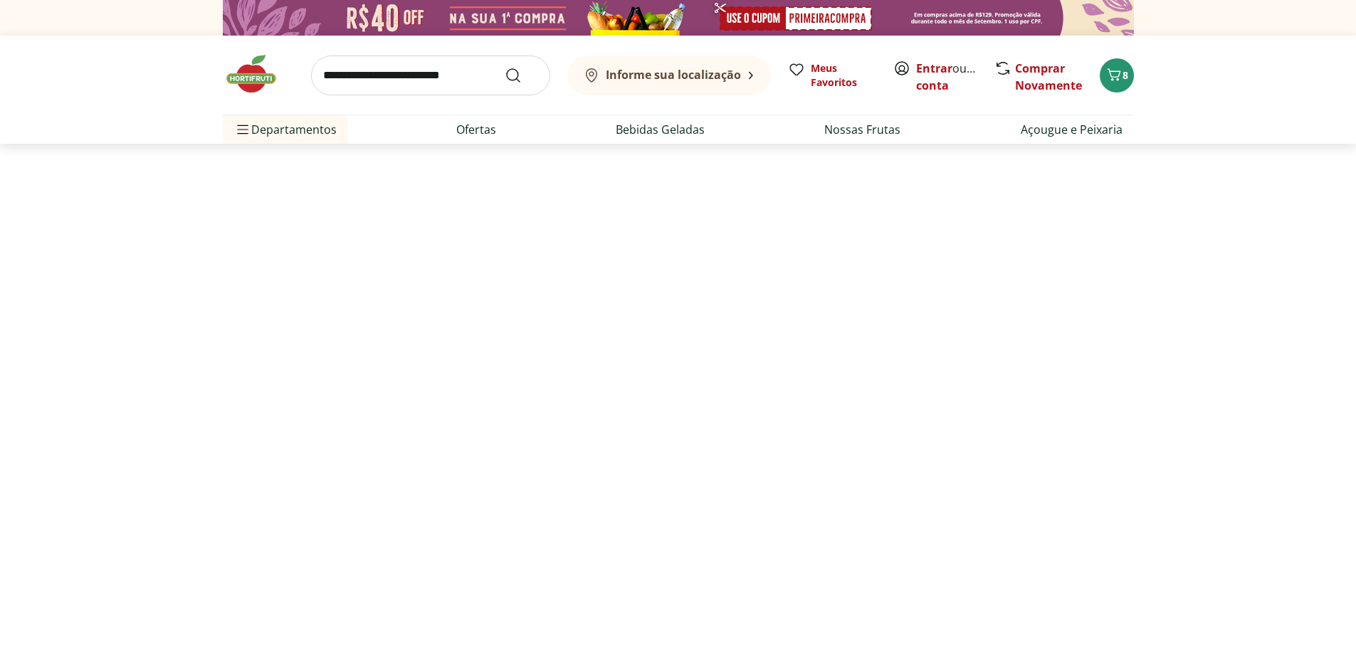
select select "**********"
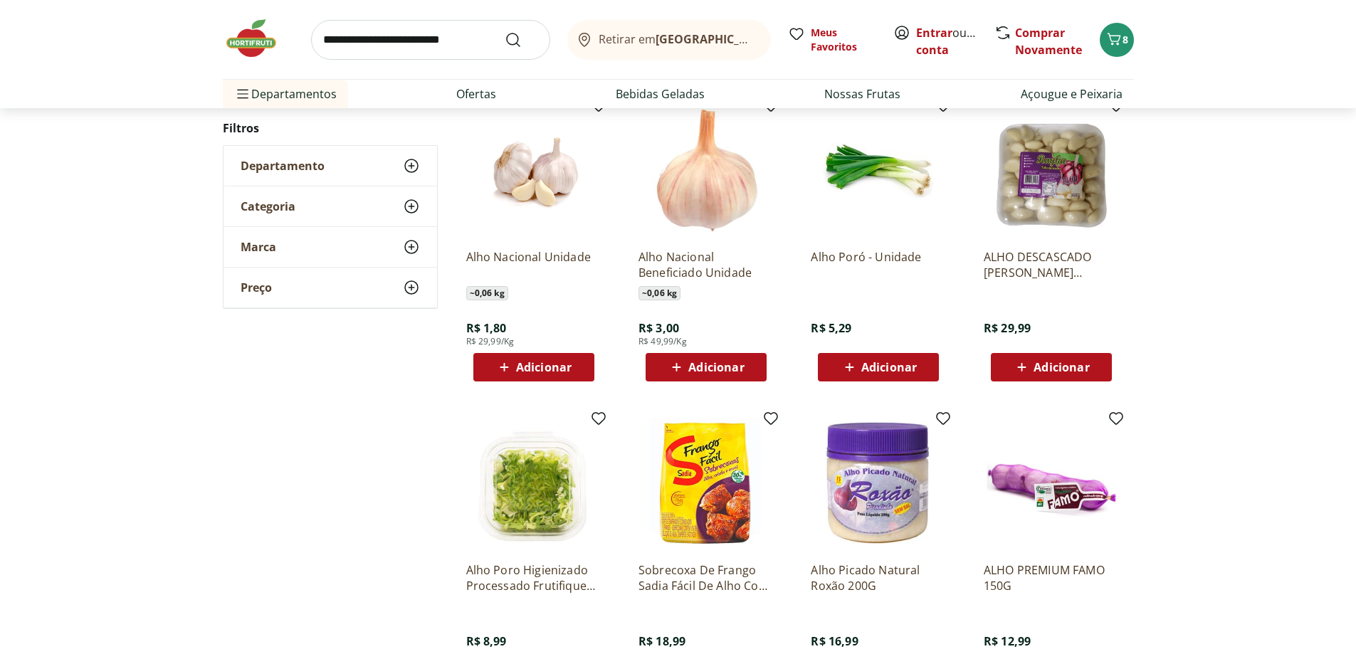
scroll to position [214, 0]
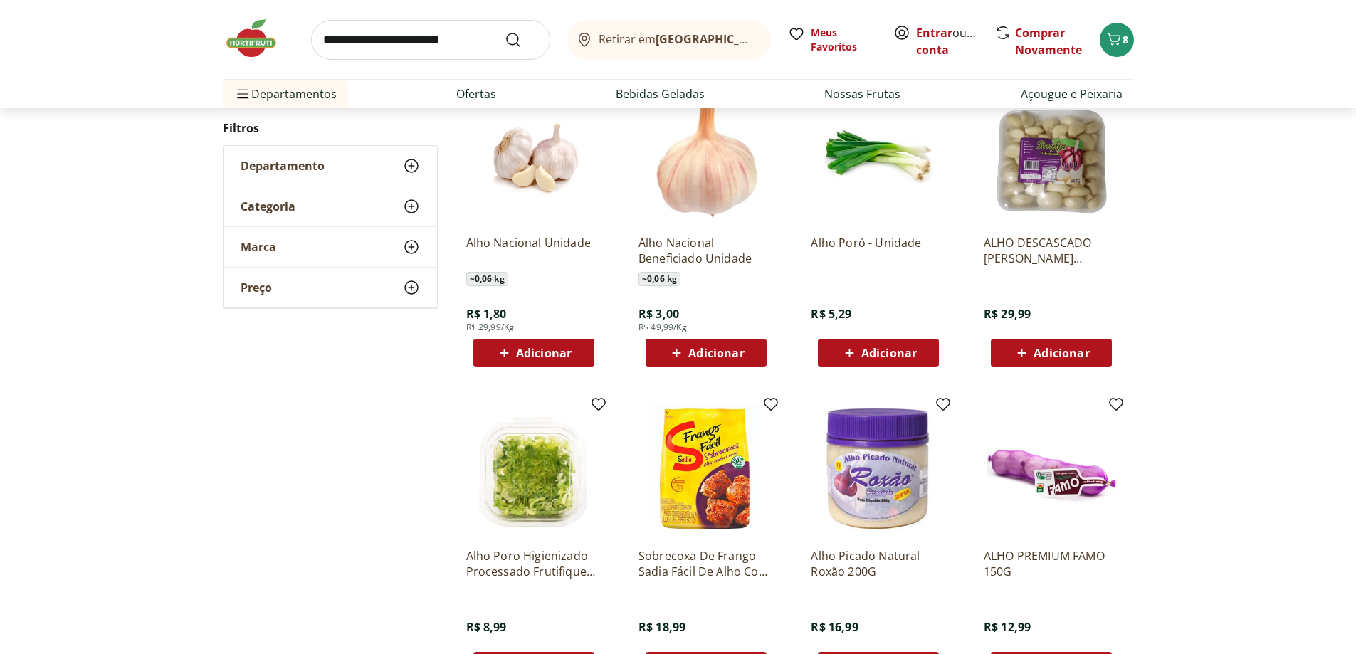
click at [454, 40] on input "search" at bounding box center [430, 40] width 239 height 40
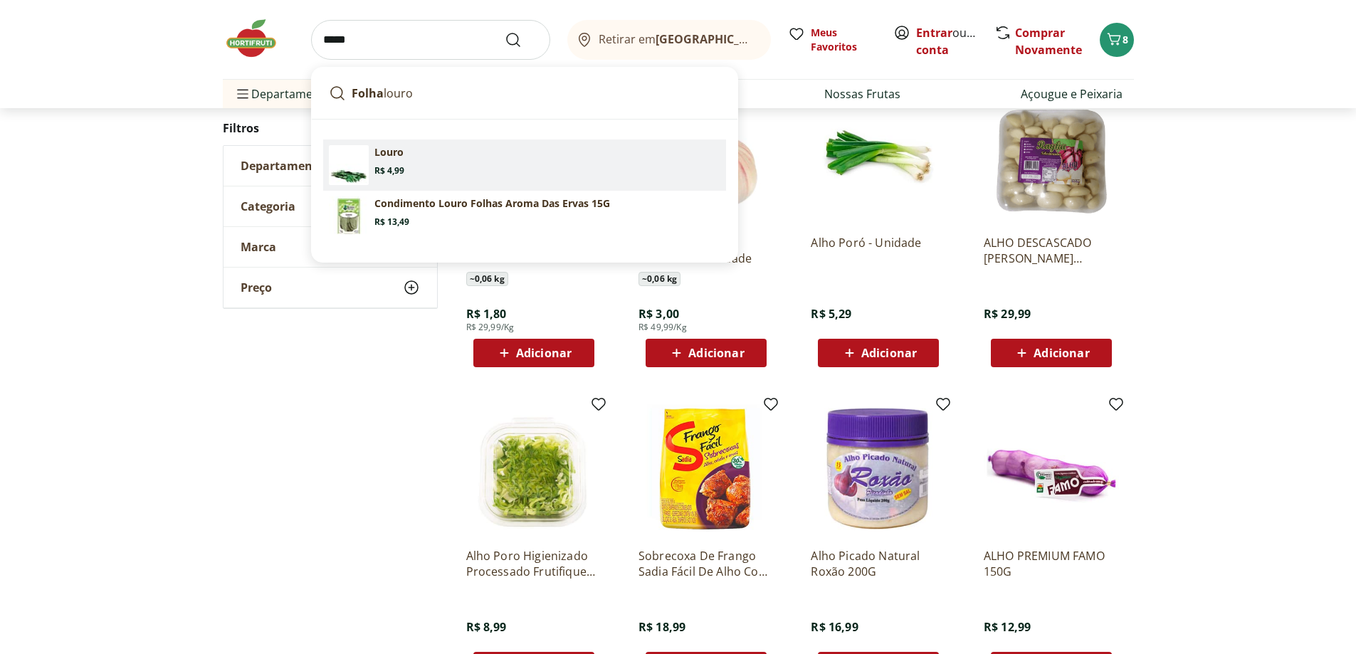
click at [464, 153] on section "Louro Price: R$ 4,99" at bounding box center [548, 160] width 346 height 31
type input "*****"
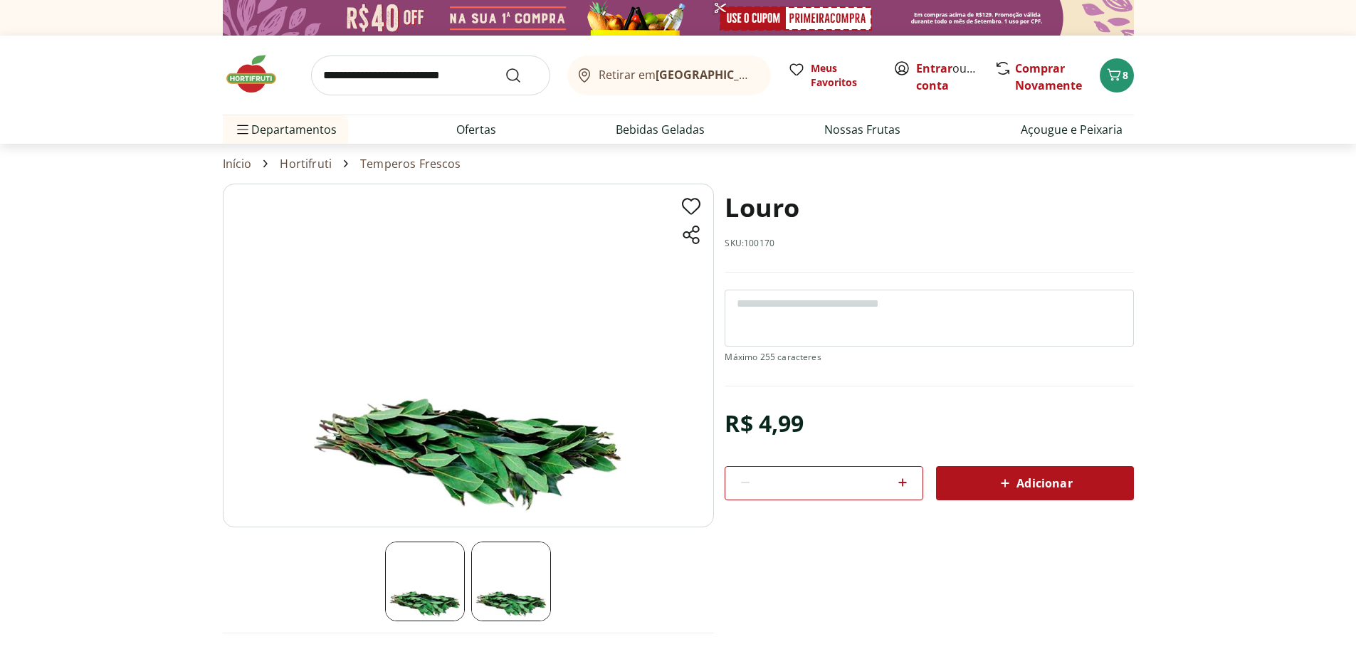
click at [901, 486] on icon at bounding box center [902, 482] width 17 height 17
click at [744, 479] on icon at bounding box center [745, 482] width 17 height 17
type input "*"
click at [1072, 489] on span "Adicionar" at bounding box center [1034, 483] width 75 height 17
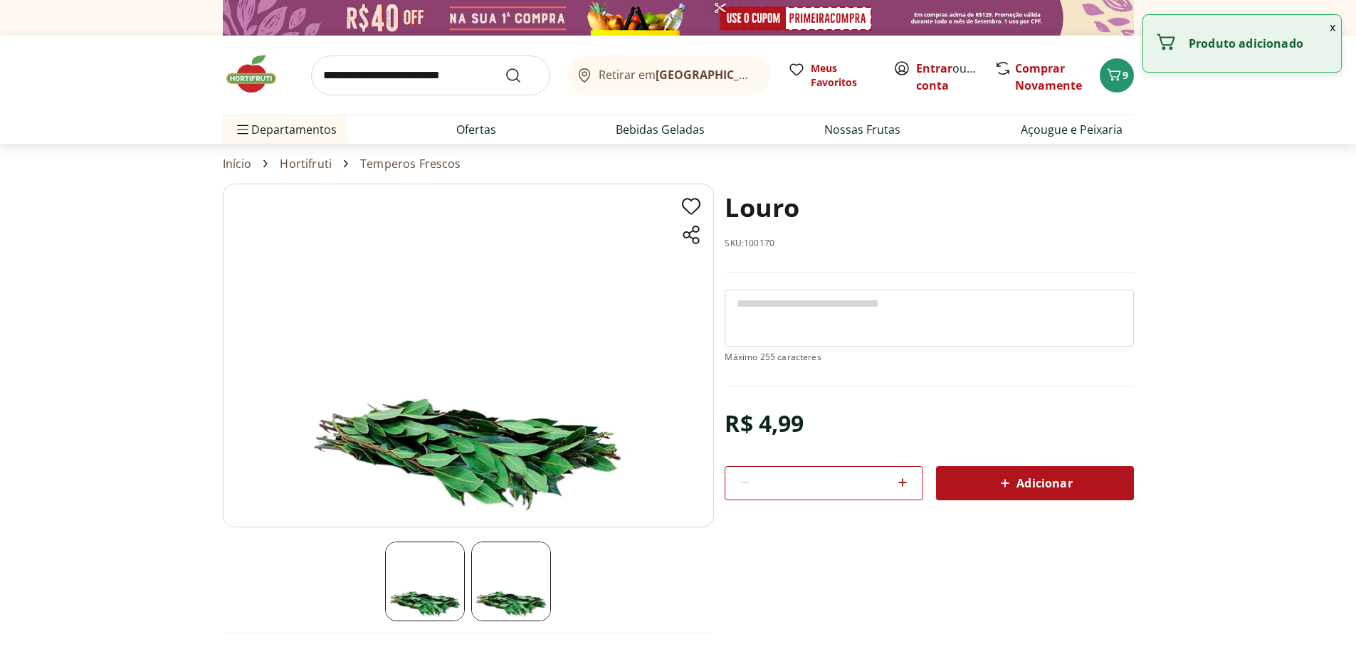
click at [430, 72] on input "search" at bounding box center [430, 76] width 239 height 40
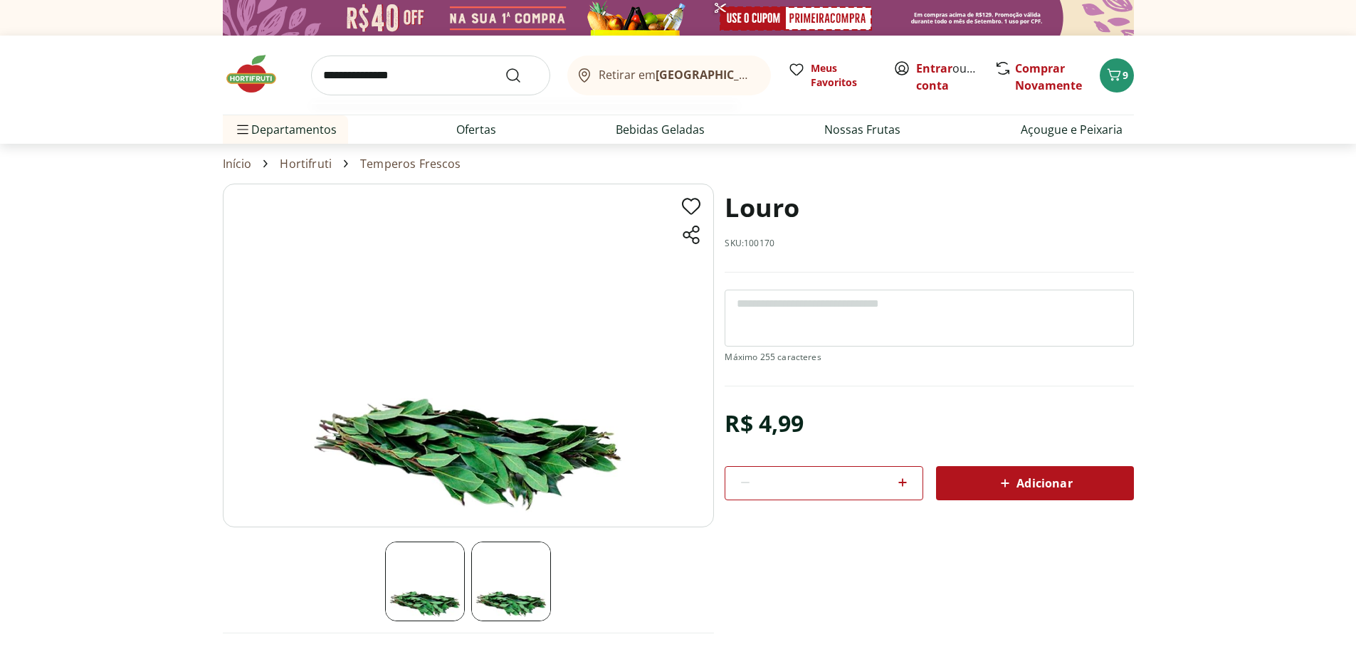
type input "**********"
click at [505, 67] on button "Submit Search" at bounding box center [522, 75] width 34 height 17
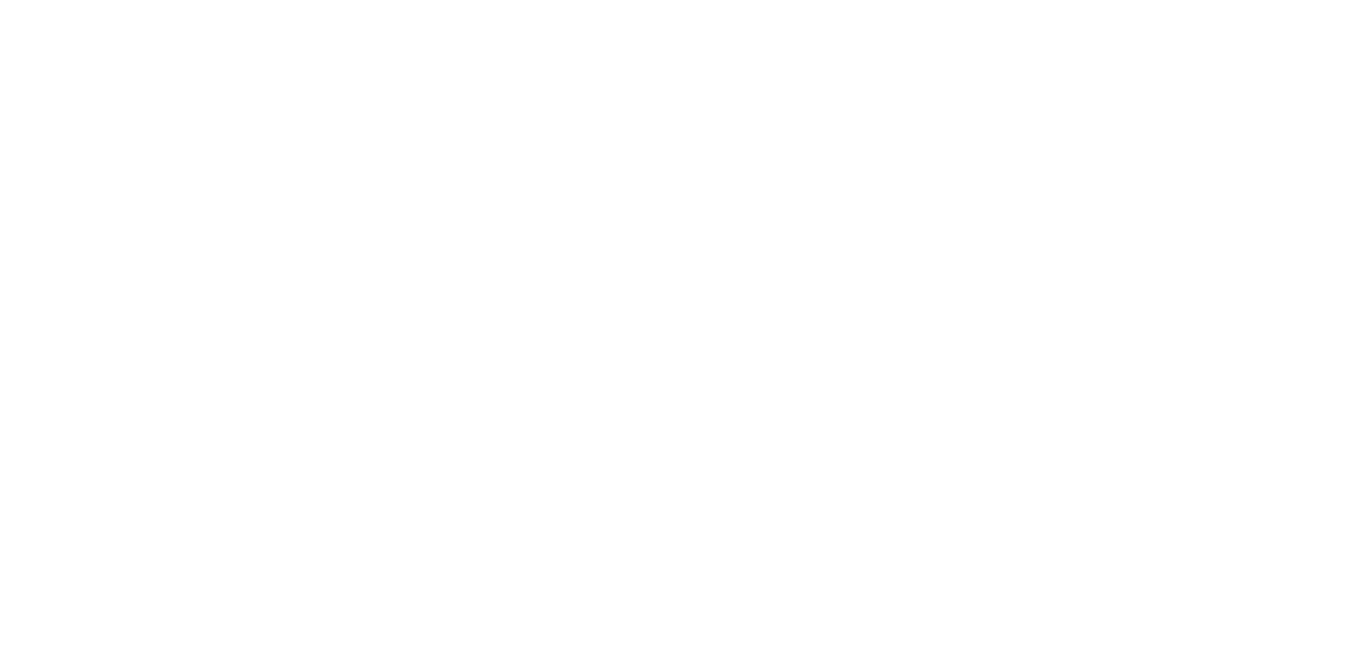
select select "**********"
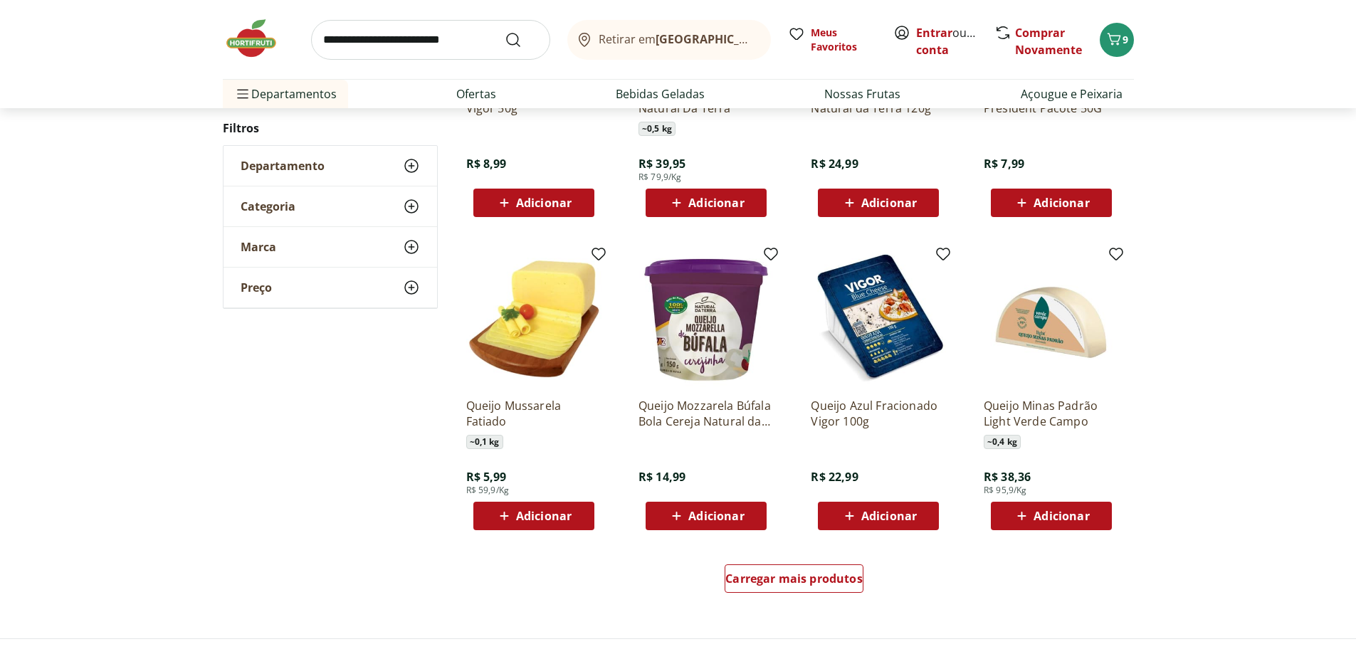
scroll to position [783, 0]
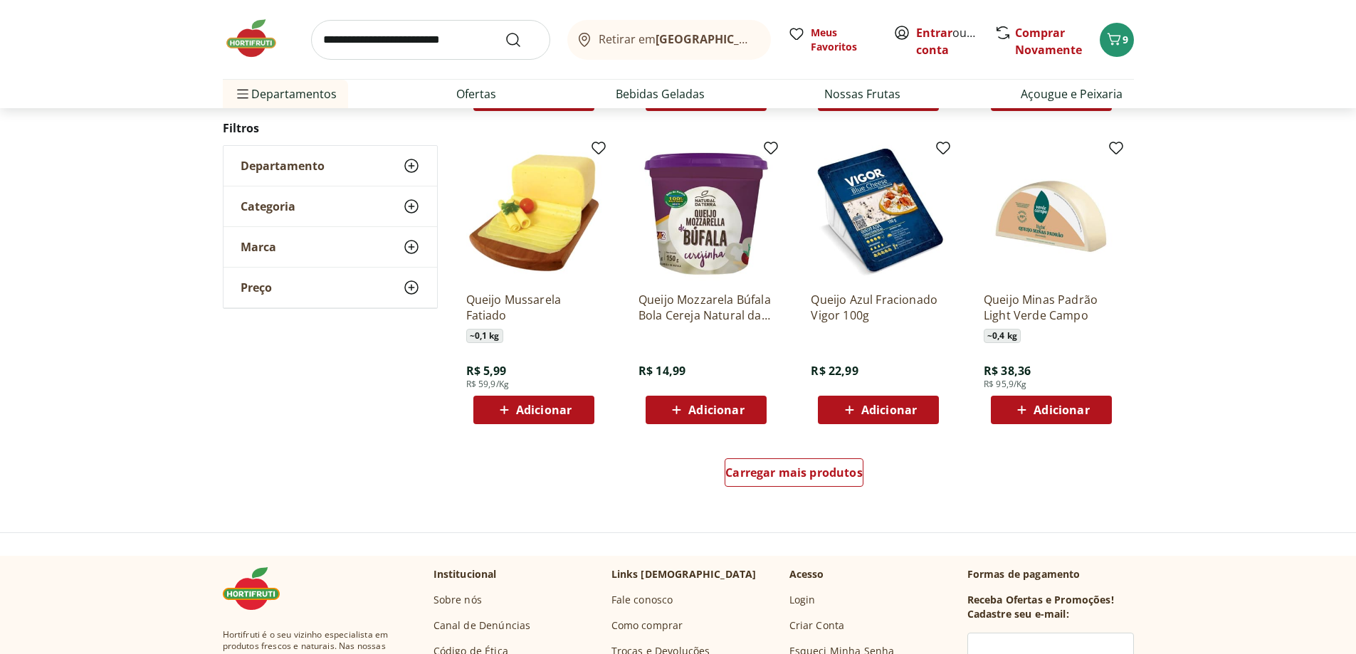
click at [442, 41] on input "search" at bounding box center [430, 40] width 239 height 40
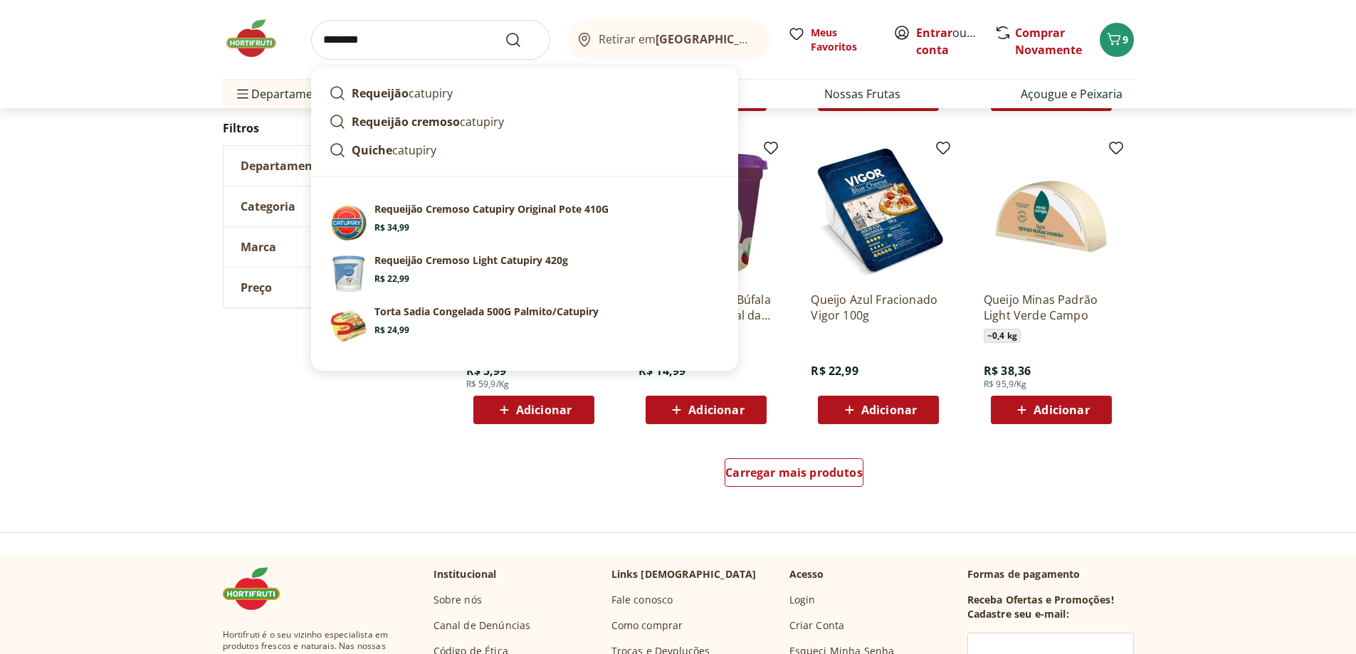
type input "********"
click at [505, 31] on button "Submit Search" at bounding box center [522, 39] width 34 height 17
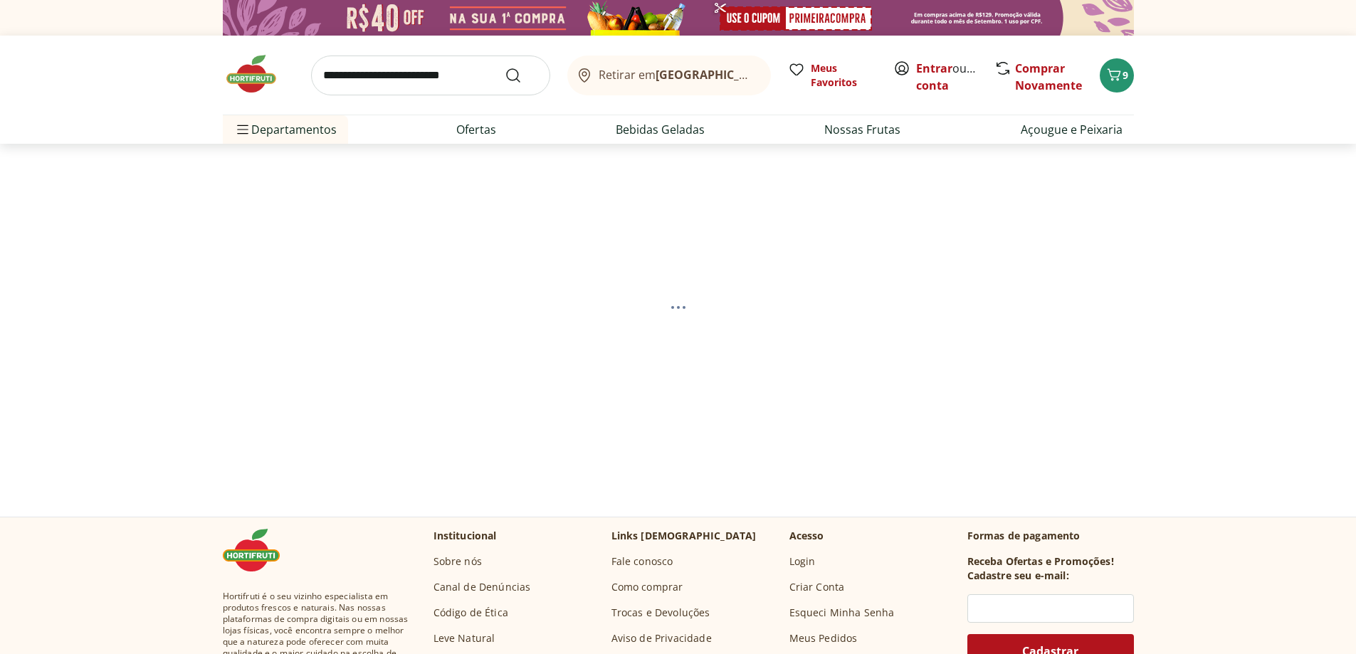
select select "**********"
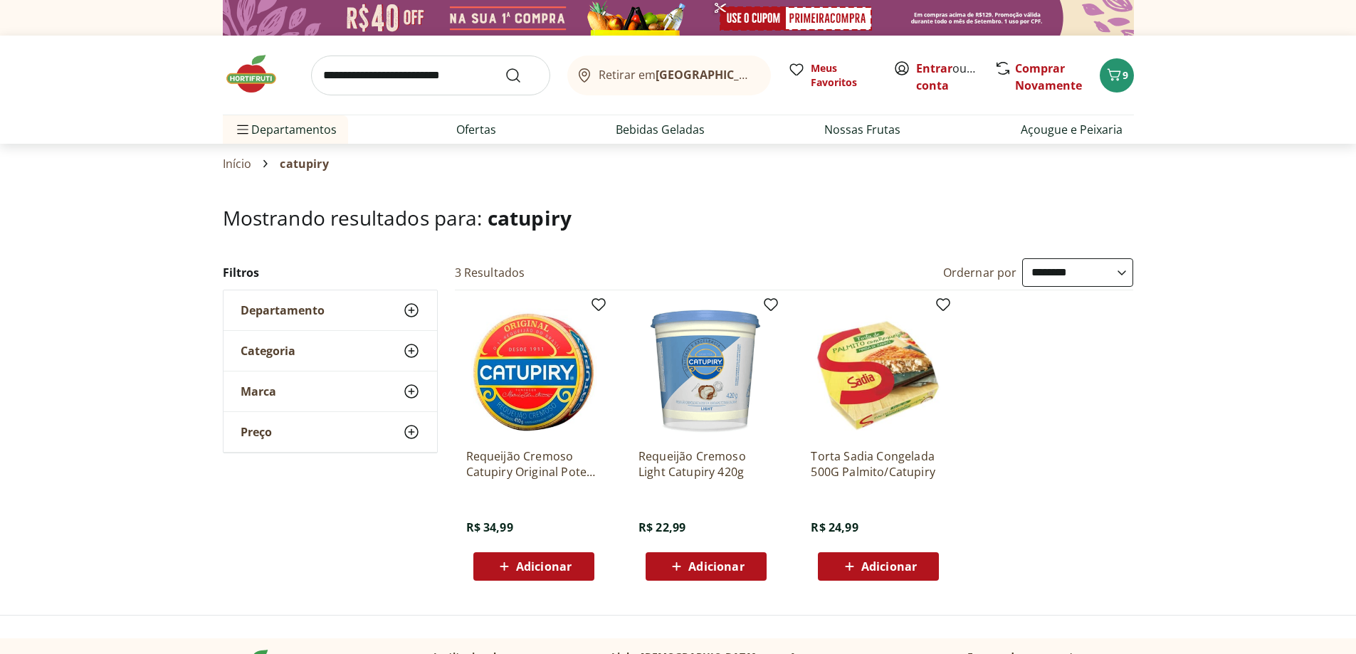
click at [470, 69] on input "search" at bounding box center [430, 76] width 239 height 40
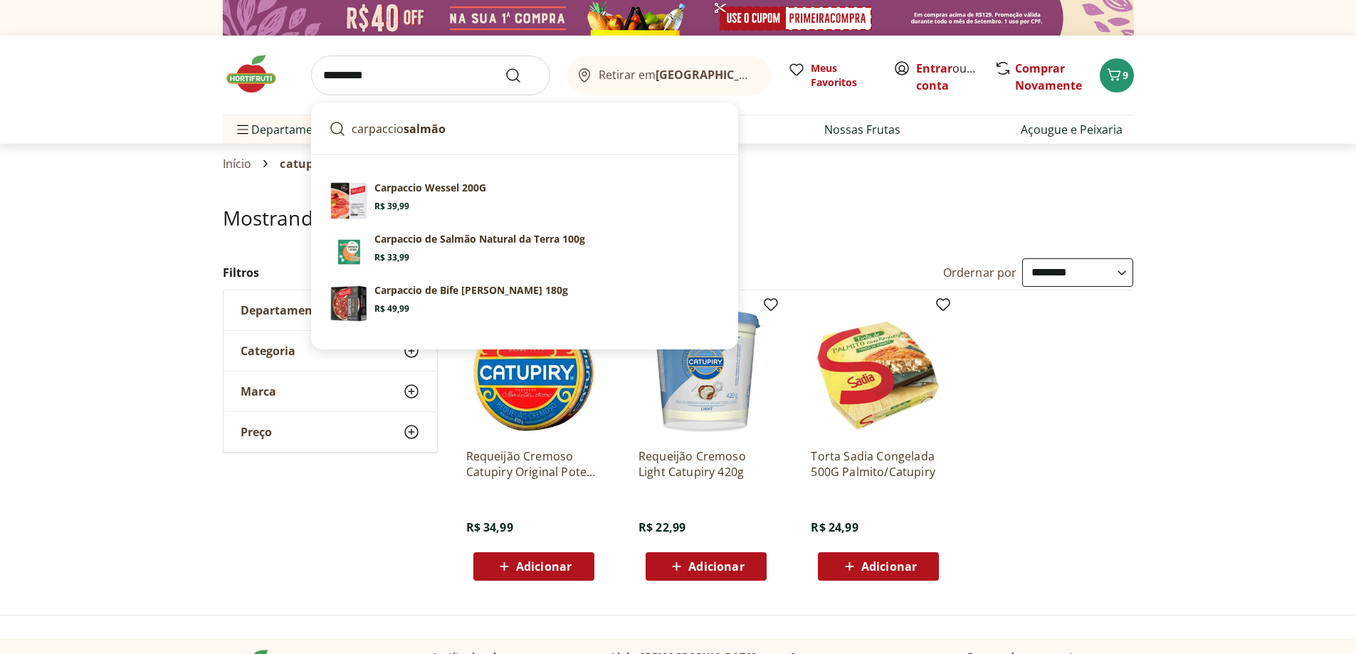
type input "*********"
click at [505, 67] on button "Submit Search" at bounding box center [522, 75] width 34 height 17
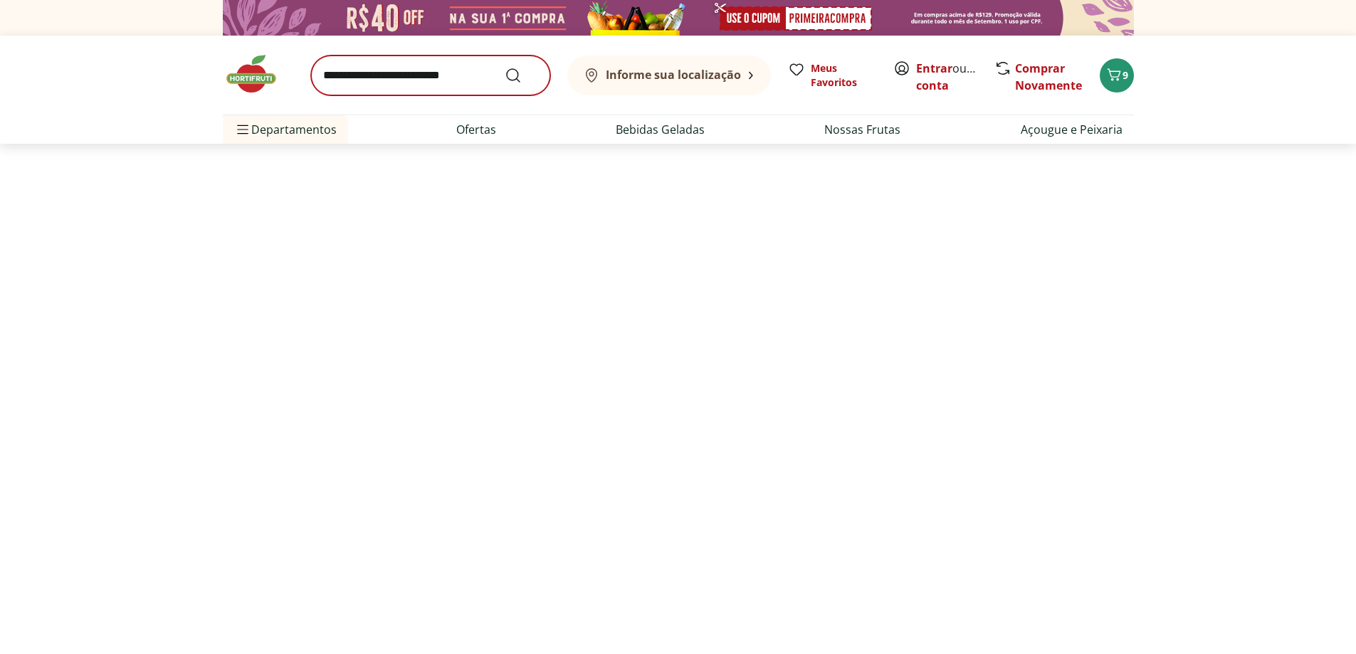
select select "**********"
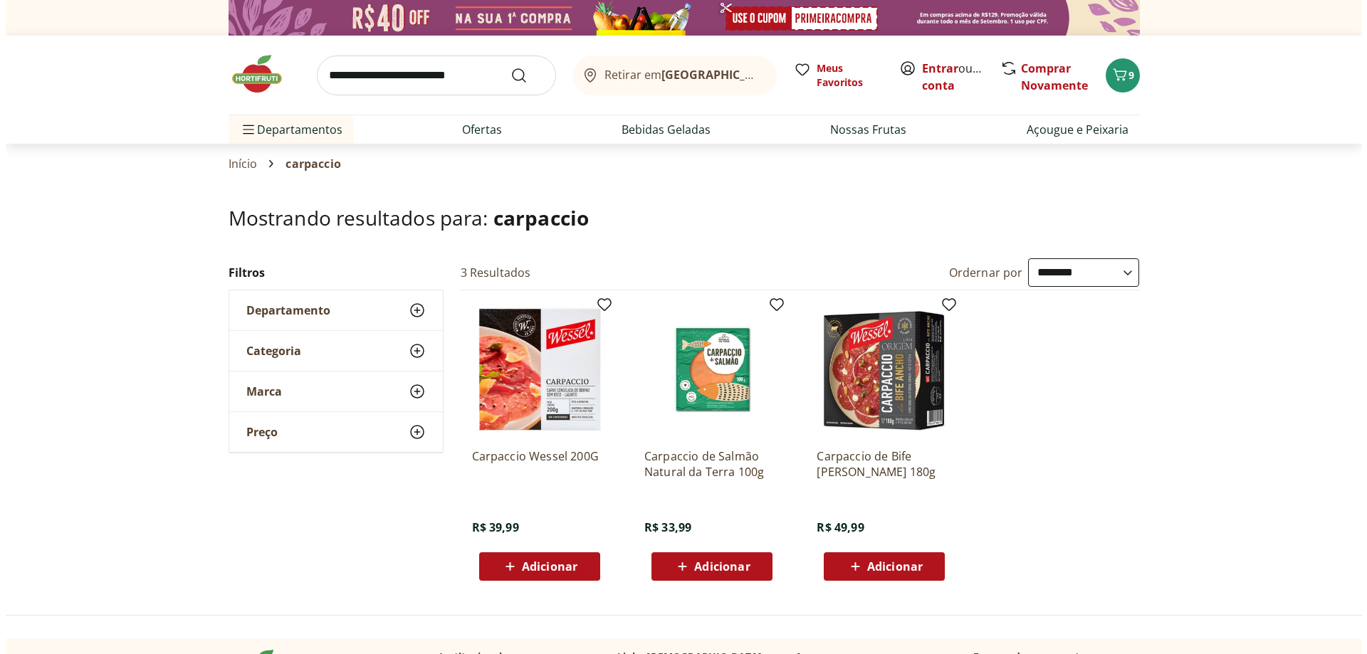
scroll to position [142, 0]
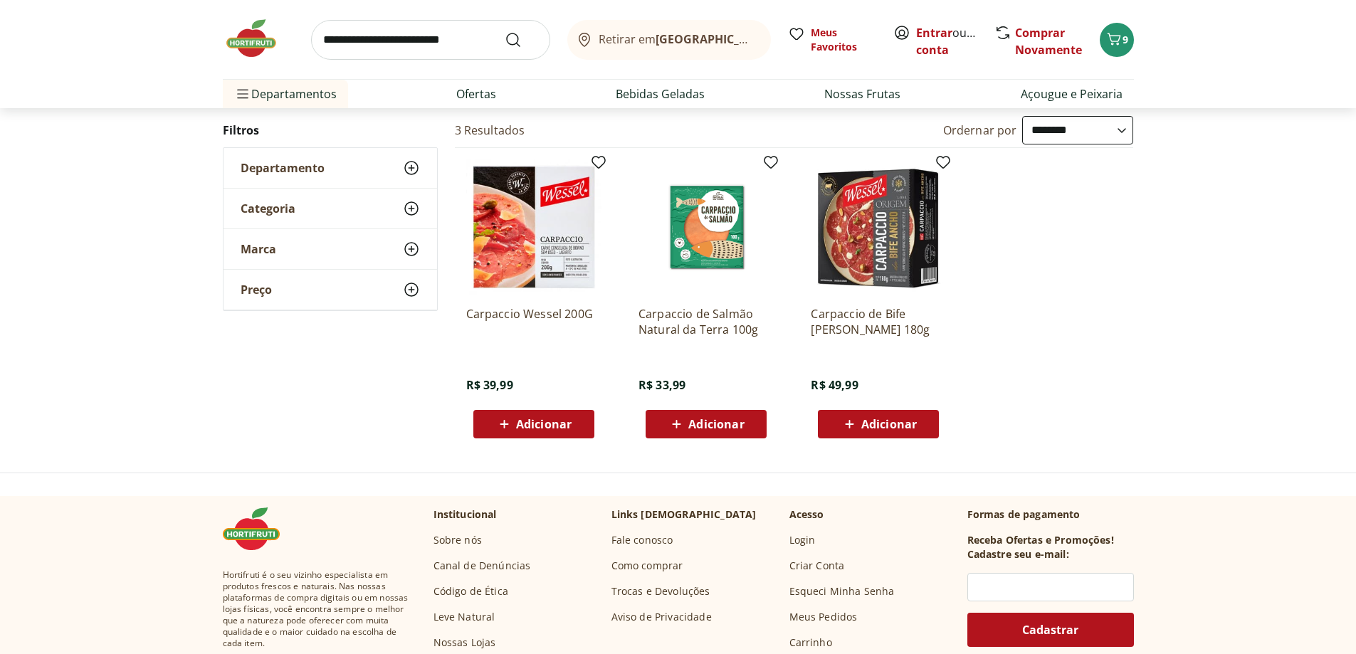
click at [571, 419] on span "Adicionar" at bounding box center [544, 424] width 56 height 11
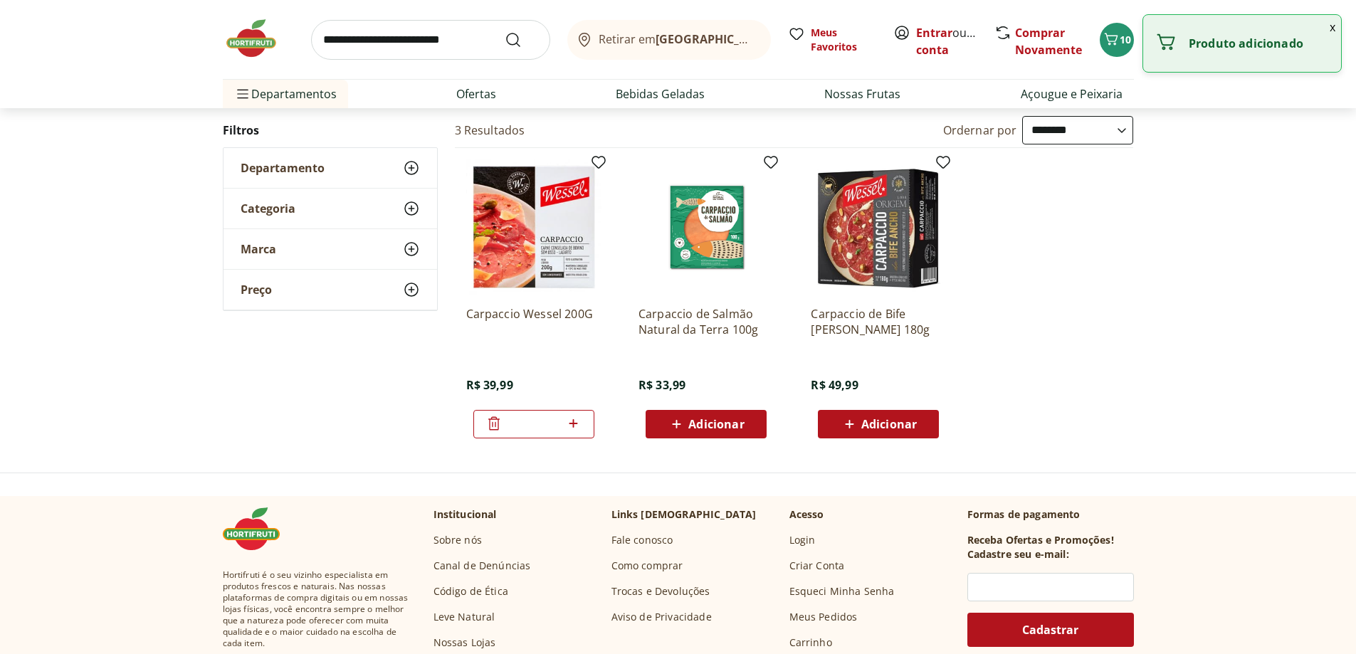
click at [438, 38] on input "search" at bounding box center [430, 40] width 239 height 40
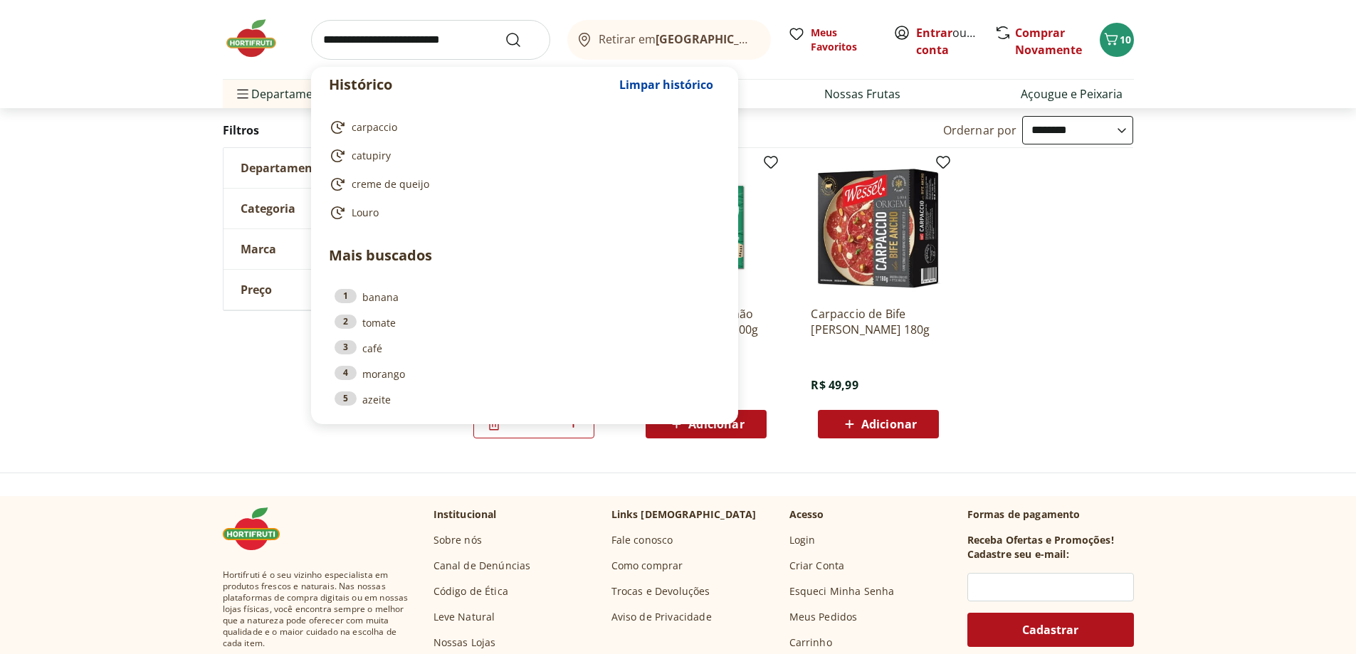
drag, startPoint x: 1287, startPoint y: 365, endPoint x: 1279, endPoint y: 366, distance: 7.9
click at [1286, 366] on div "**********" at bounding box center [678, 283] width 1356 height 334
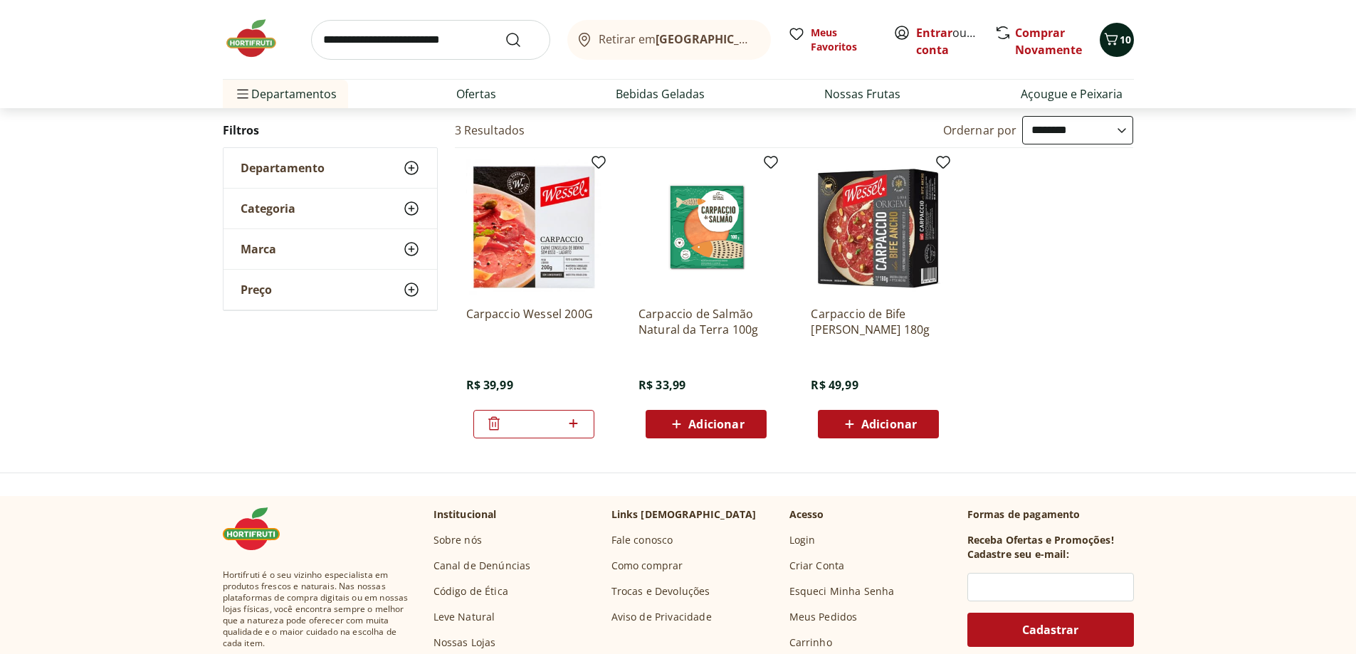
click at [1111, 41] on icon "Carrinho" at bounding box center [1111, 39] width 14 height 12
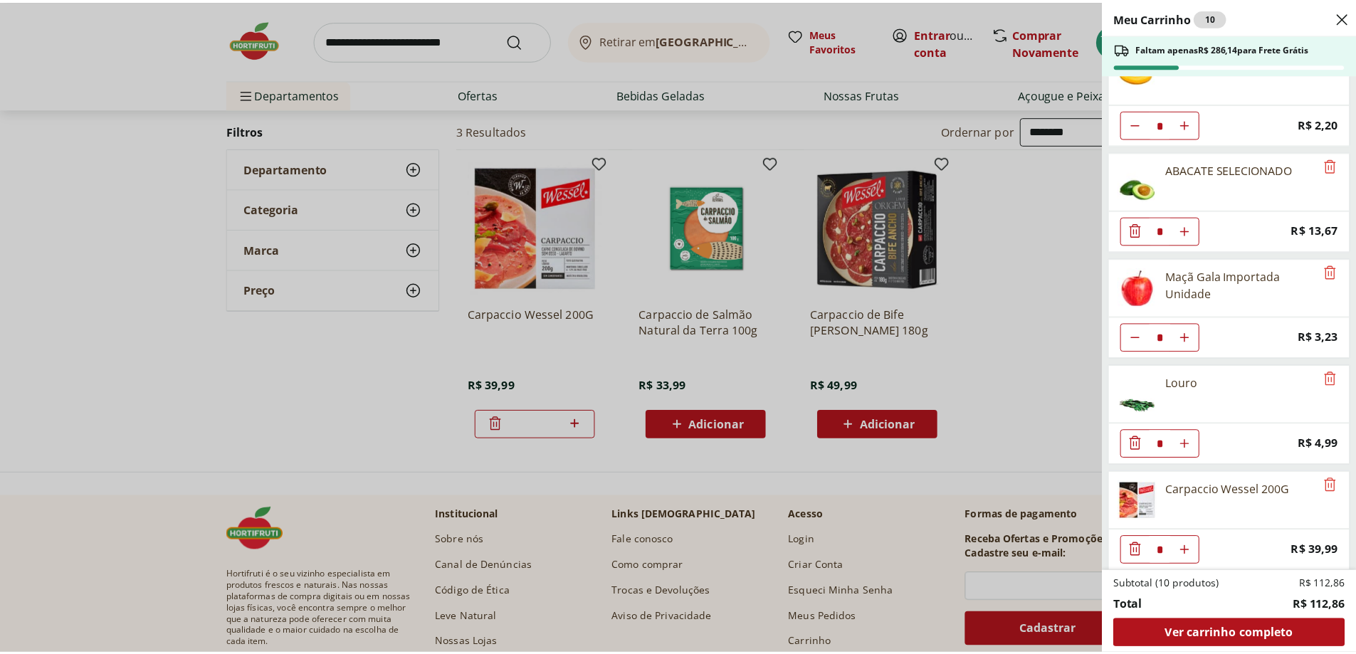
scroll to position [149, 0]
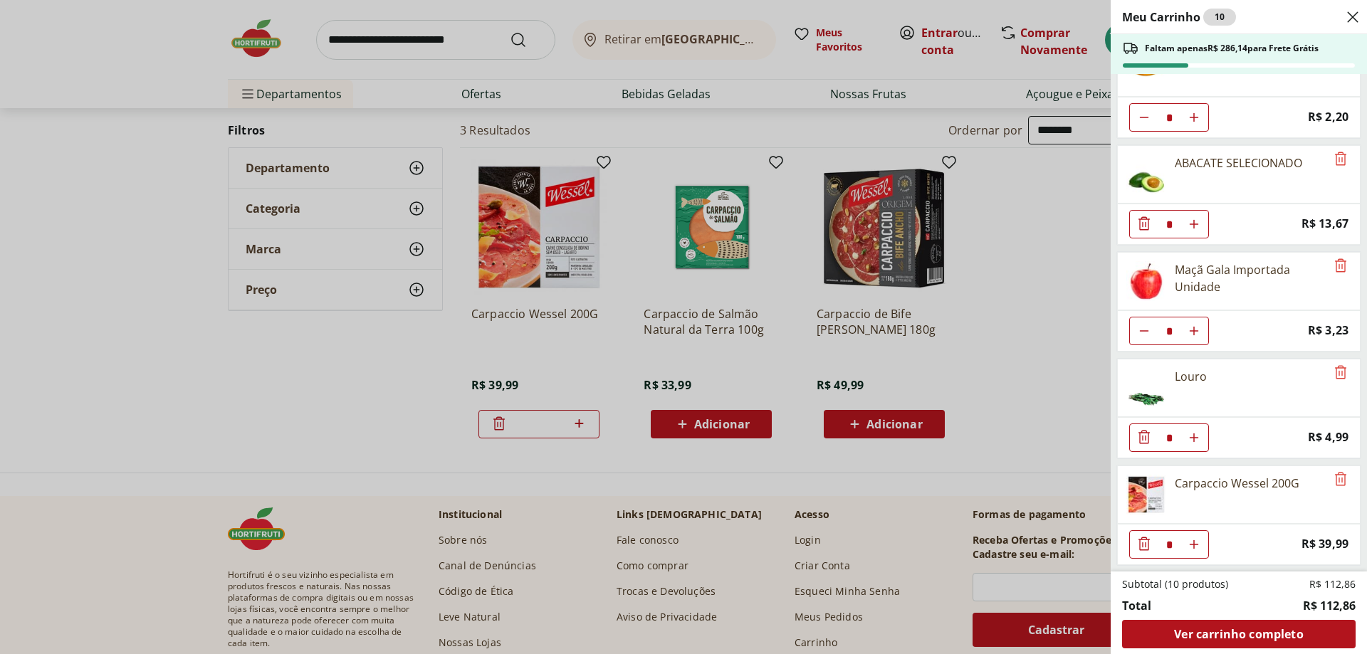
click at [421, 38] on div "Meu Carrinho 10 Faltam apenas R$ 286,14 para Frete Grátis Bife para Milanesa Mi…" at bounding box center [683, 327] width 1367 height 654
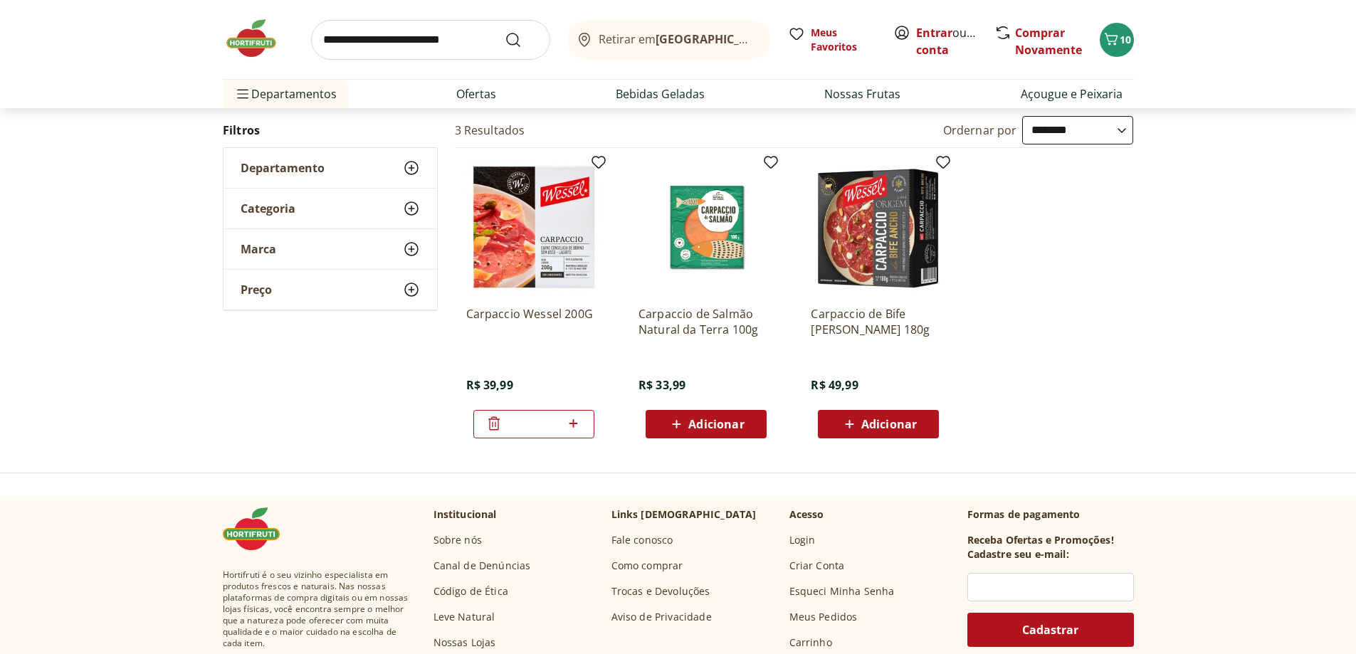
click at [419, 38] on input "search" at bounding box center [430, 40] width 239 height 40
type input "*********"
click at [505, 31] on button "Submit Search" at bounding box center [522, 39] width 34 height 17
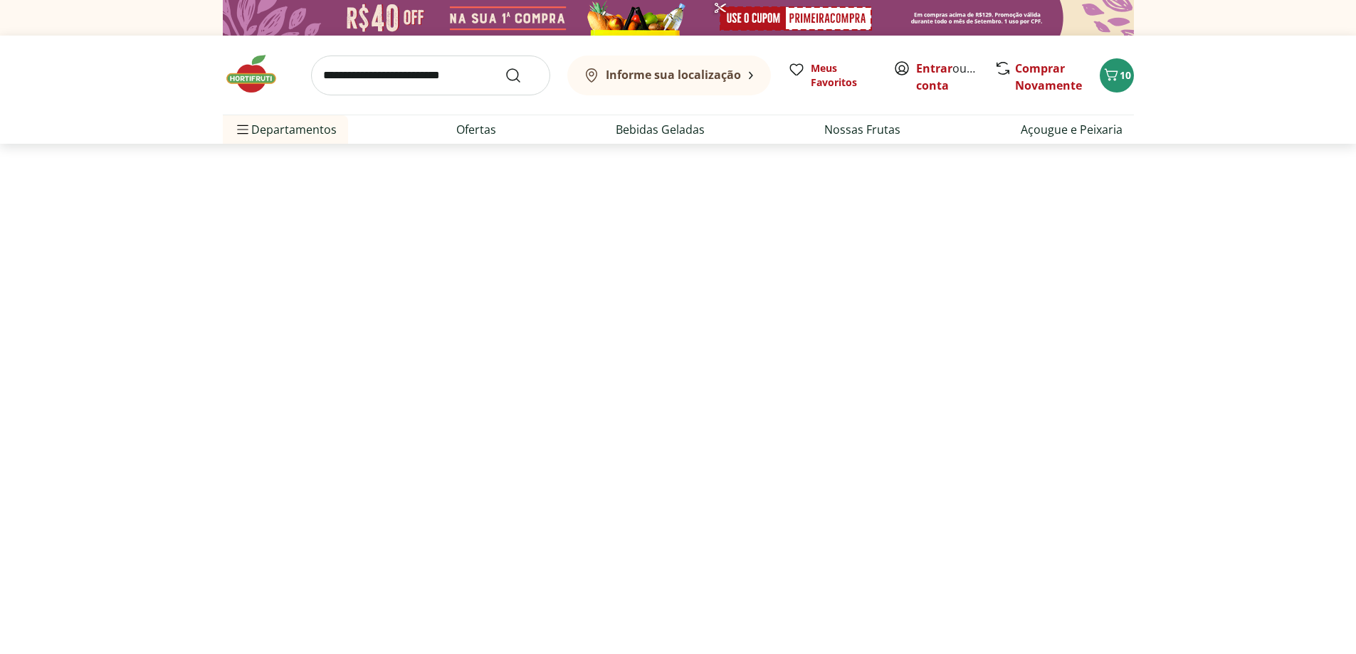
select select "**********"
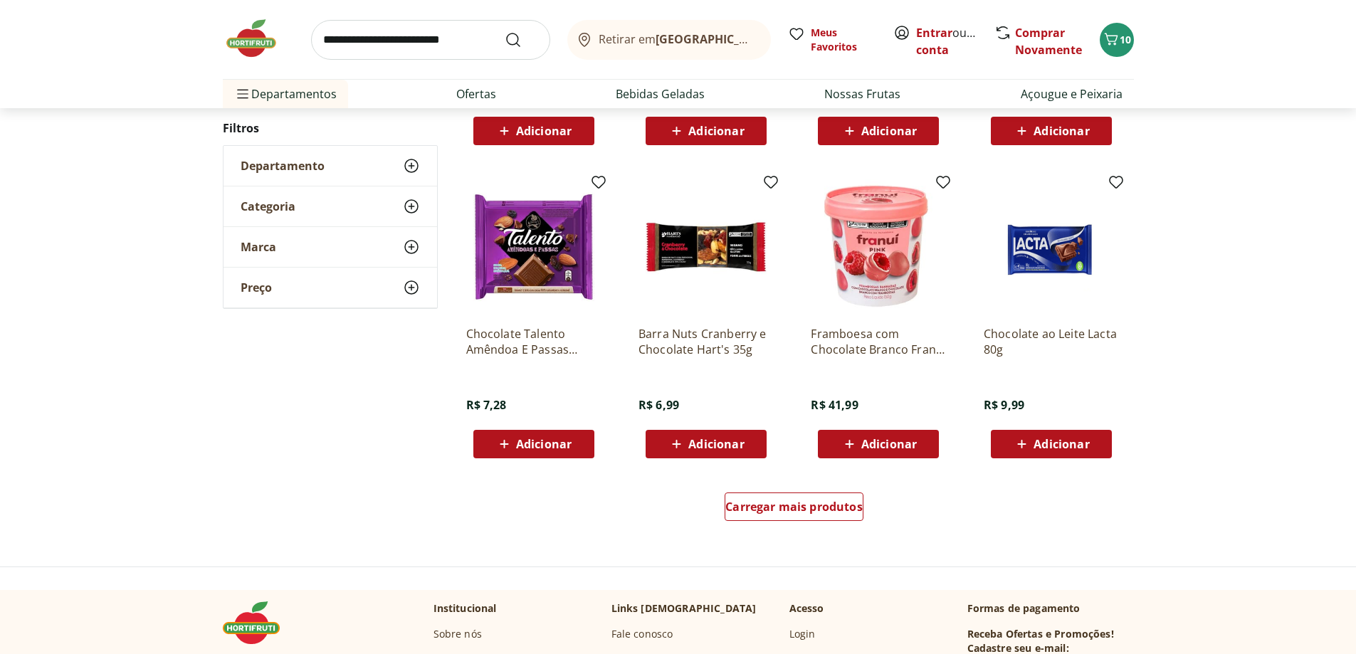
scroll to position [783, 0]
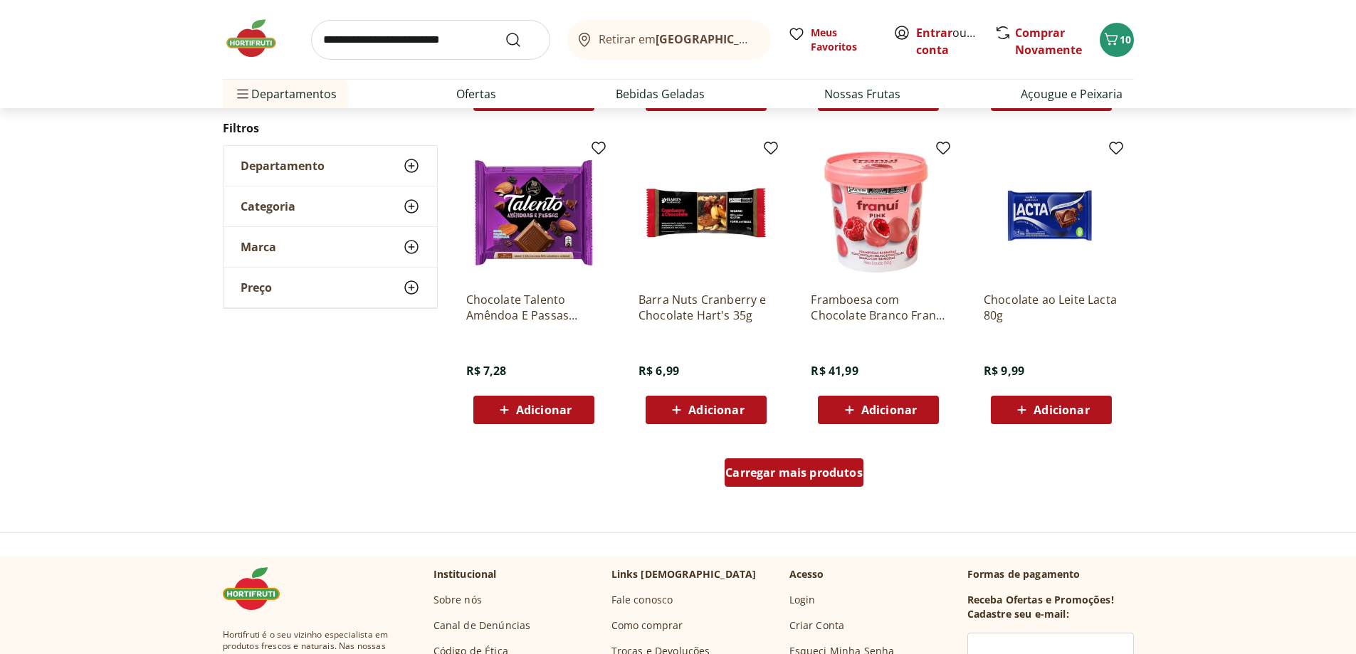
click at [815, 467] on span "Carregar mais produtos" at bounding box center [794, 472] width 137 height 11
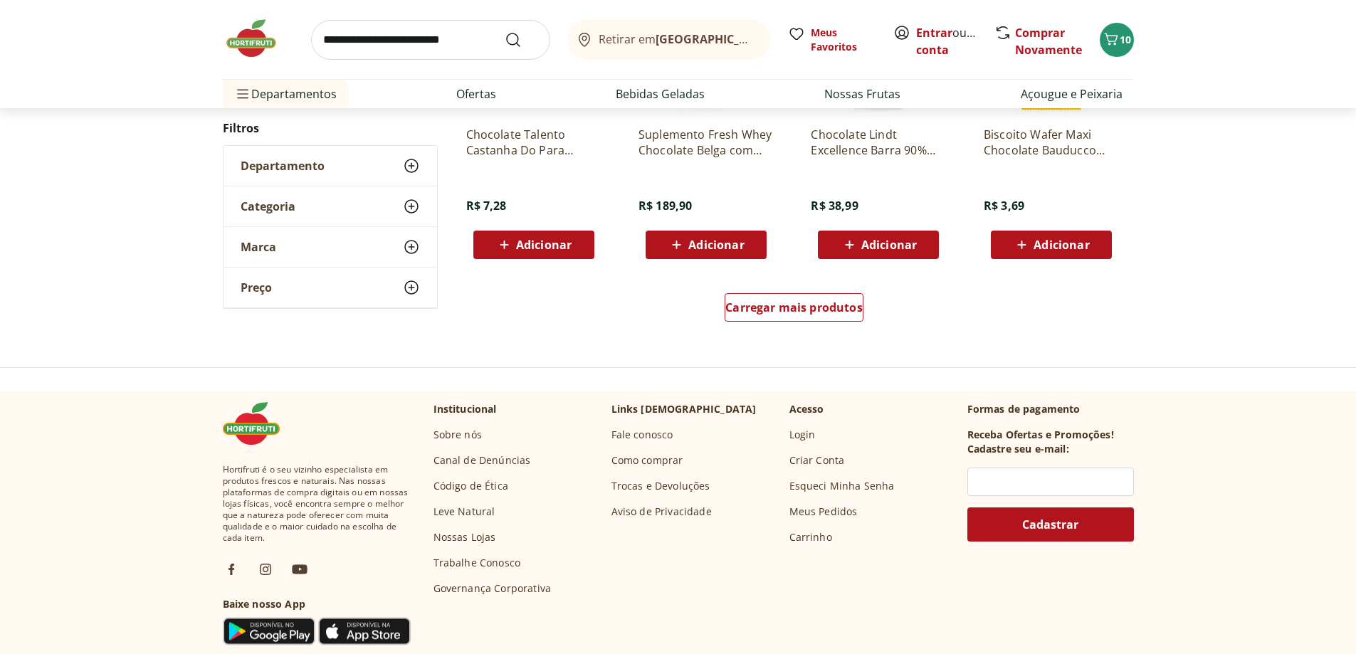
scroll to position [880, 0]
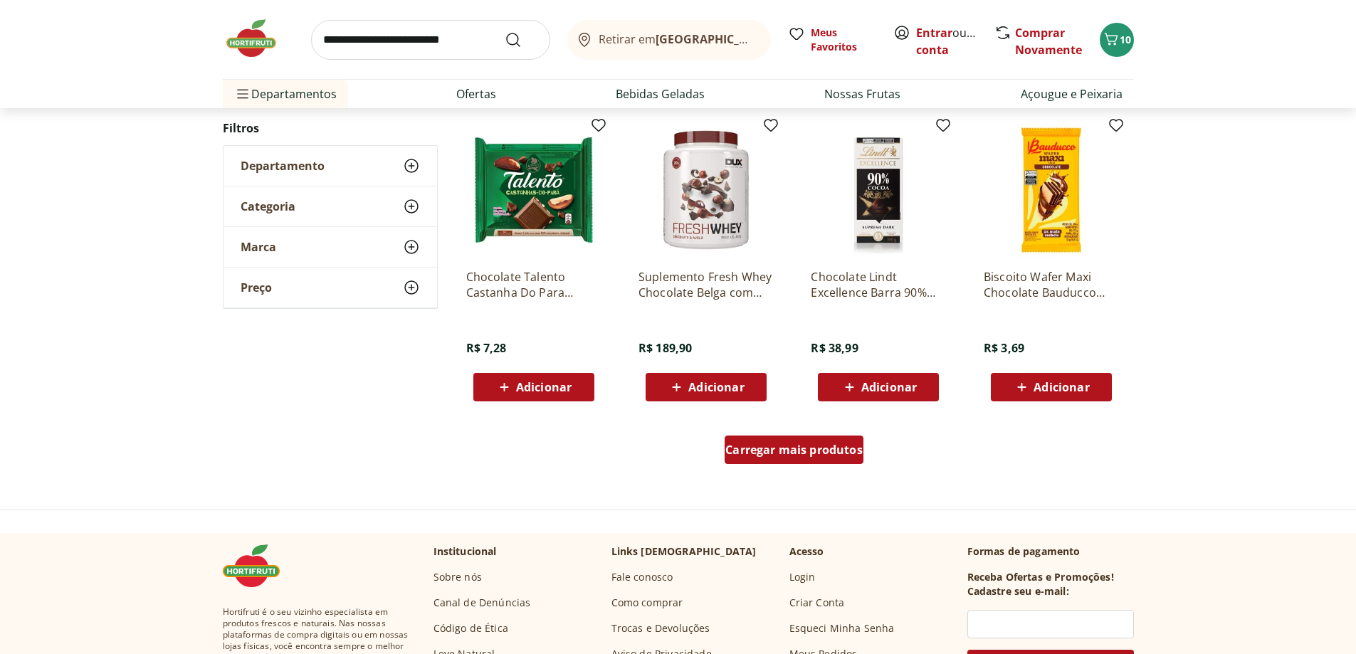
click at [817, 450] on span "Carregar mais produtos" at bounding box center [794, 449] width 137 height 11
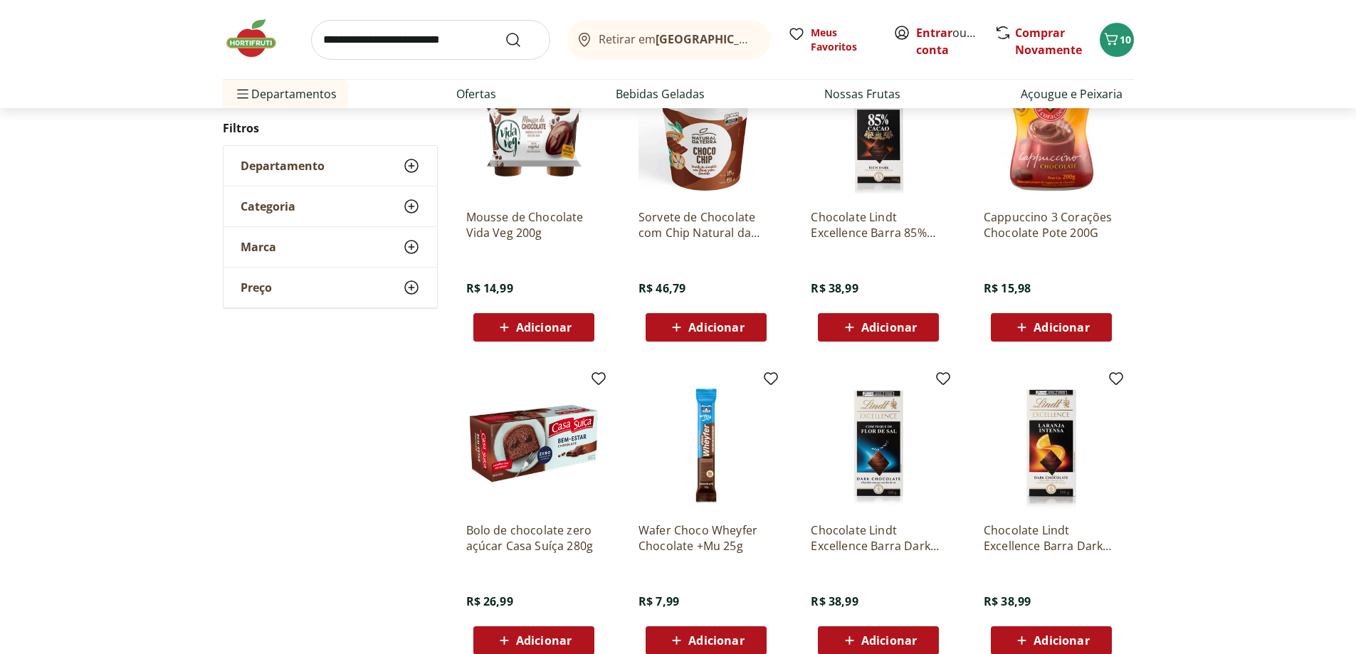
scroll to position [735, 0]
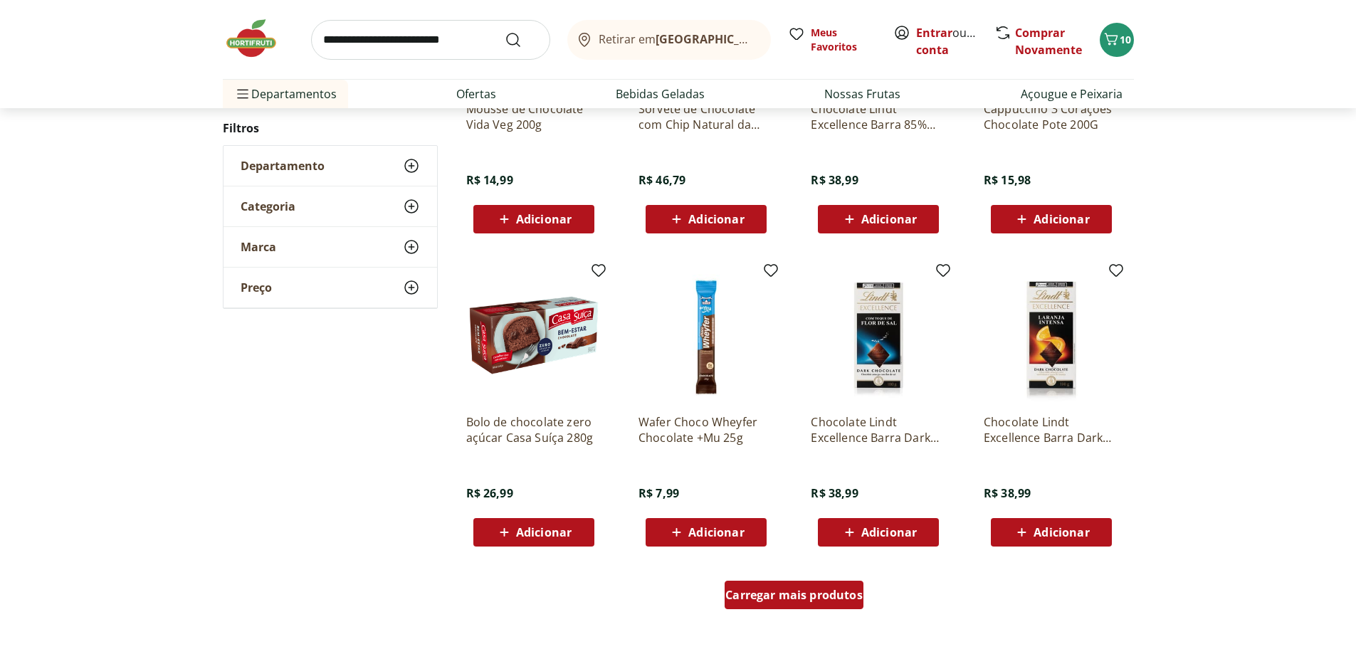
click at [791, 598] on span "Carregar mais produtos" at bounding box center [794, 595] width 137 height 11
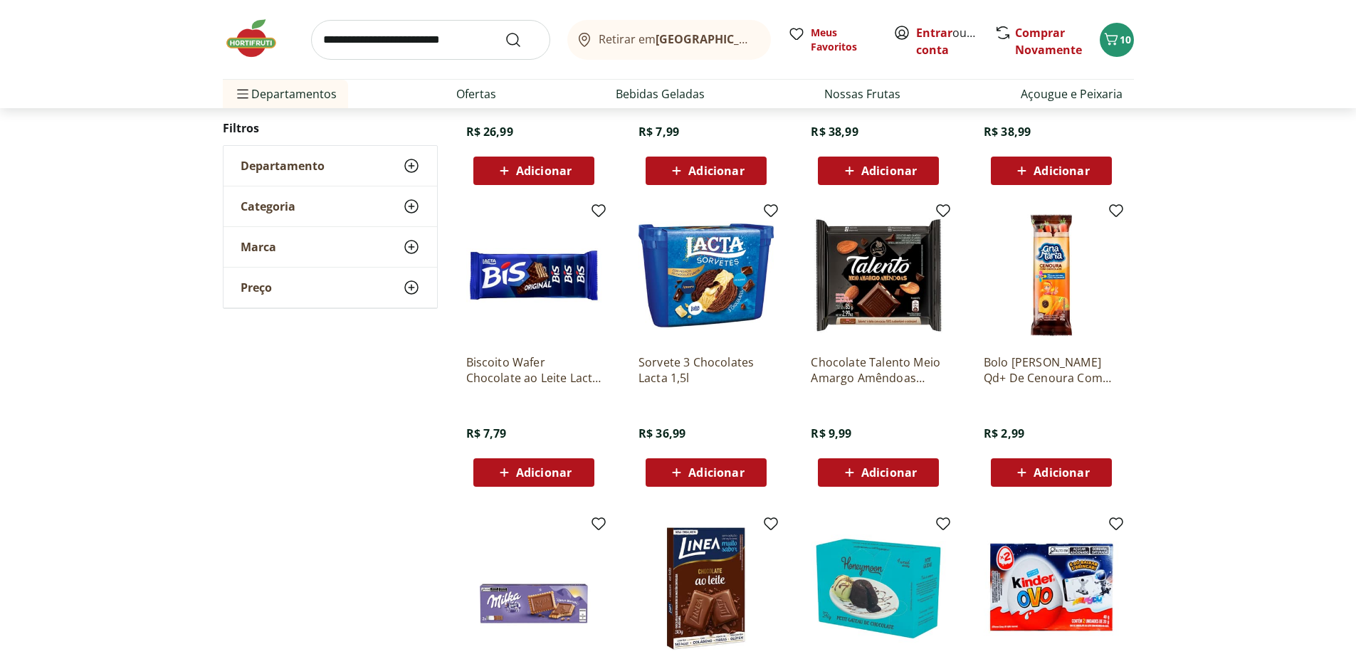
scroll to position [1162, 0]
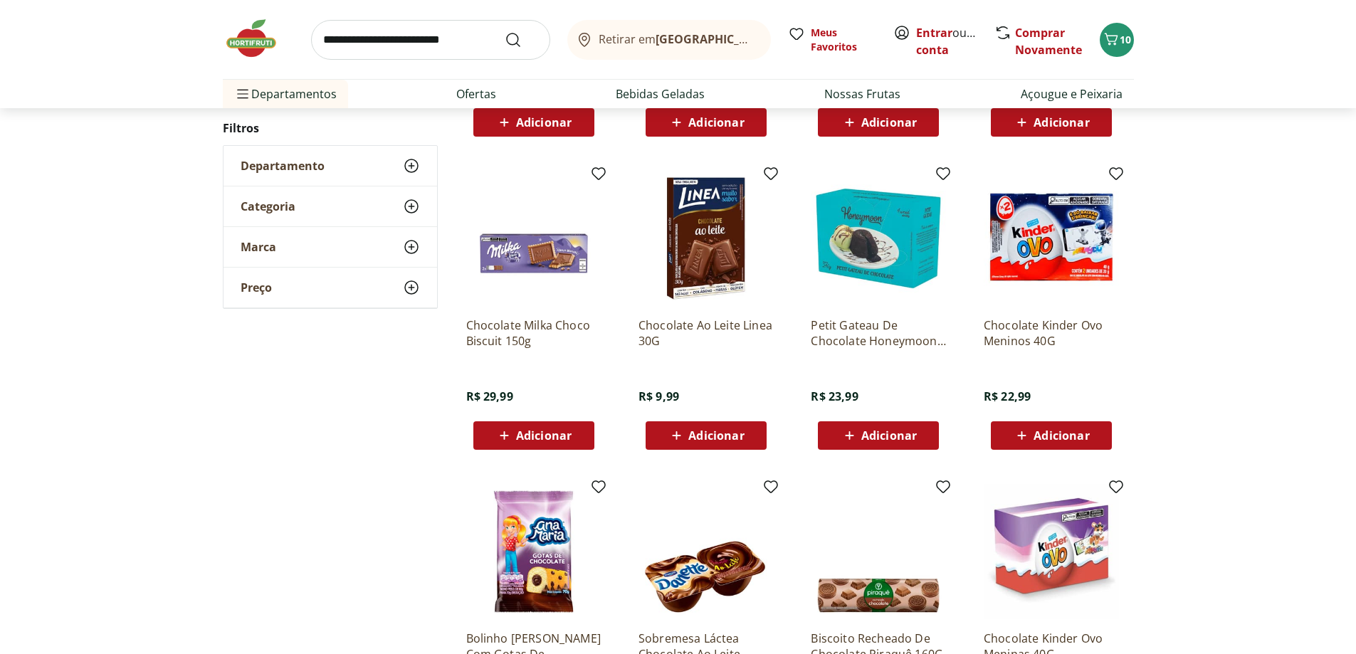
scroll to position [732, 0]
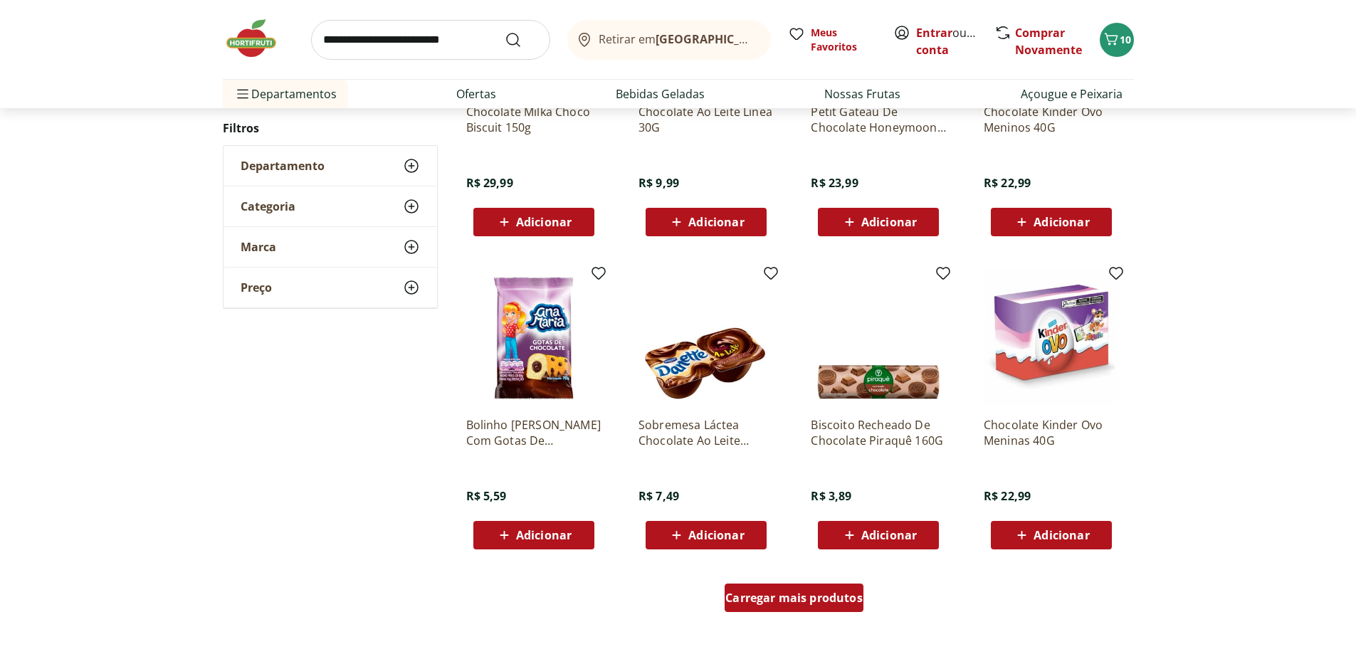
click at [826, 592] on span "Carregar mais produtos" at bounding box center [794, 597] width 137 height 11
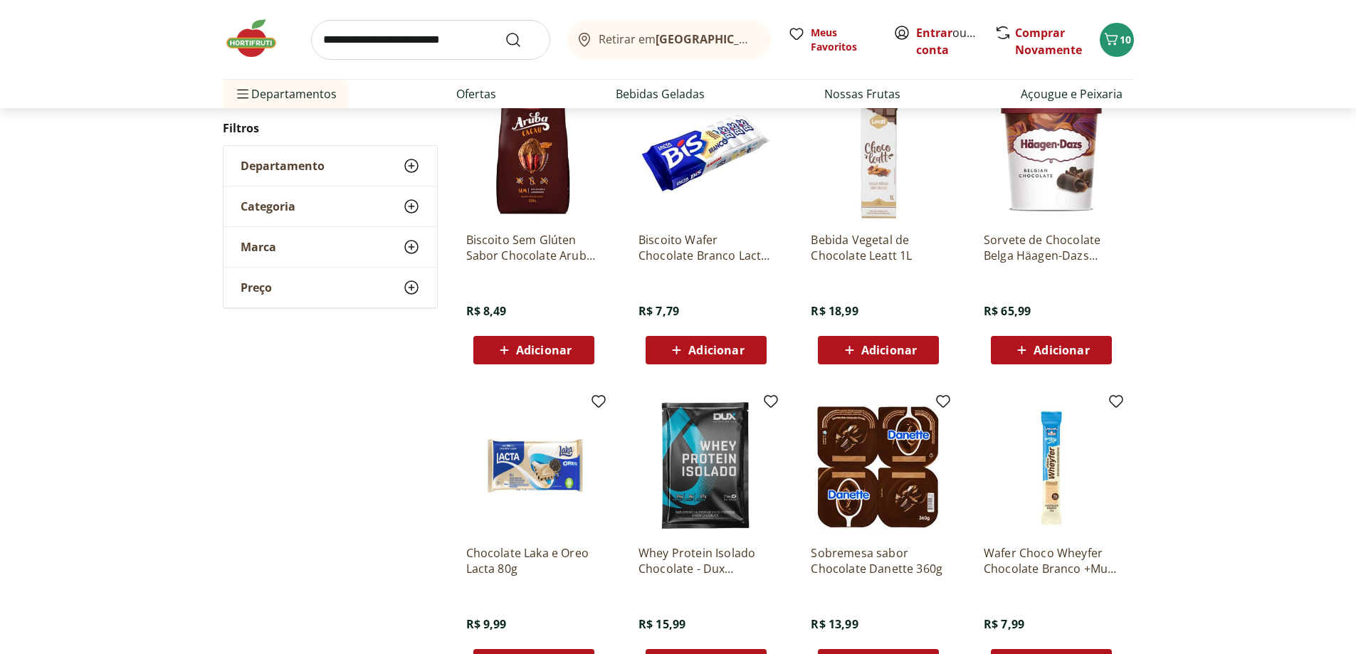
scroll to position [729, 0]
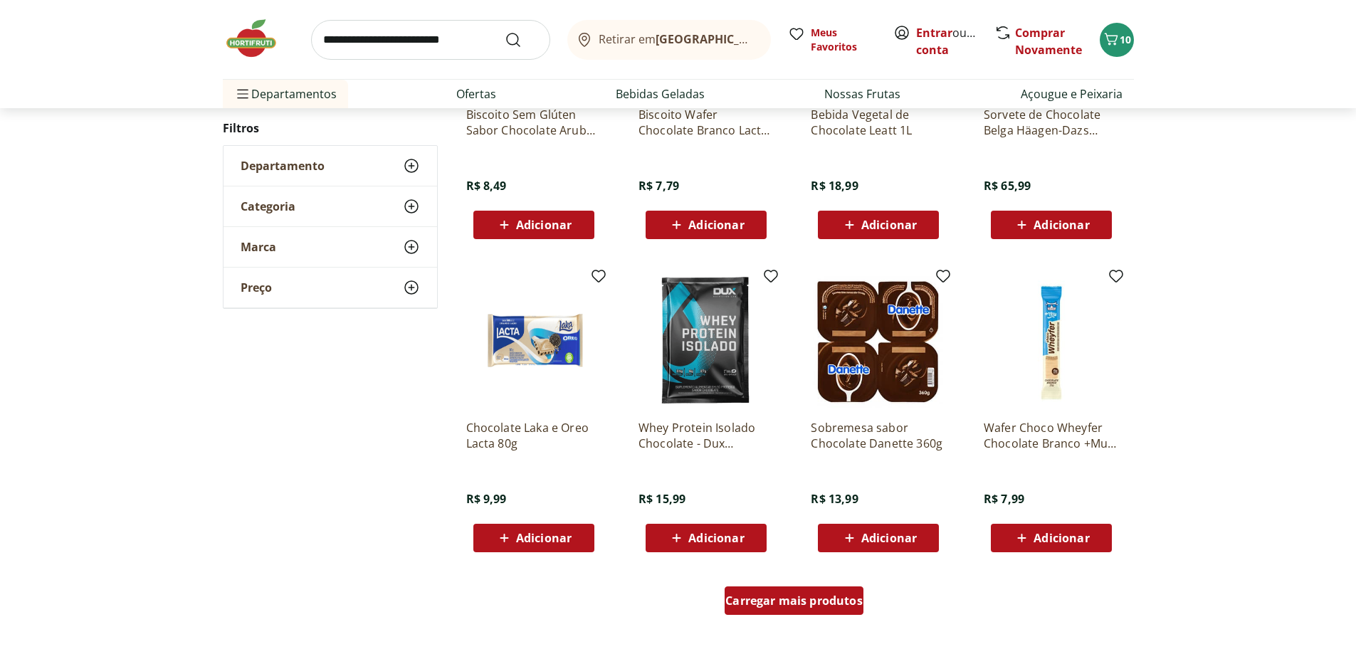
click at [787, 601] on span "Carregar mais produtos" at bounding box center [794, 600] width 137 height 11
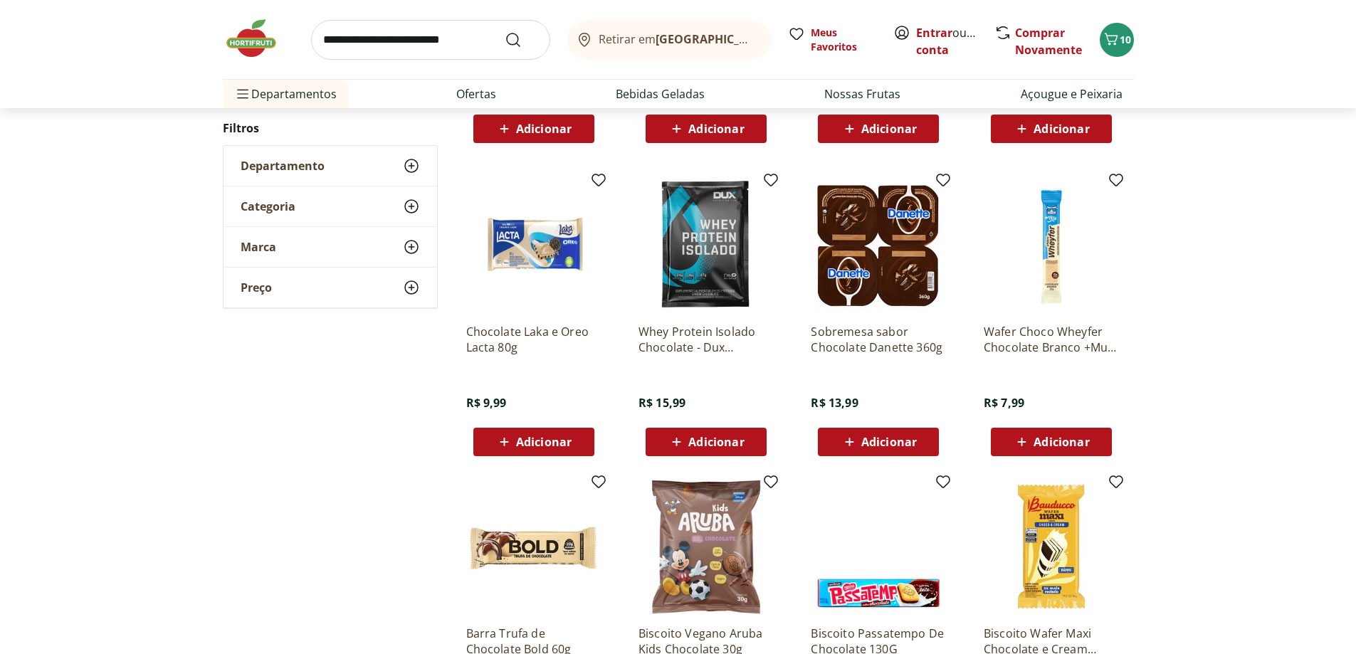
scroll to position [943, 0]
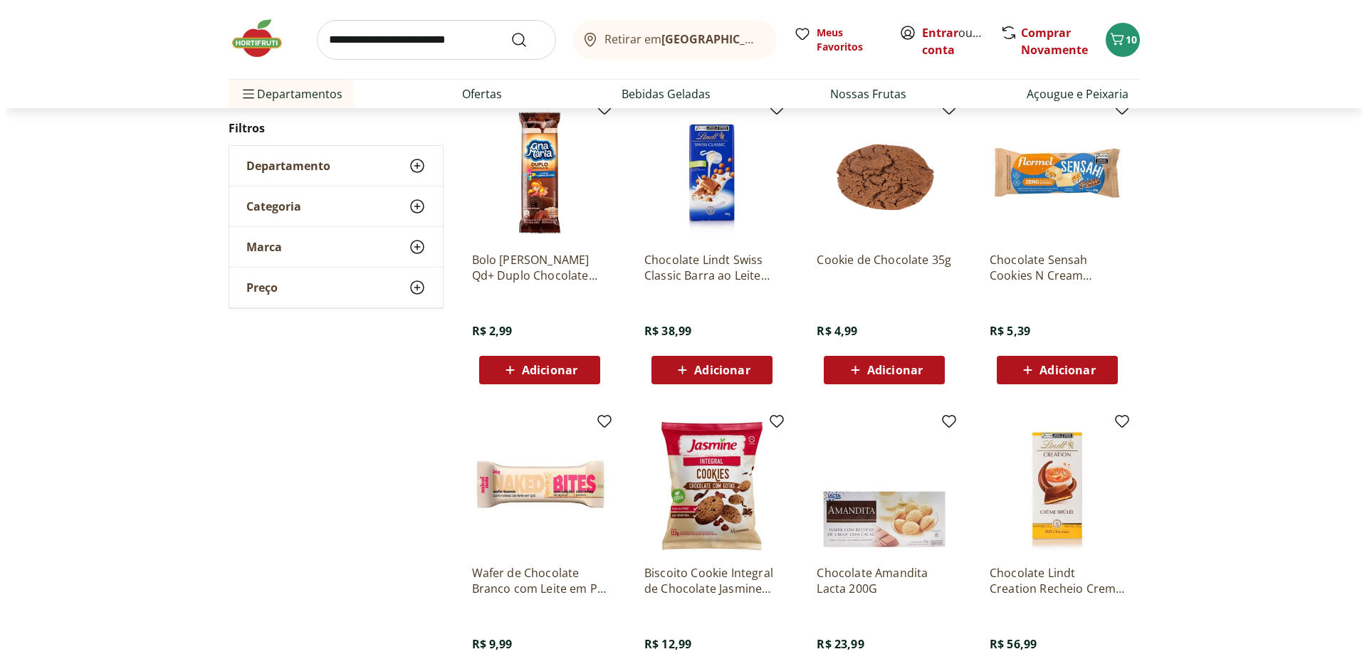
scroll to position [797, 0]
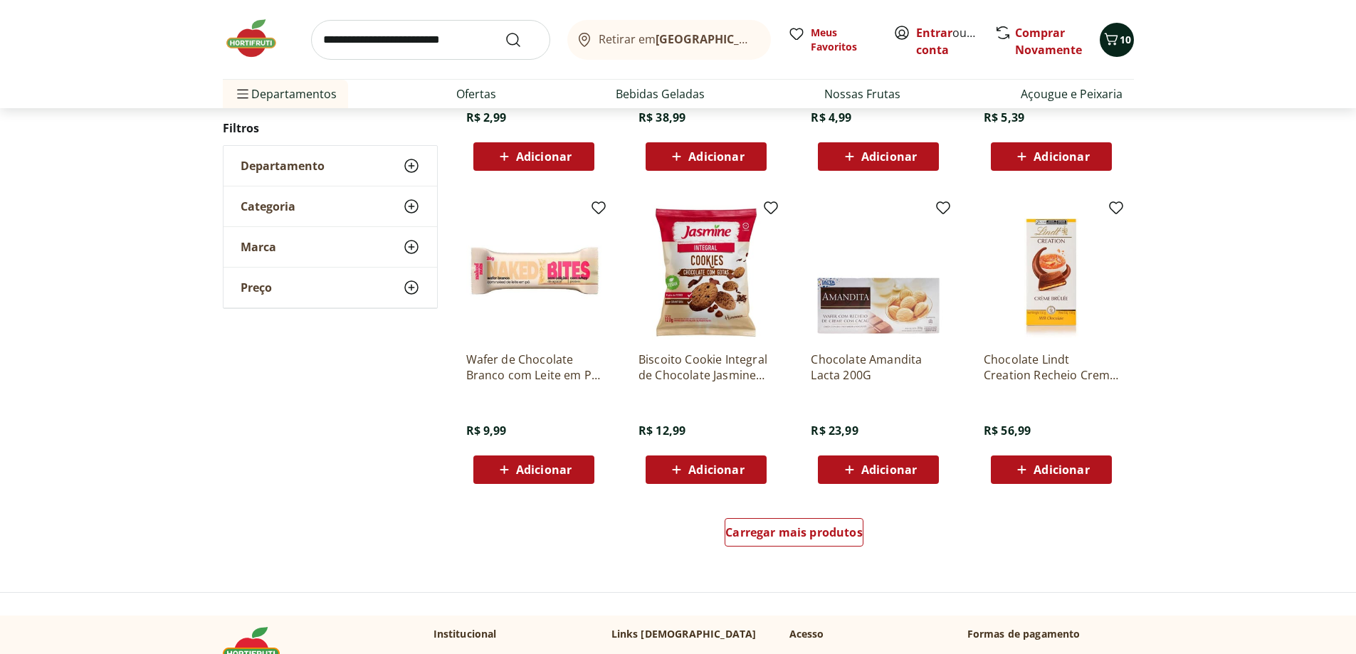
click at [1112, 36] on icon "Carrinho" at bounding box center [1111, 39] width 14 height 12
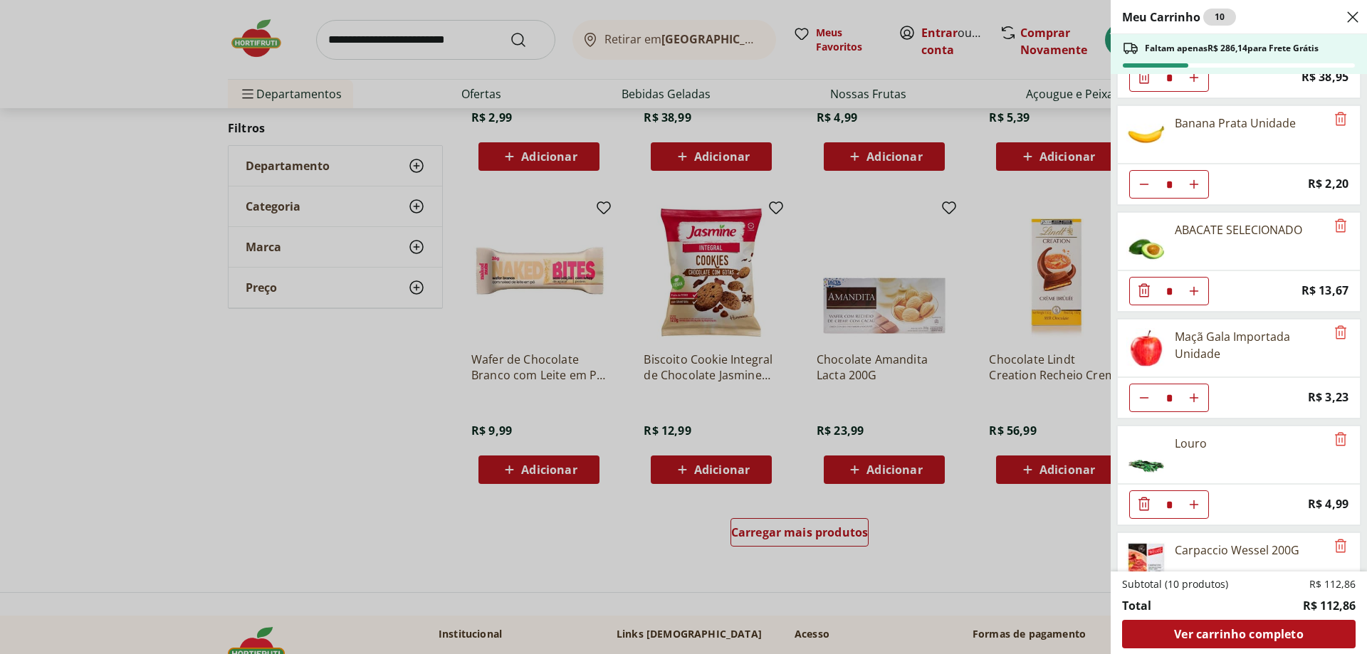
scroll to position [142, 0]
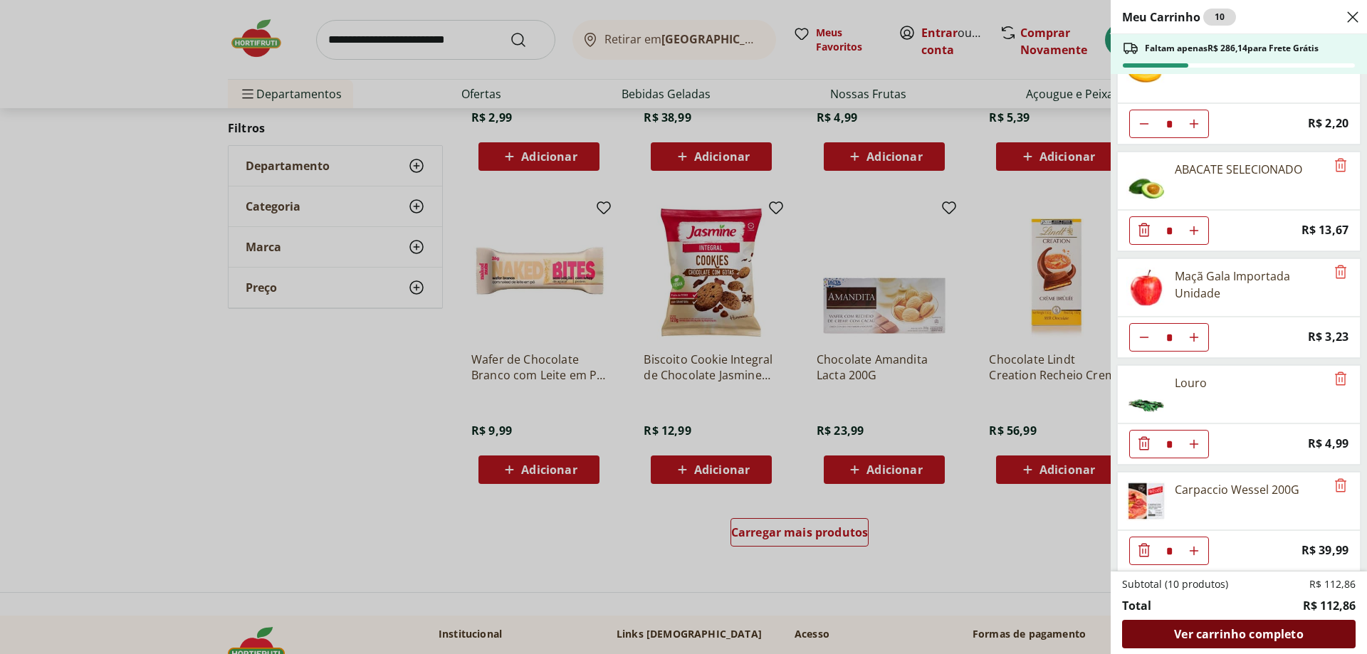
click at [1242, 632] on span "Ver carrinho completo" at bounding box center [1238, 634] width 129 height 11
